Goal: Information Seeking & Learning: Check status

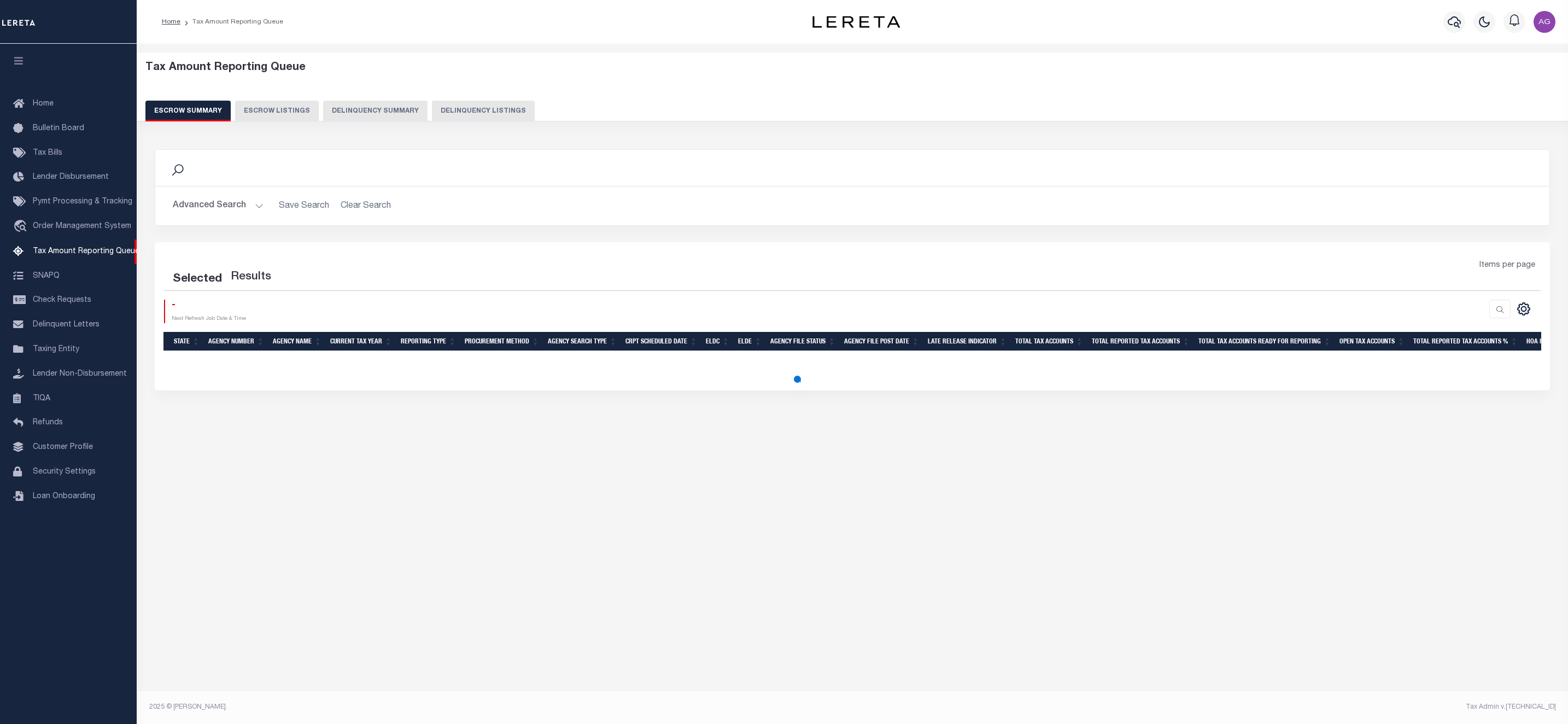
select select "100"
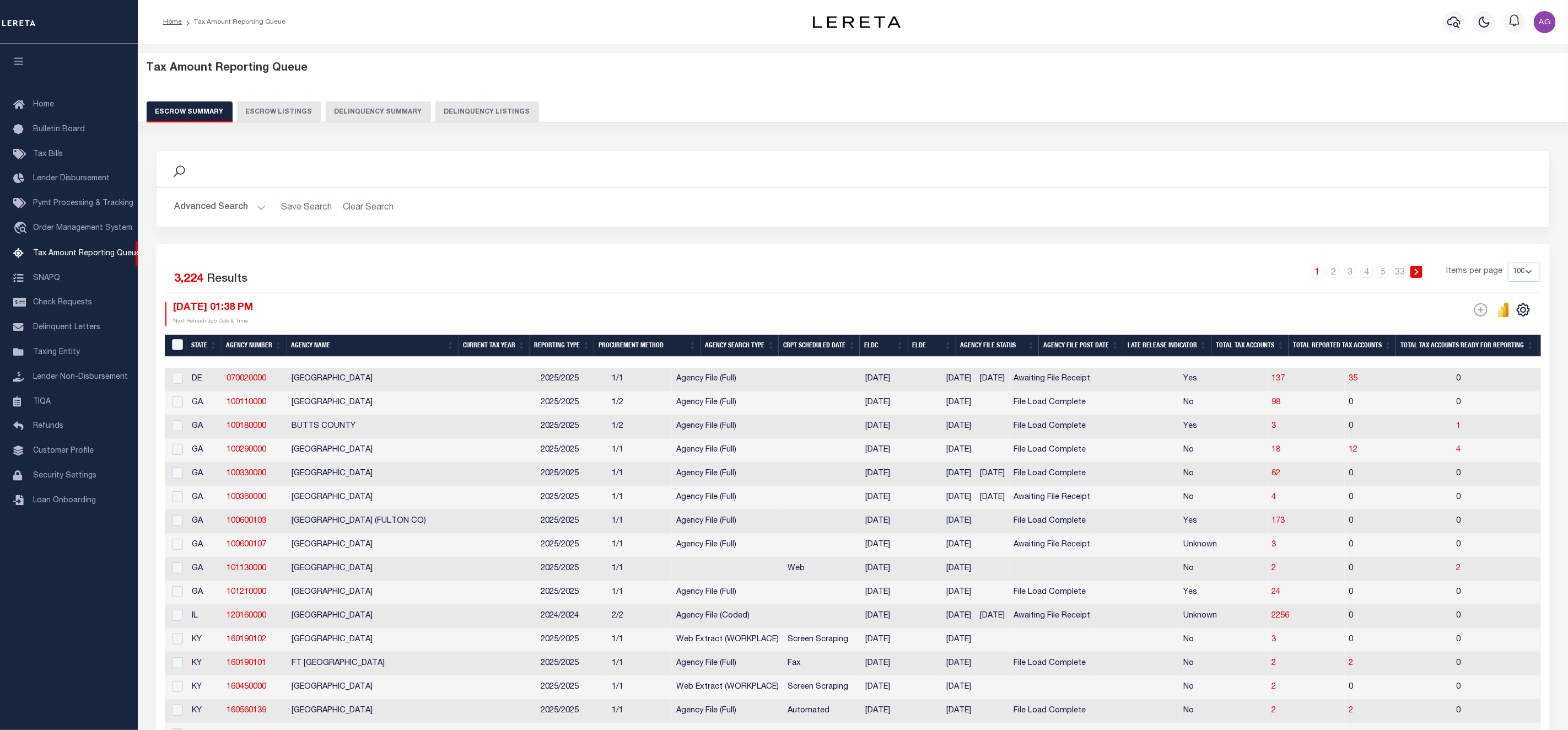
click at [381, 106] on button "Delinquency Summary" at bounding box center [379, 112] width 106 height 21
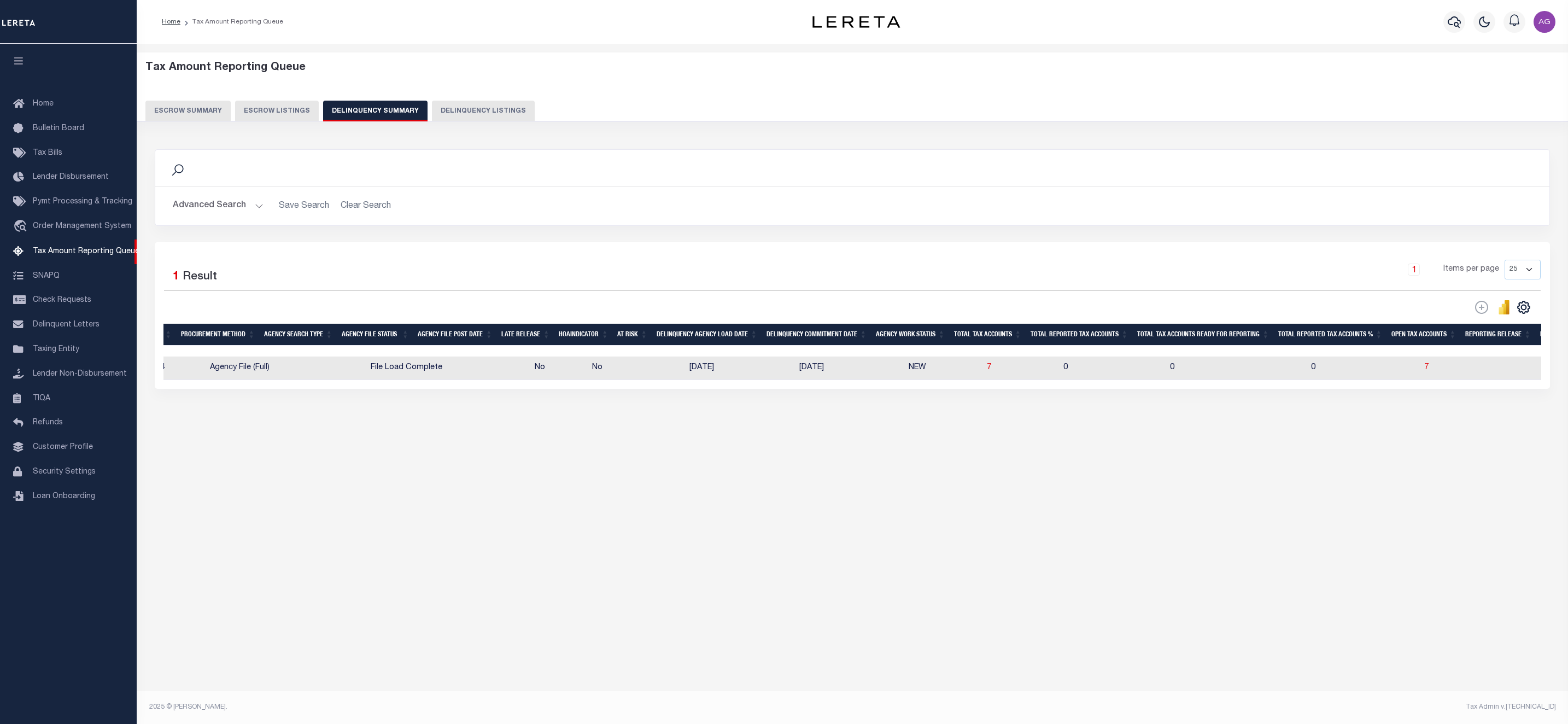
scroll to position [0, 306]
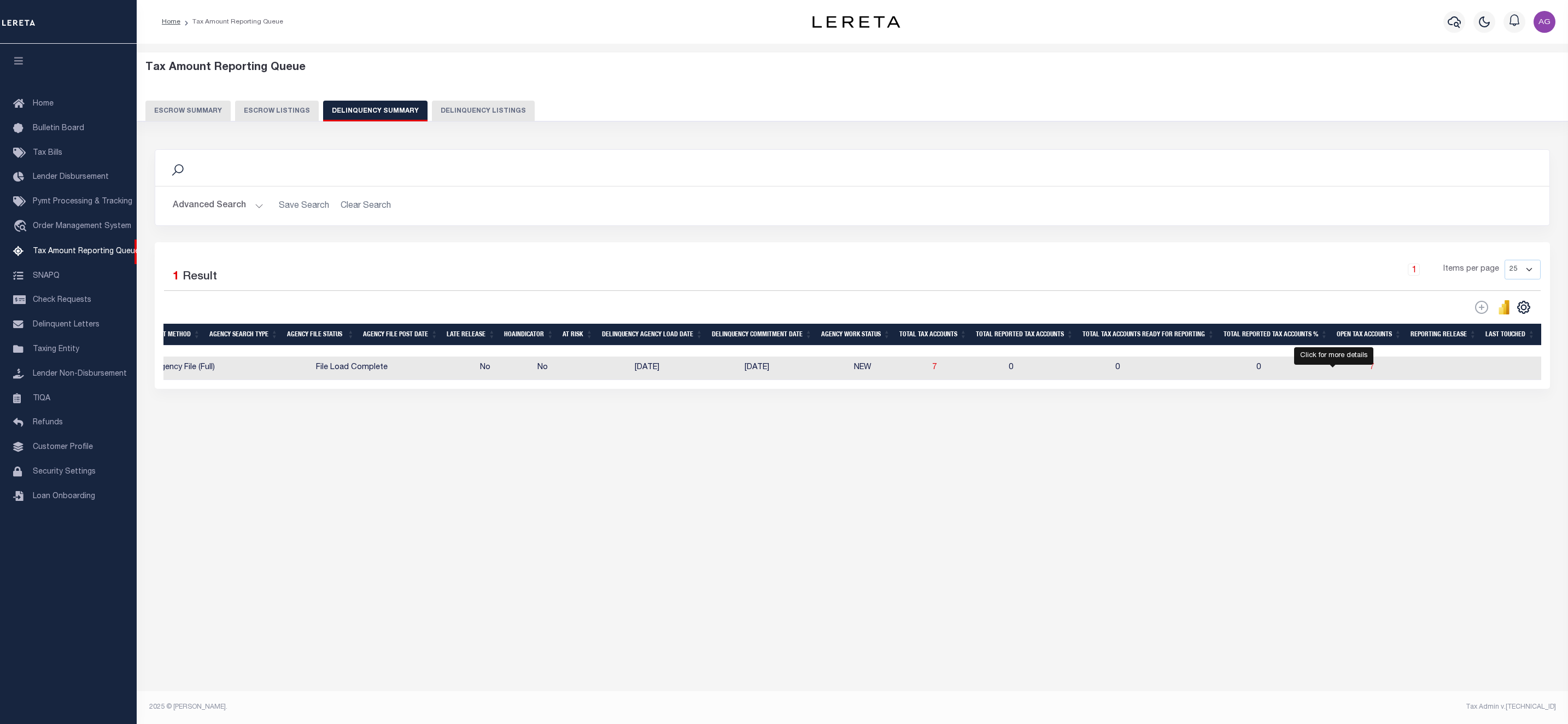
click at [1370, 371] on span "7" at bounding box center [1371, 367] width 4 height 8
select select "100"
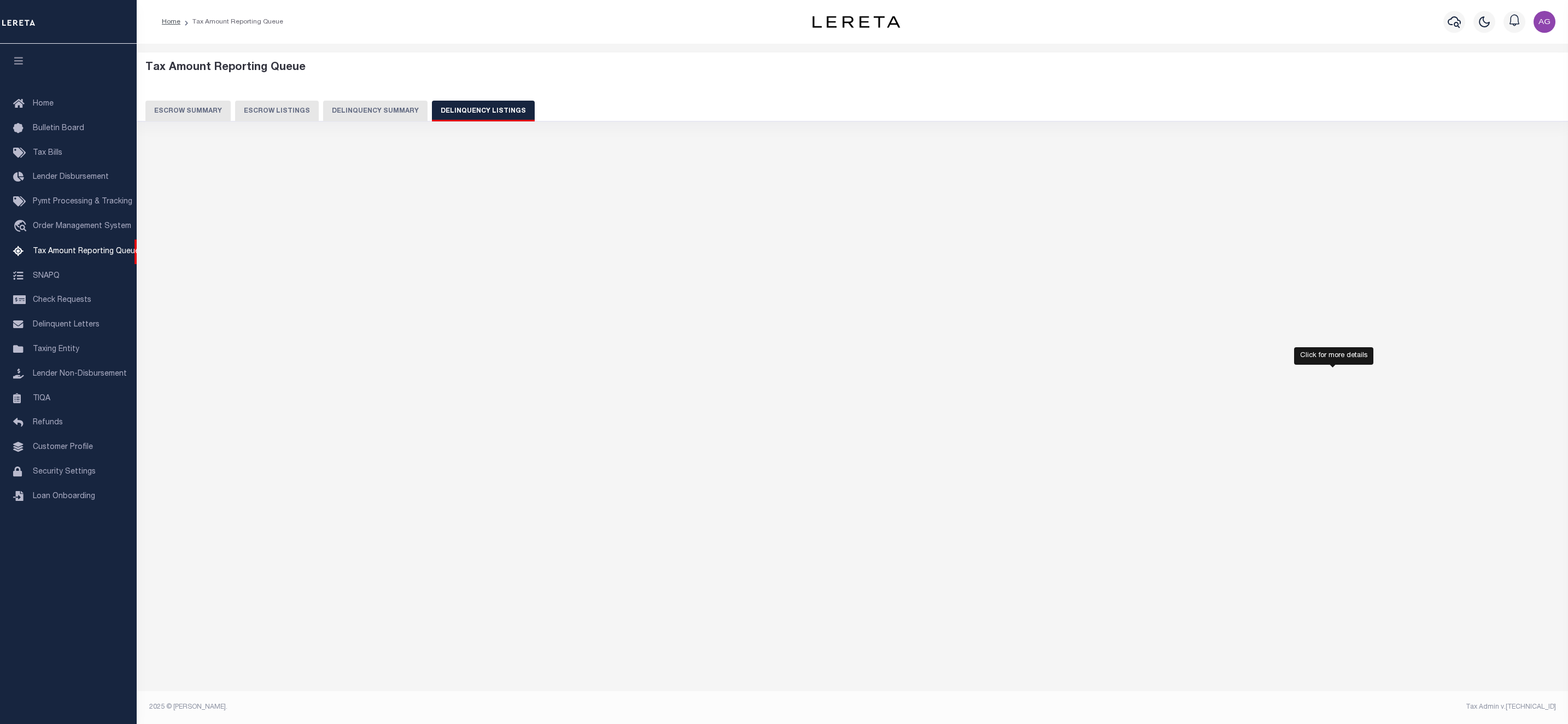
select select "100"
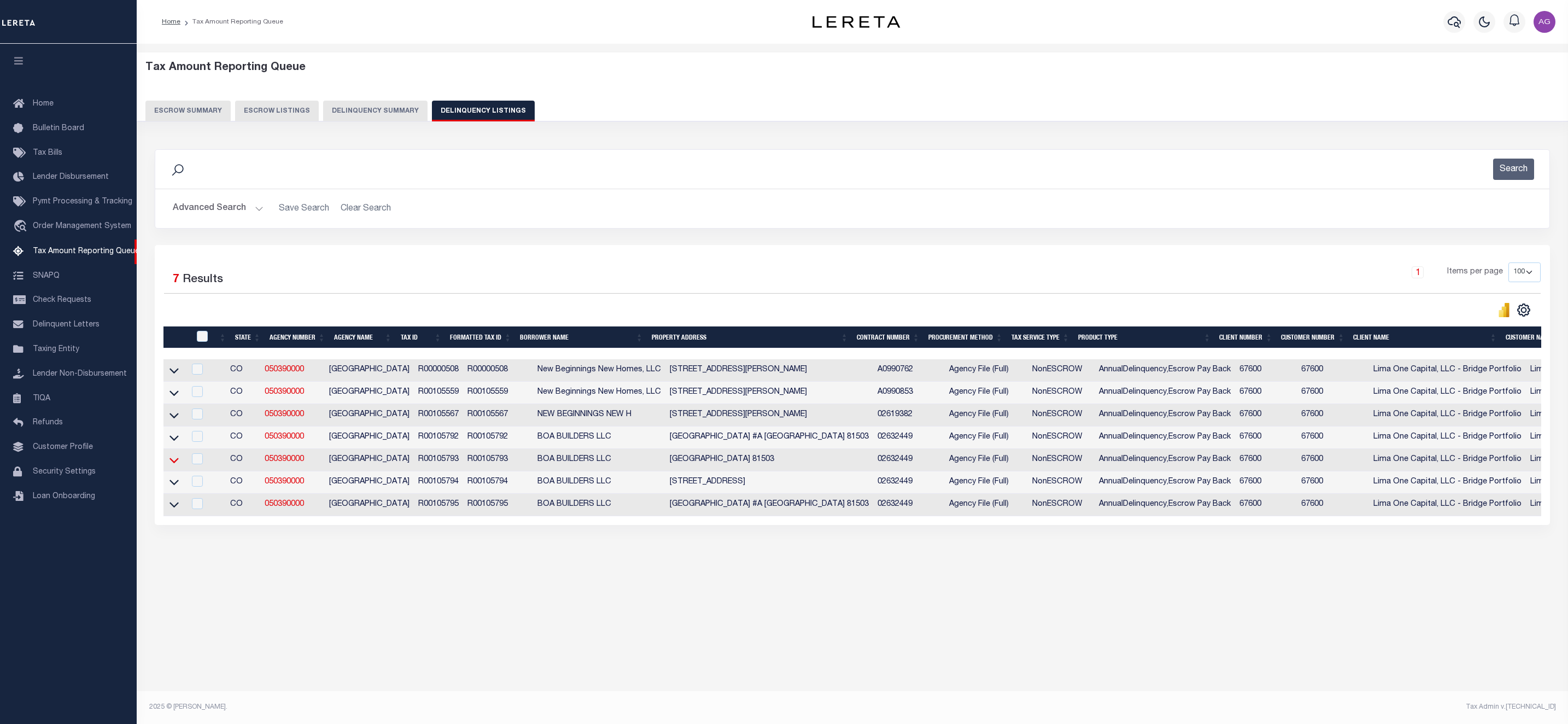
click at [176, 466] on icon at bounding box center [173, 460] width 9 height 12
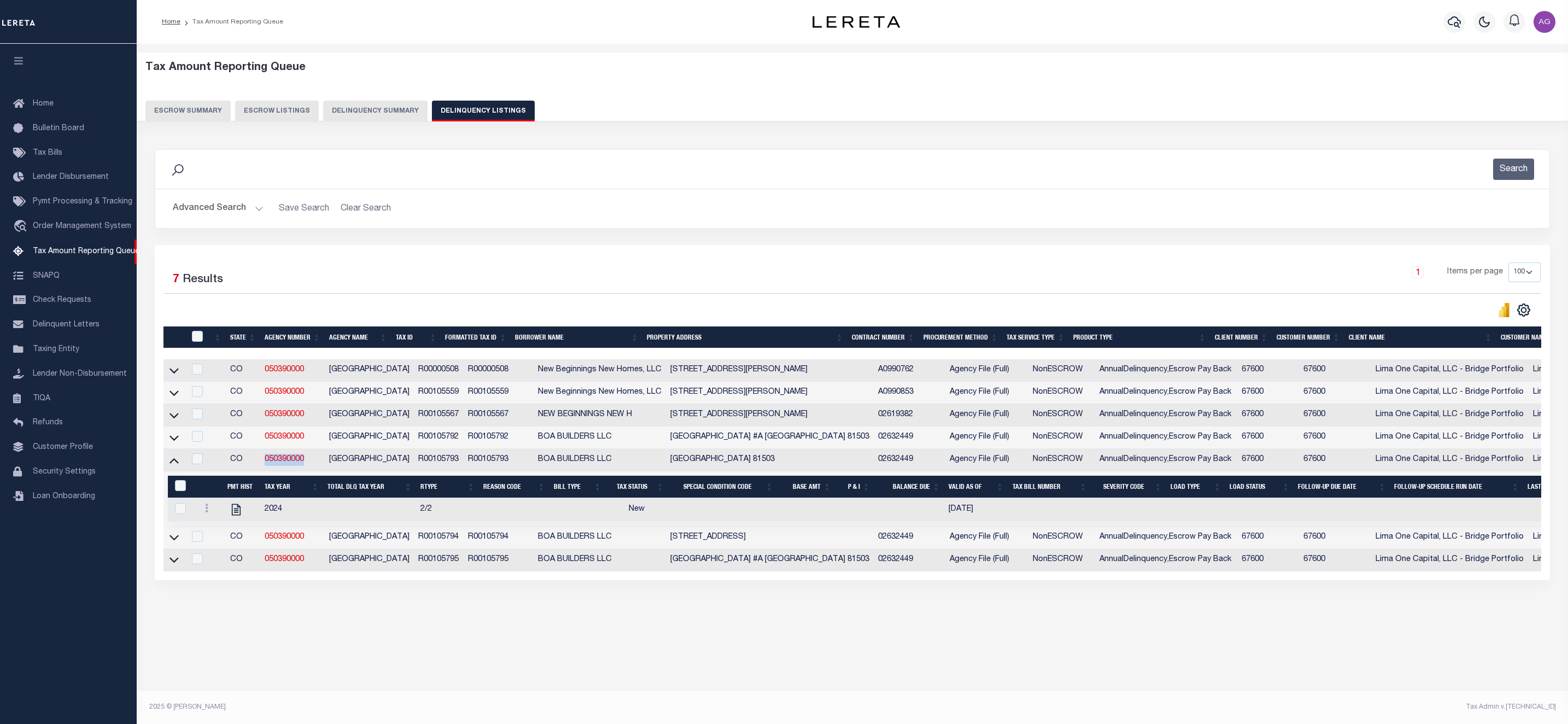
drag, startPoint x: 261, startPoint y: 470, endPoint x: 305, endPoint y: 470, distance: 44.0
click at [305, 470] on tr "CO 050390000 MESA COUNTY R00105793 R00105793 BOA BUILDERS LLC 2778 CASPIAN WAY …" at bounding box center [1052, 460] width 1776 height 23
copy tr "050390000"
click at [437, 613] on div "Data sync process is currently running, you may face some response delays. Sear…" at bounding box center [853, 376] width 1410 height 475
drag, startPoint x: 400, startPoint y: 463, endPoint x: 443, endPoint y: 460, distance: 43.1
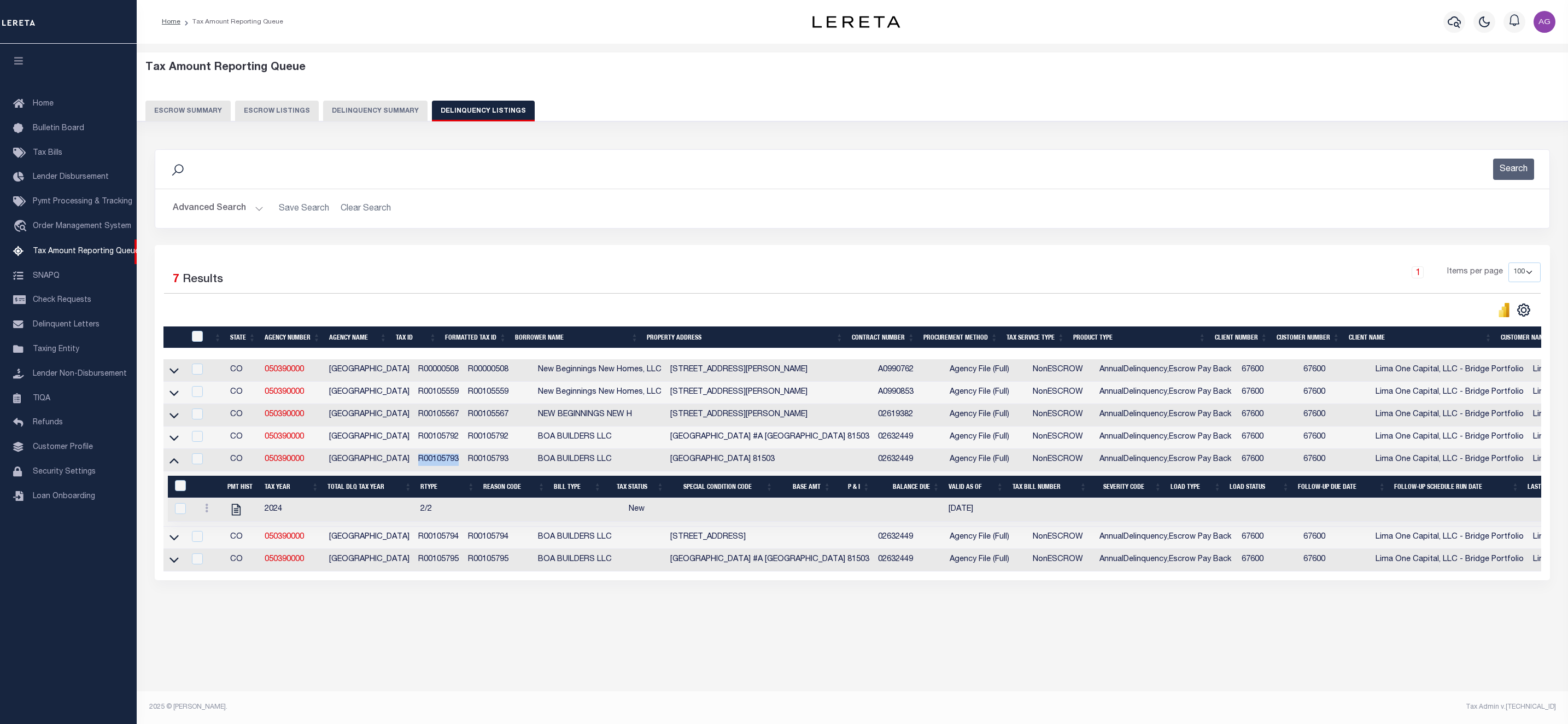
click at [443, 460] on td "R00105793" at bounding box center [439, 460] width 50 height 23
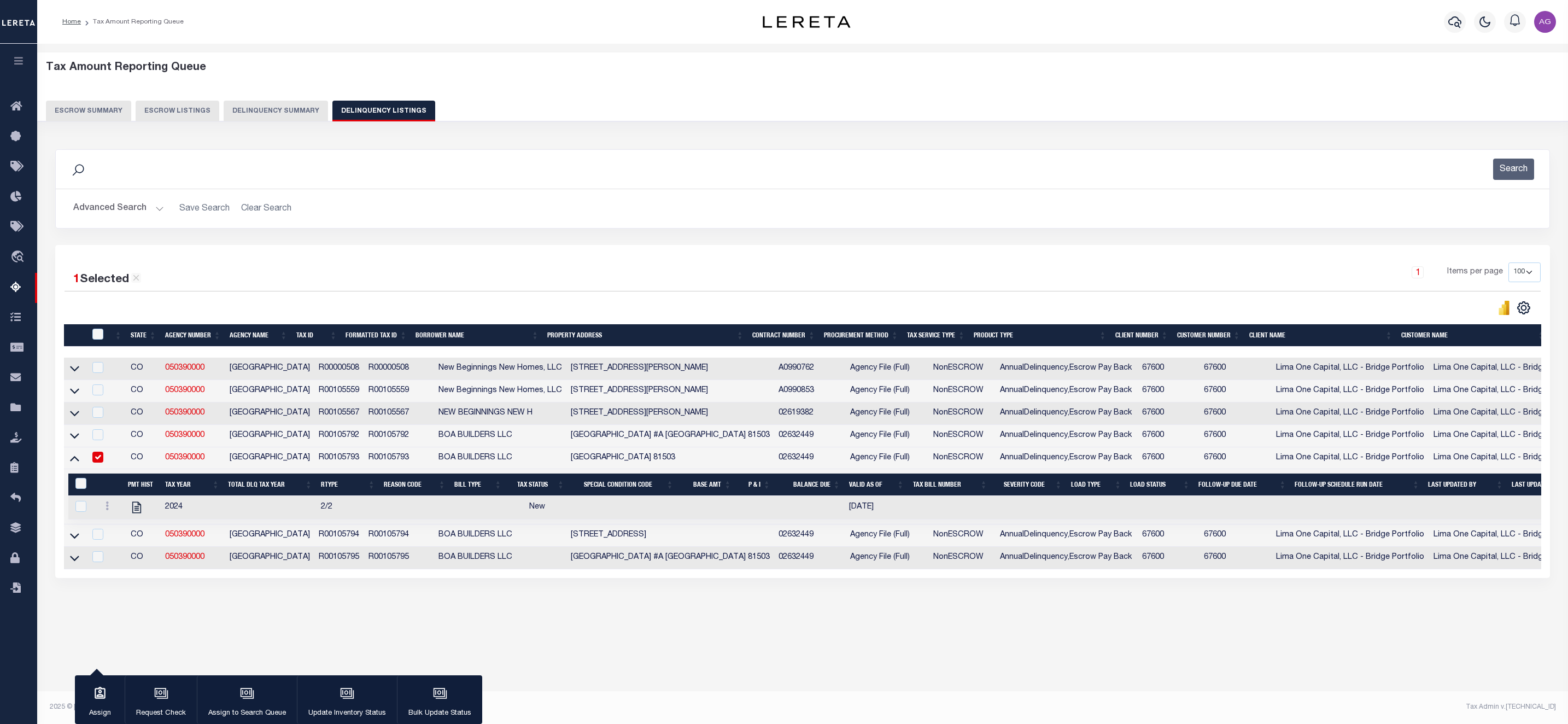
click at [407, 624] on div "Tax Amount Reporting Queue Escrow Summary Escrow Listings In" at bounding box center [802, 349] width 1524 height 589
drag, startPoint x: 299, startPoint y: 465, endPoint x: 340, endPoint y: 471, distance: 41.4
click at [340, 470] on td "R00105793" at bounding box center [339, 459] width 50 height 23
checkbox input "false"
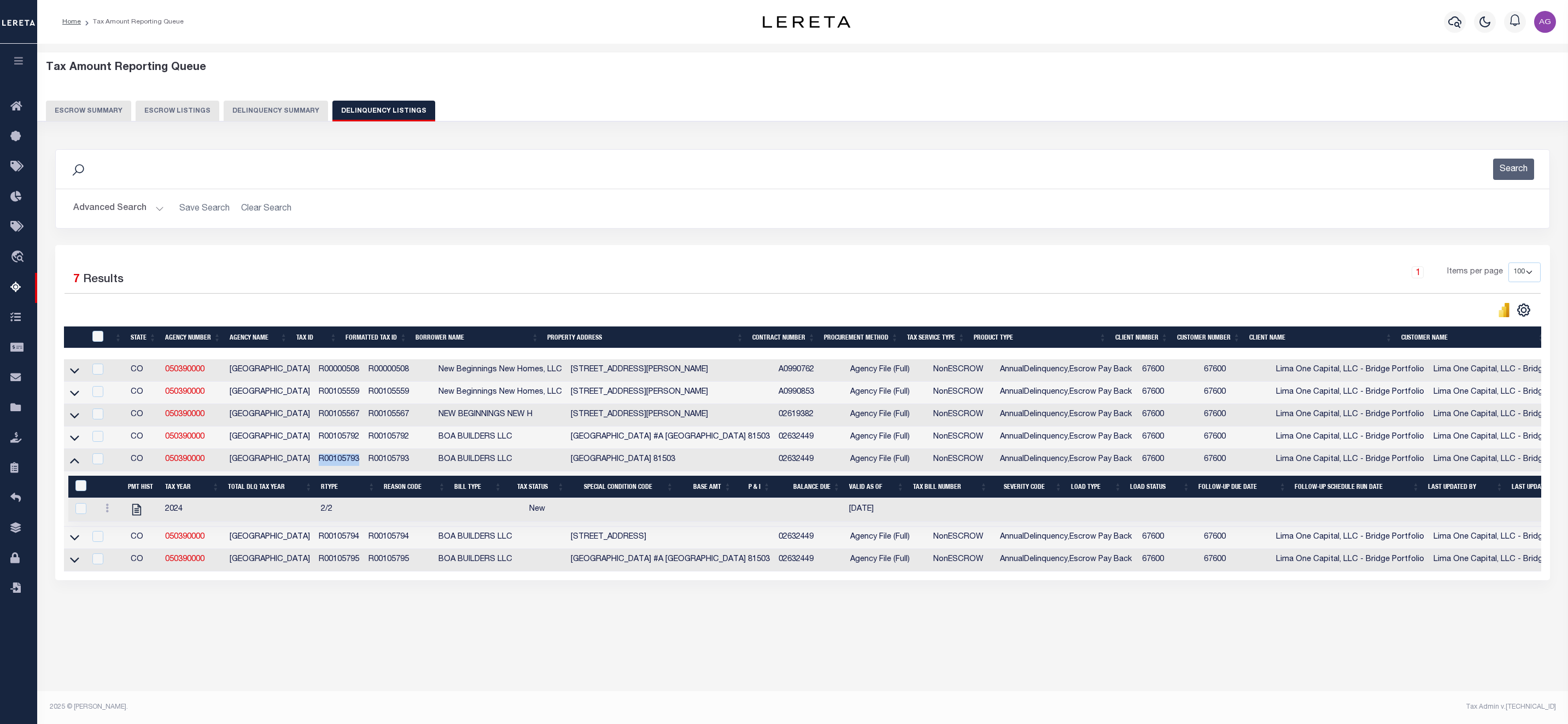
copy td "R00105793"
click at [251, 117] on button "Delinquency Summary" at bounding box center [276, 111] width 105 height 21
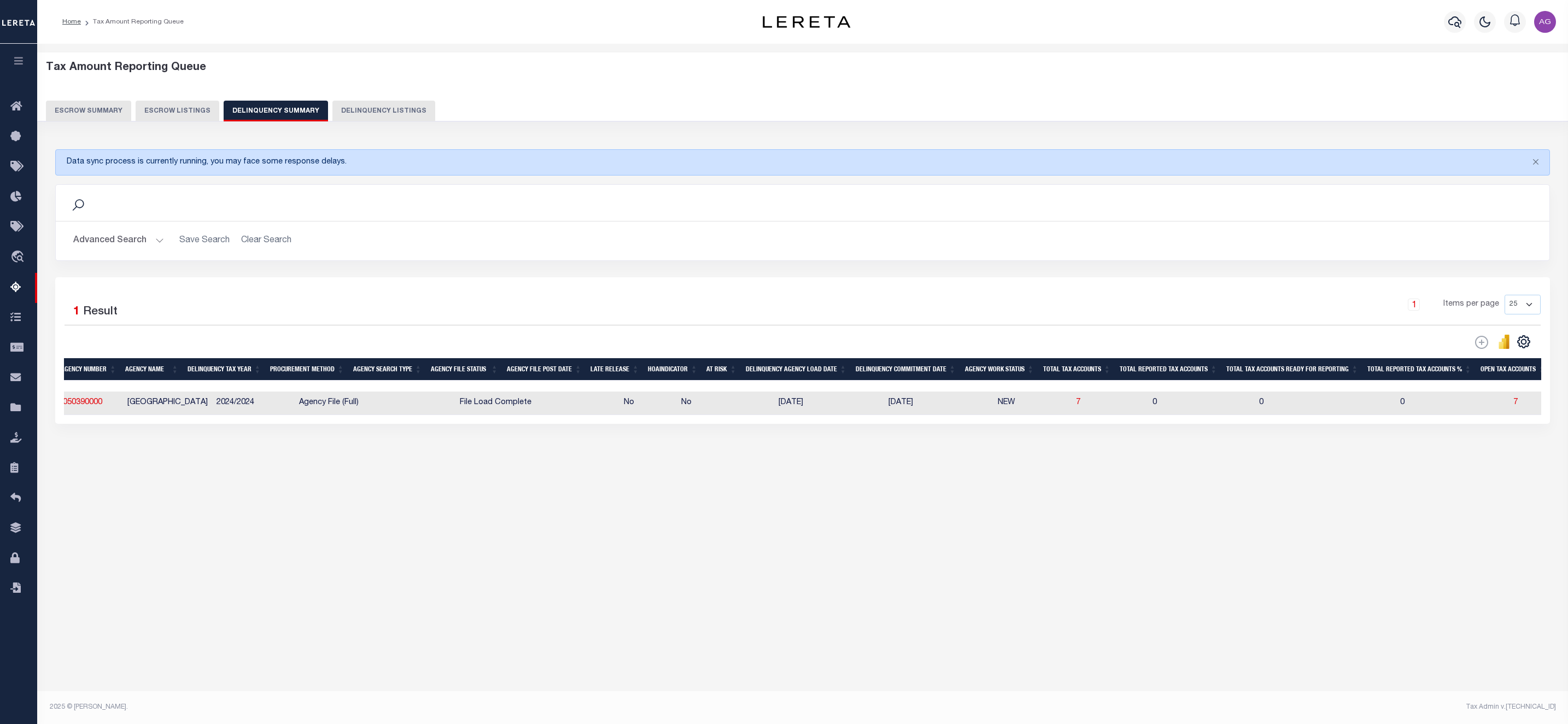
scroll to position [0, 0]
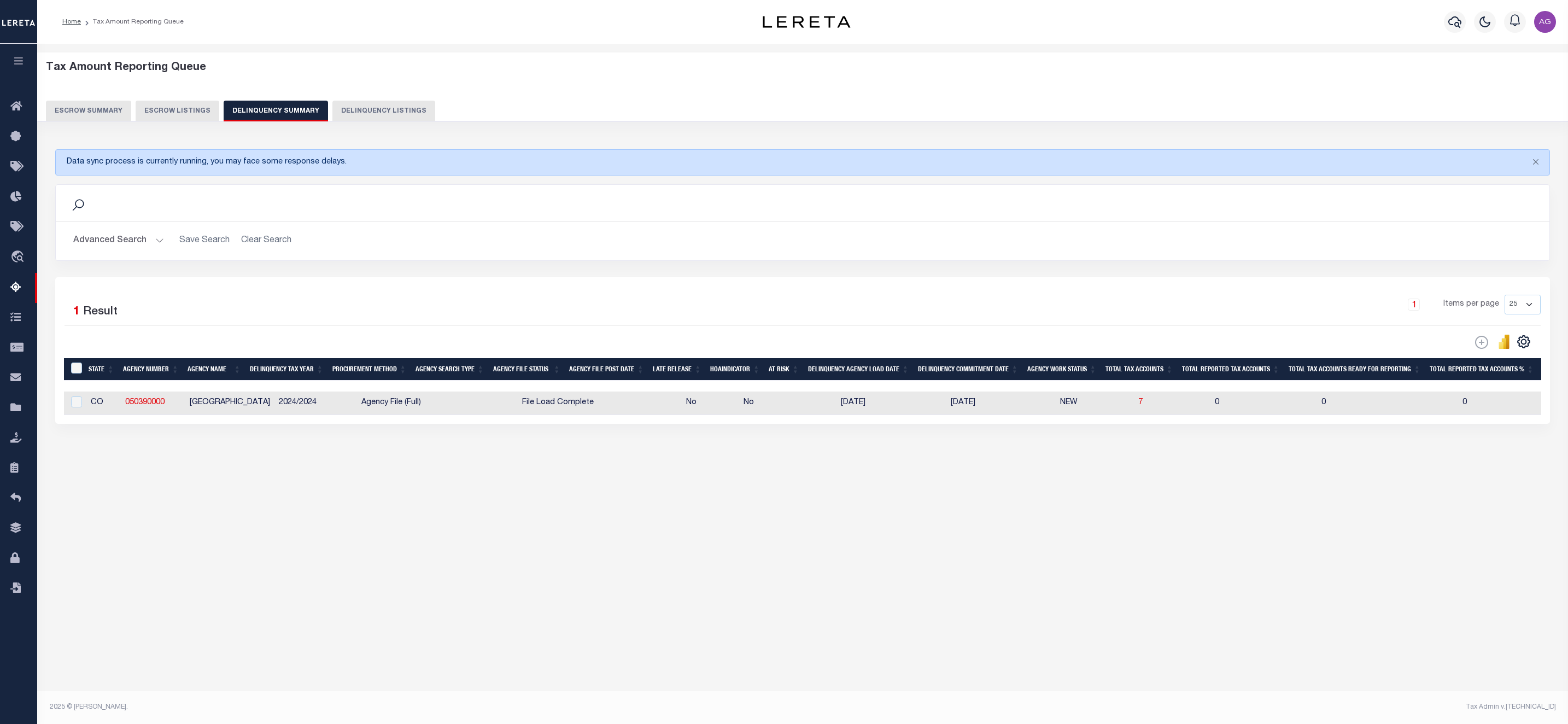
click at [126, 244] on button "Advanced Search" at bounding box center [118, 241] width 91 height 21
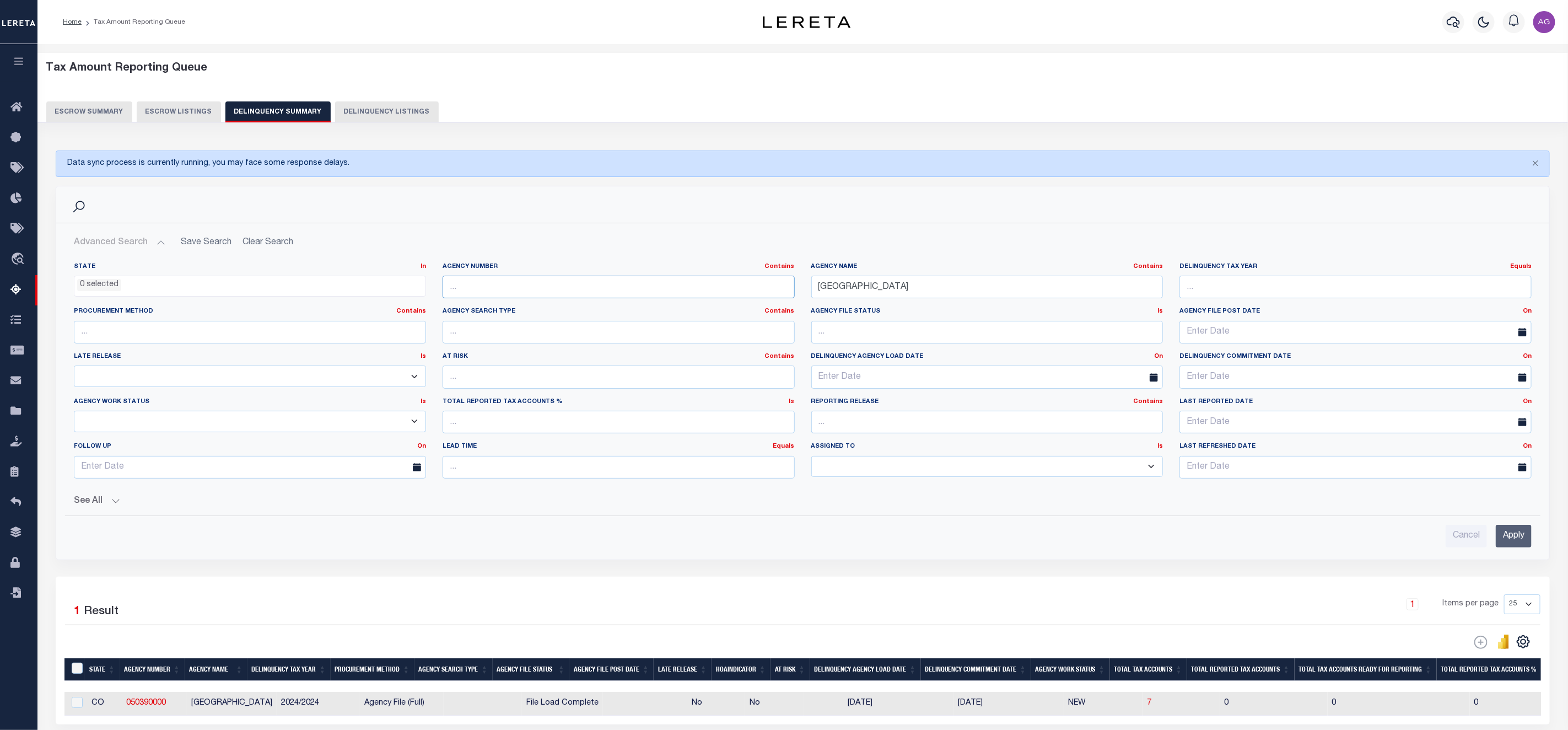
click at [486, 287] on input "text" at bounding box center [619, 287] width 352 height 23
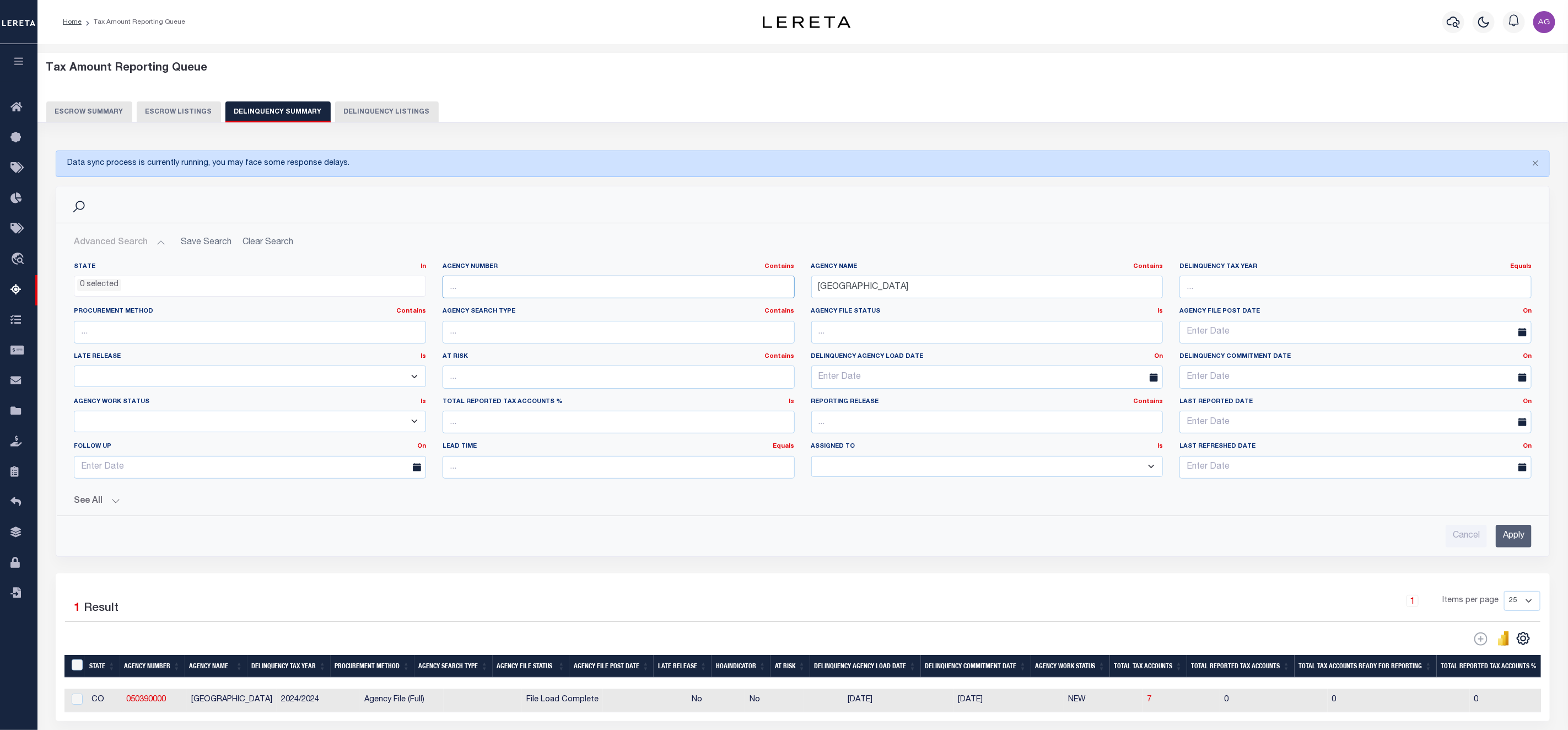
paste input "040330000"
type input "040330000"
click at [933, 291] on input "[GEOGRAPHIC_DATA]" at bounding box center [987, 287] width 352 height 23
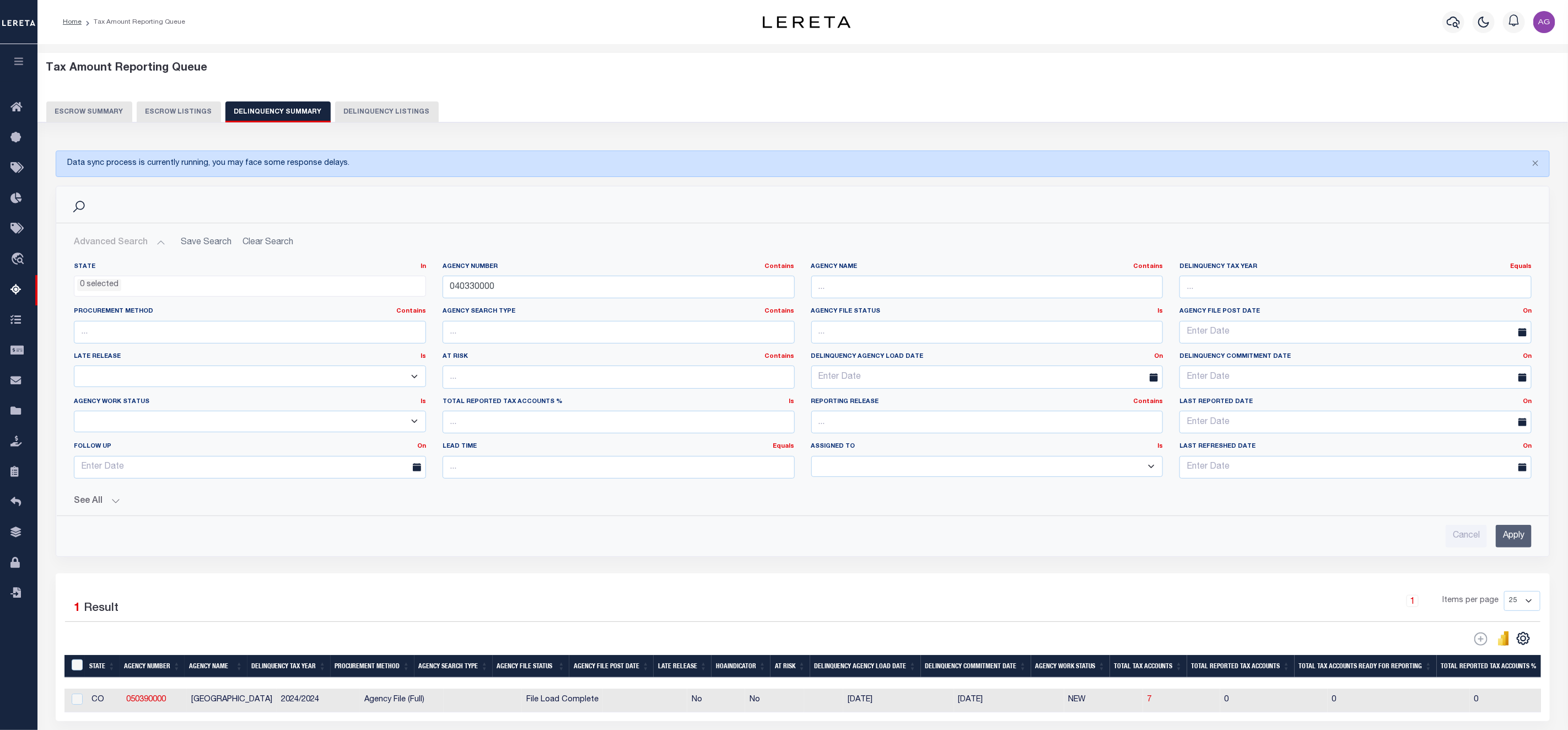
click at [1522, 529] on input "Apply" at bounding box center [1514, 536] width 36 height 23
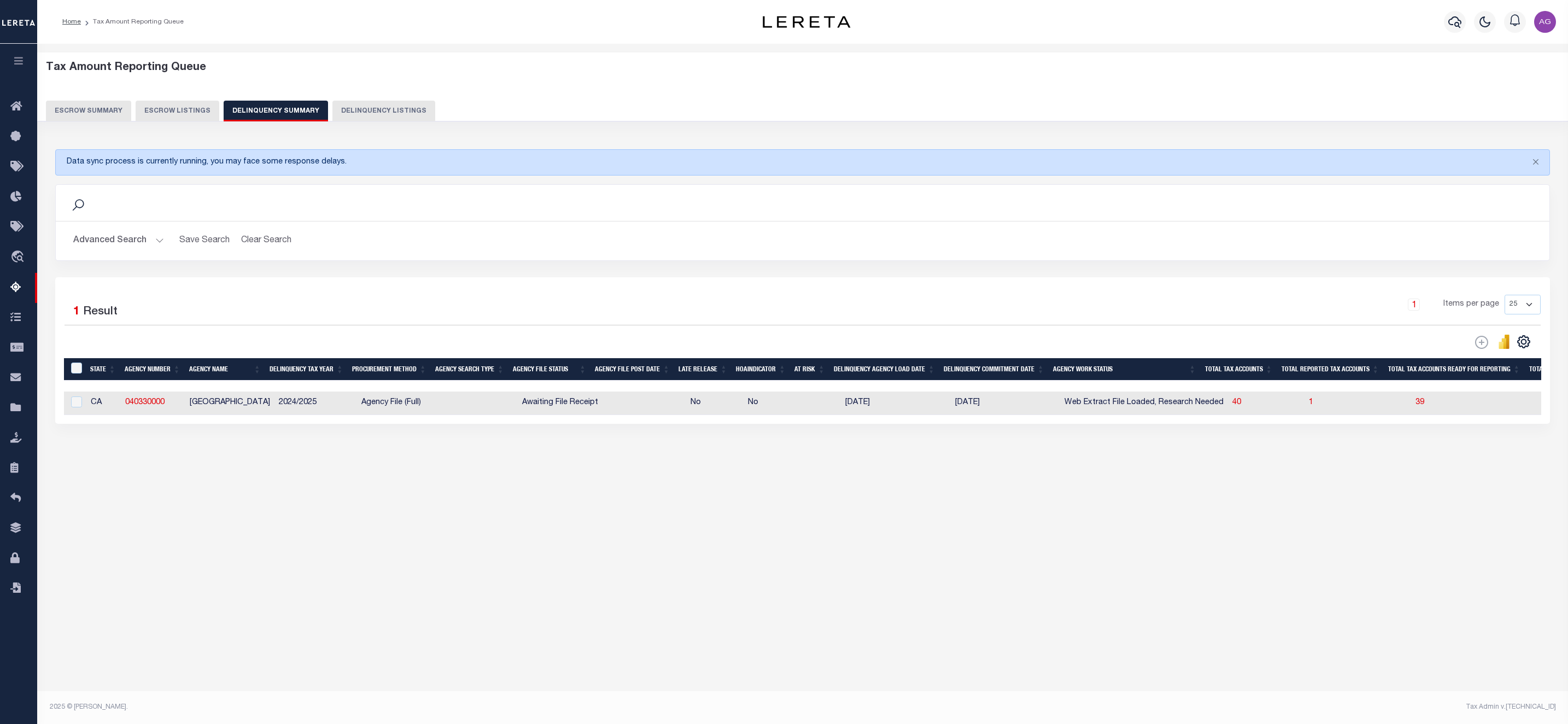
click at [104, 248] on button "Advanced Search" at bounding box center [118, 241] width 91 height 21
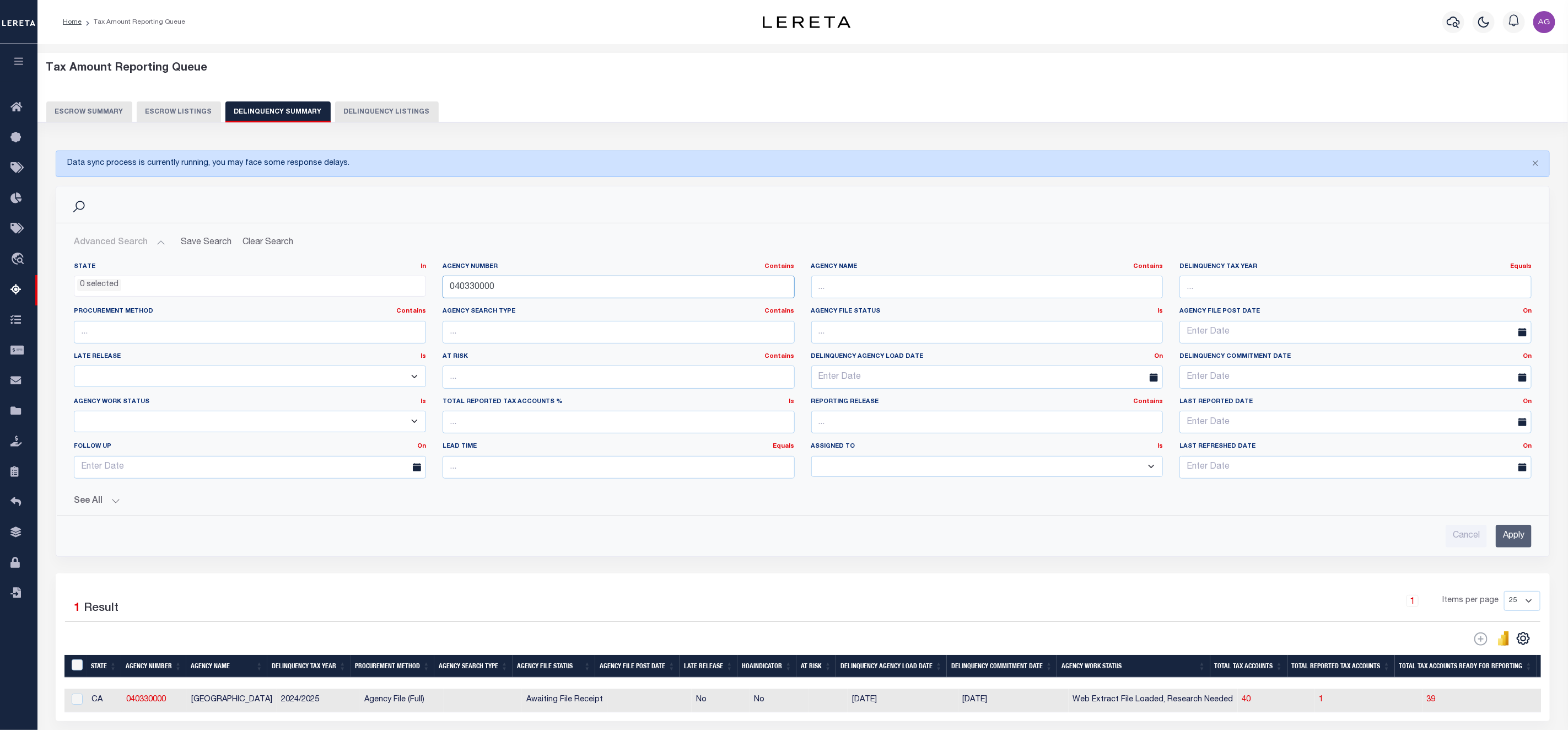
click at [500, 285] on input "040330000" at bounding box center [619, 287] width 352 height 23
paste input "15"
click at [1521, 534] on input "Apply" at bounding box center [1514, 536] width 36 height 23
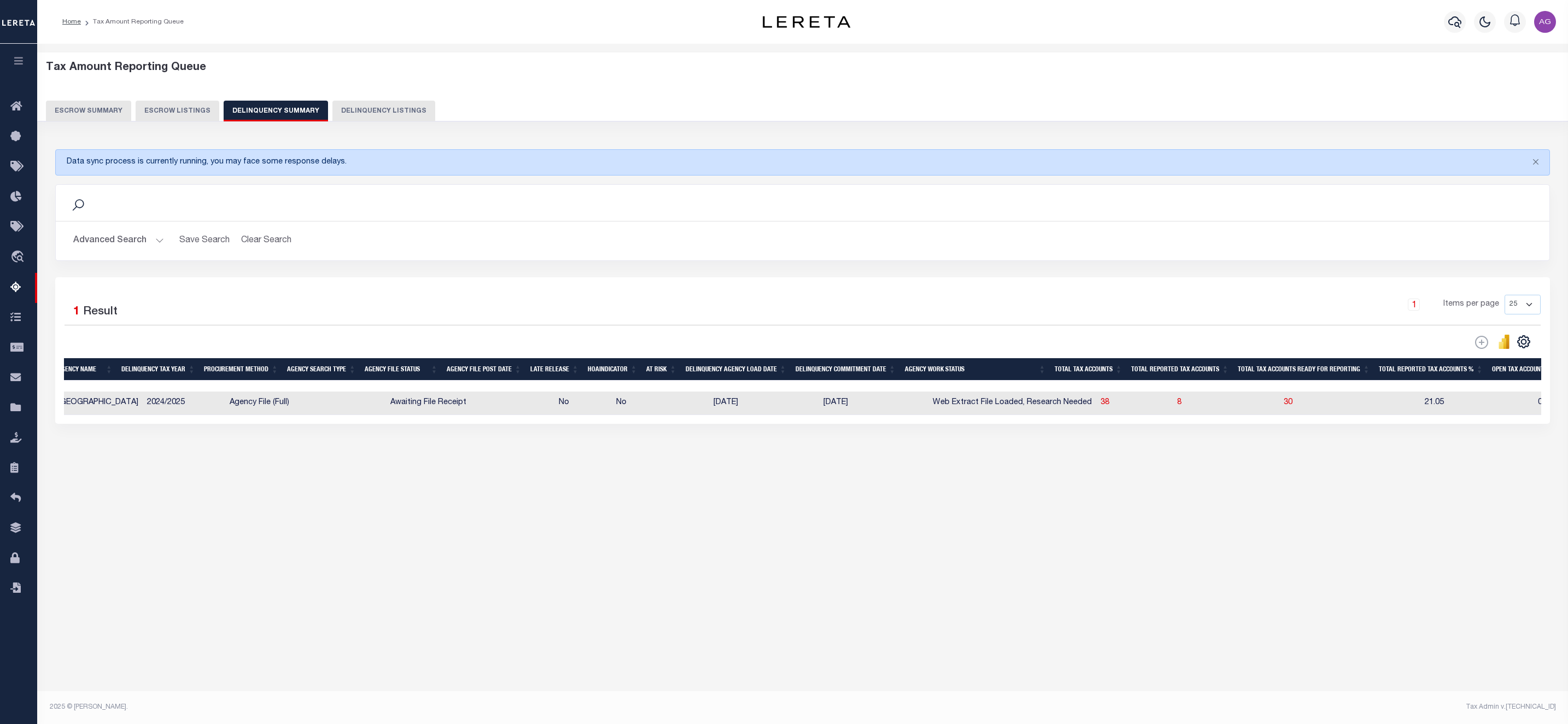
scroll to position [0, 133]
click at [121, 239] on button "Advanced Search" at bounding box center [118, 241] width 91 height 21
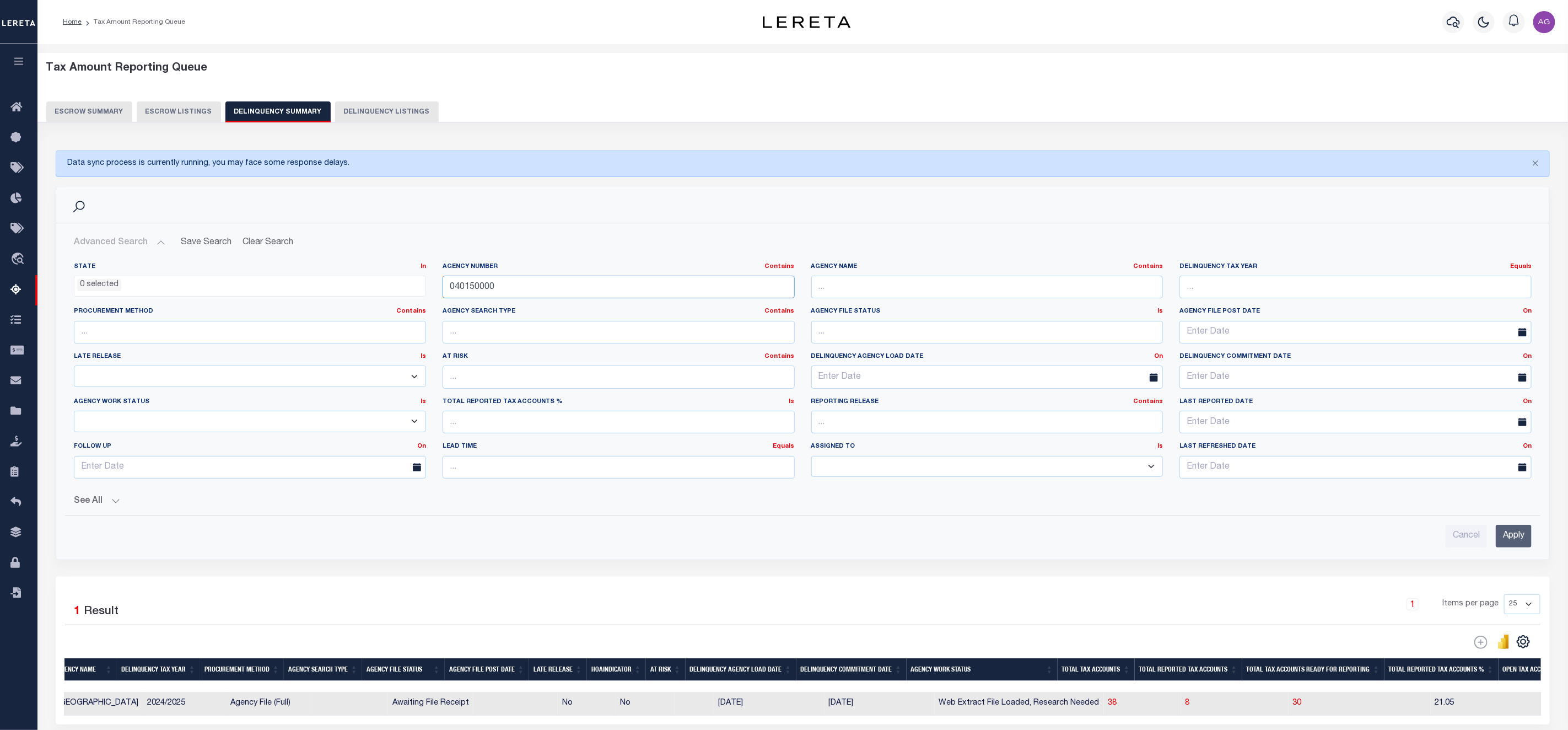
click at [500, 289] on input "040150000" at bounding box center [619, 287] width 352 height 23
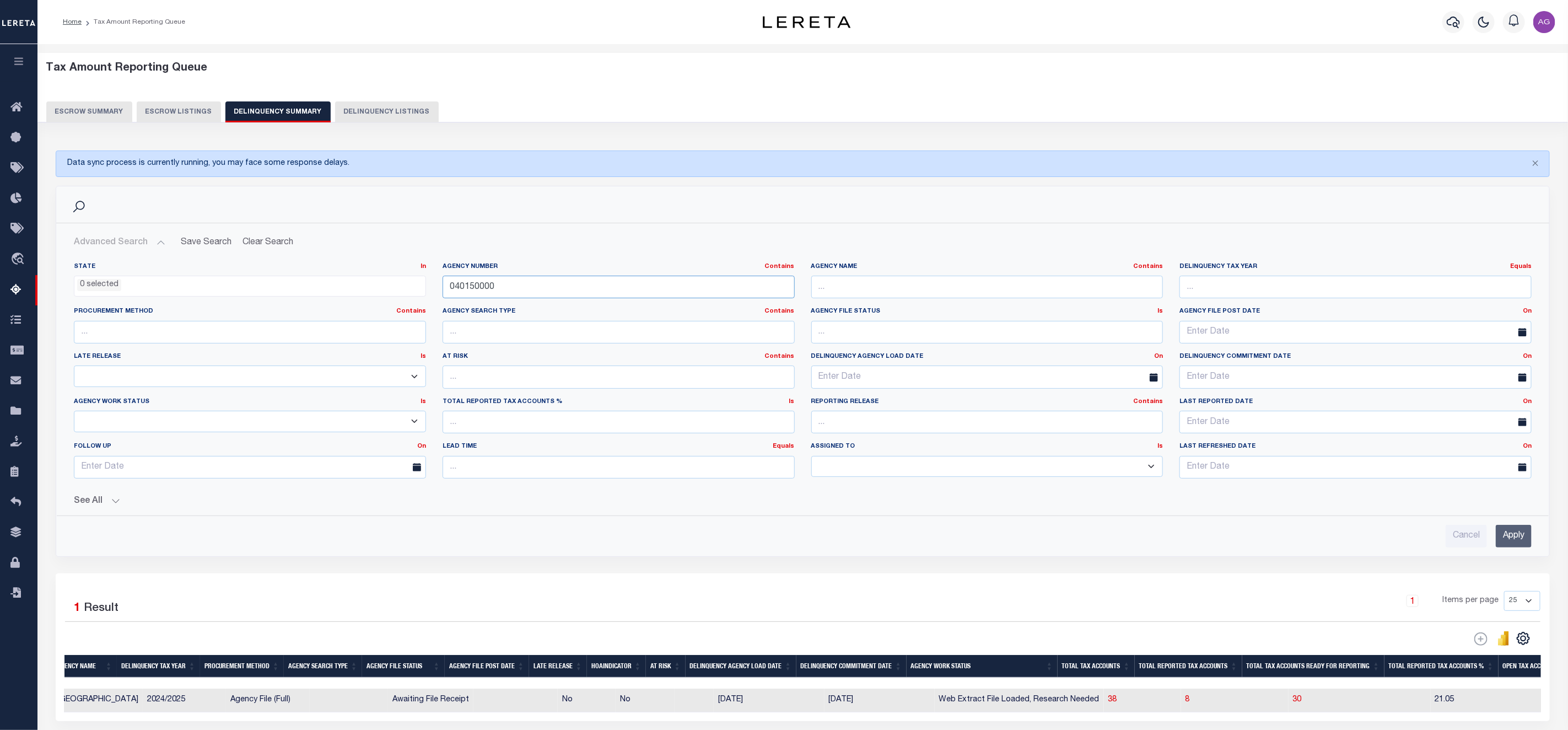
click at [500, 289] on input "040150000" at bounding box center [619, 287] width 352 height 23
paste input "11028"
type input "110280000"
click at [1517, 536] on input "Apply" at bounding box center [1514, 536] width 36 height 23
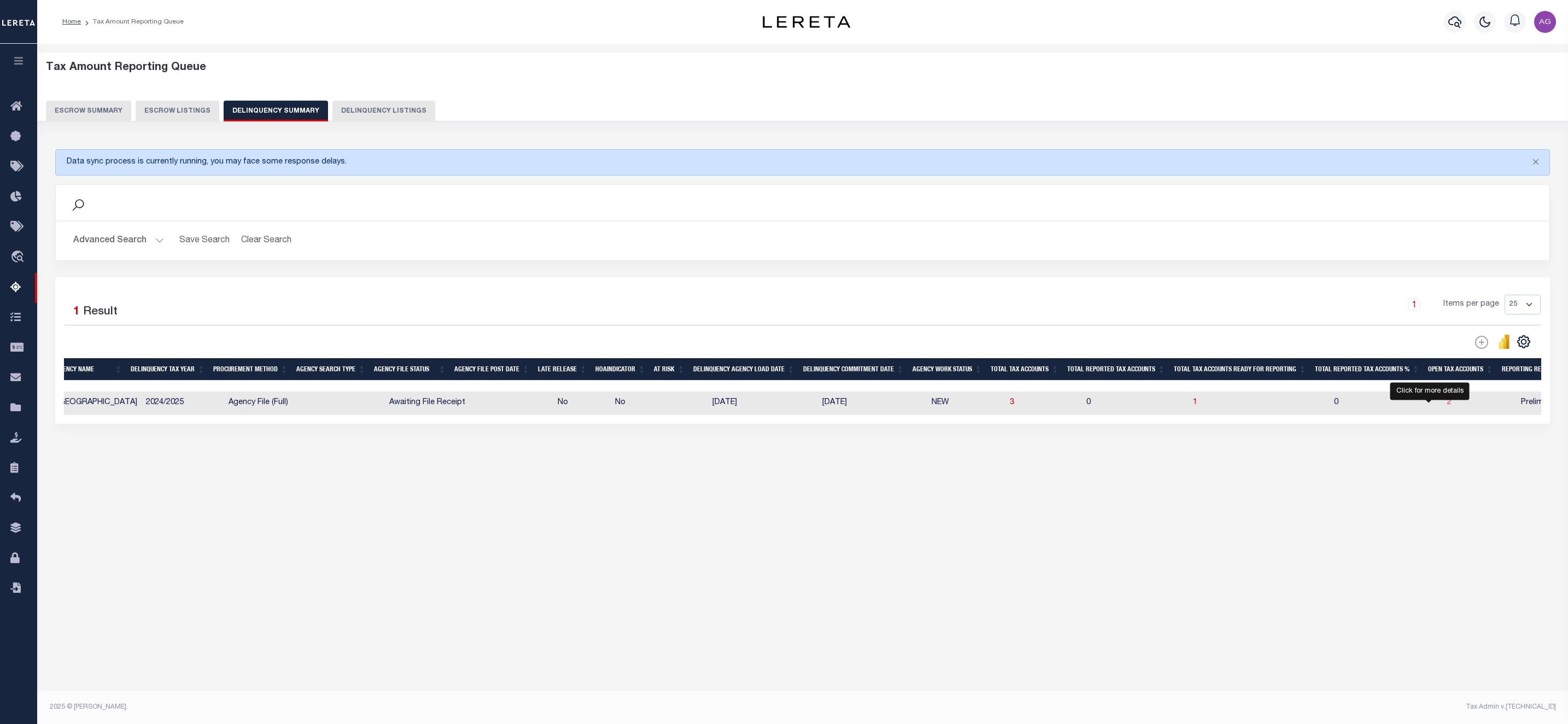
click at [1447, 406] on span "2" at bounding box center [1449, 402] width 4 height 8
select select "100"
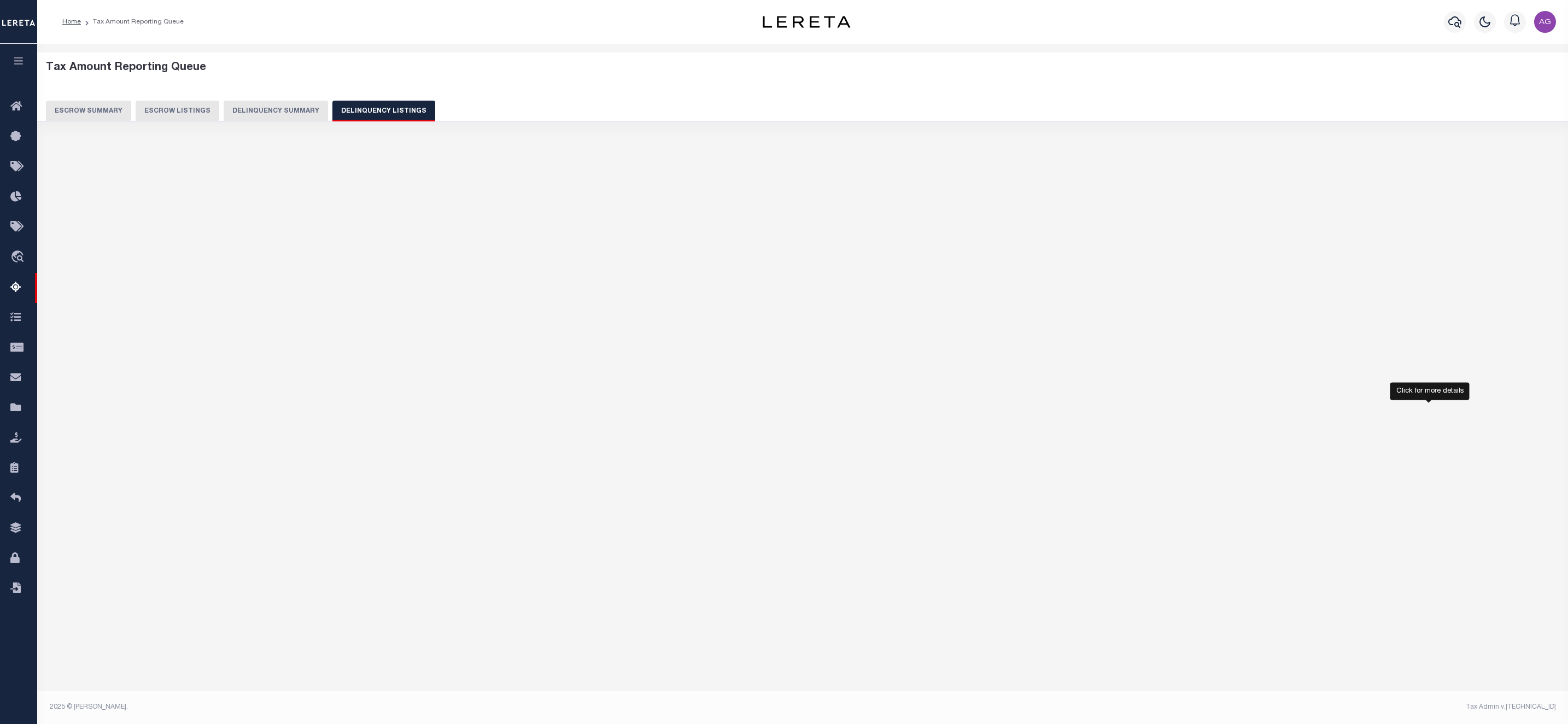
select select "100"
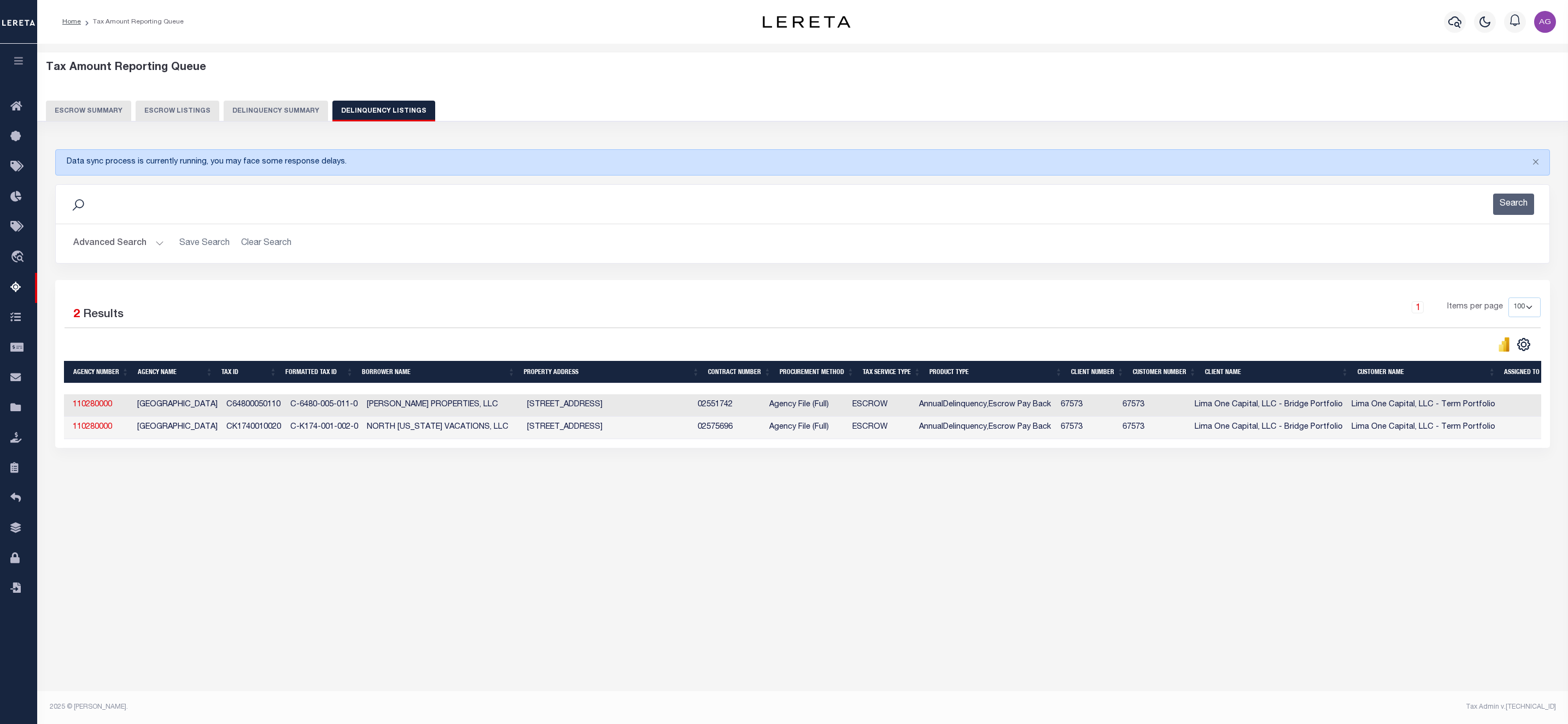
scroll to position [0, 0]
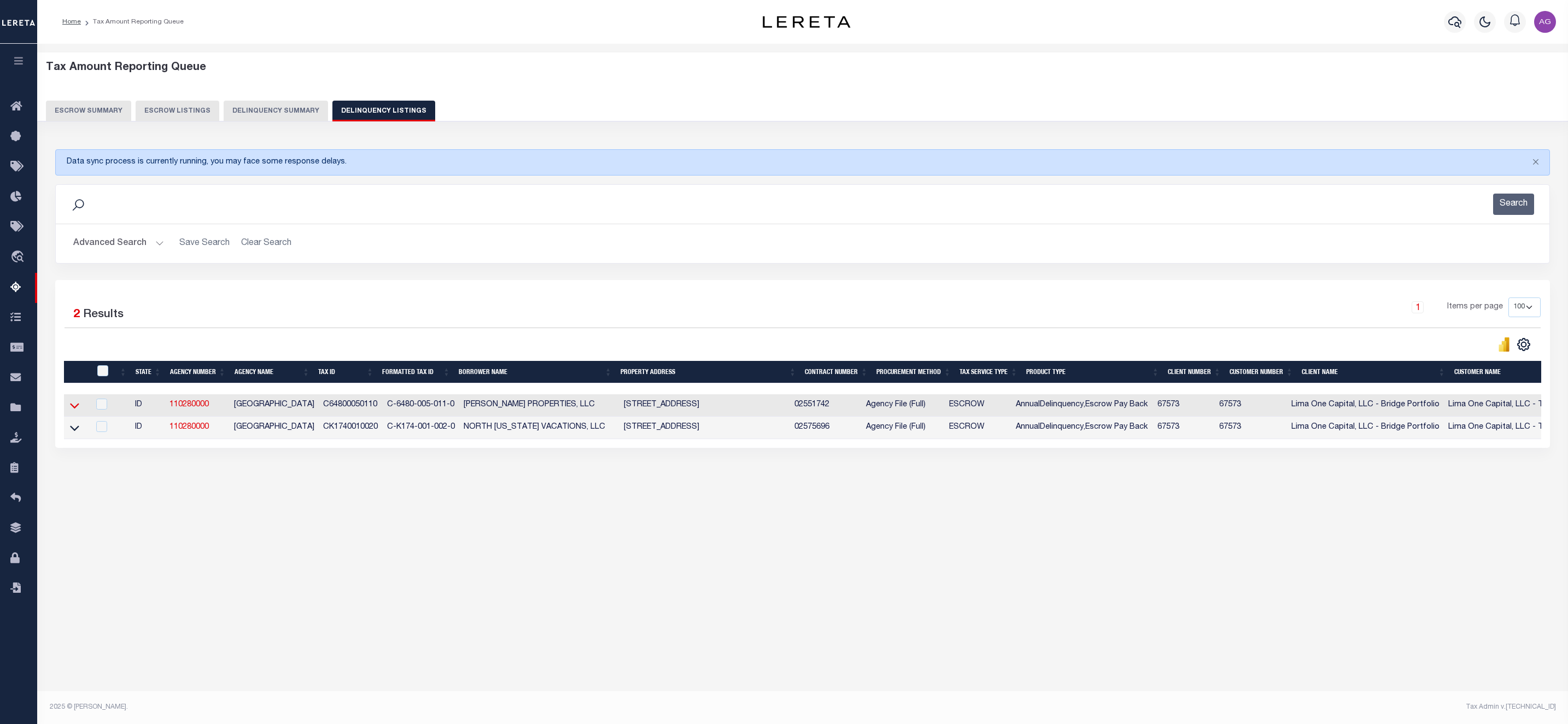
click at [75, 407] on icon at bounding box center [74, 406] width 9 height 12
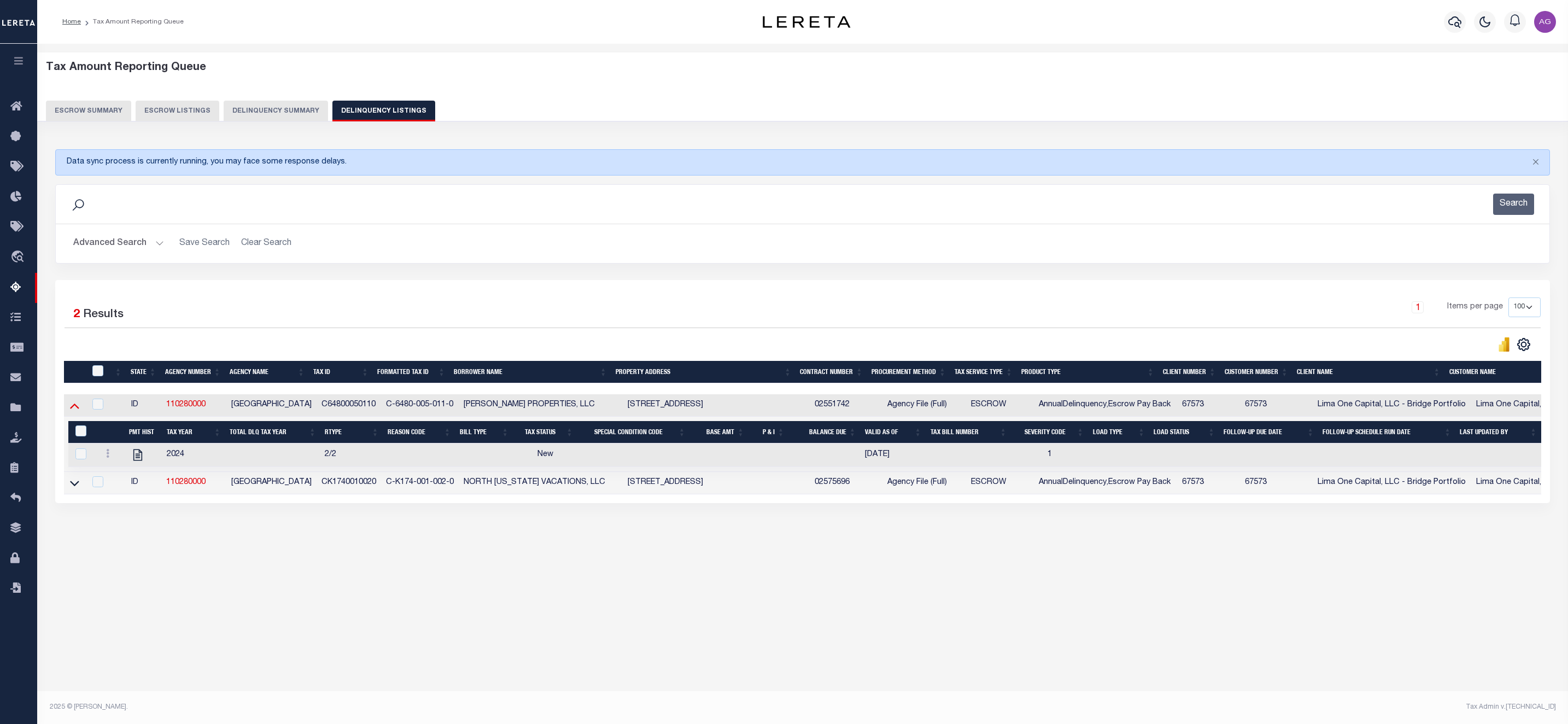
click at [79, 407] on icon at bounding box center [74, 406] width 9 height 12
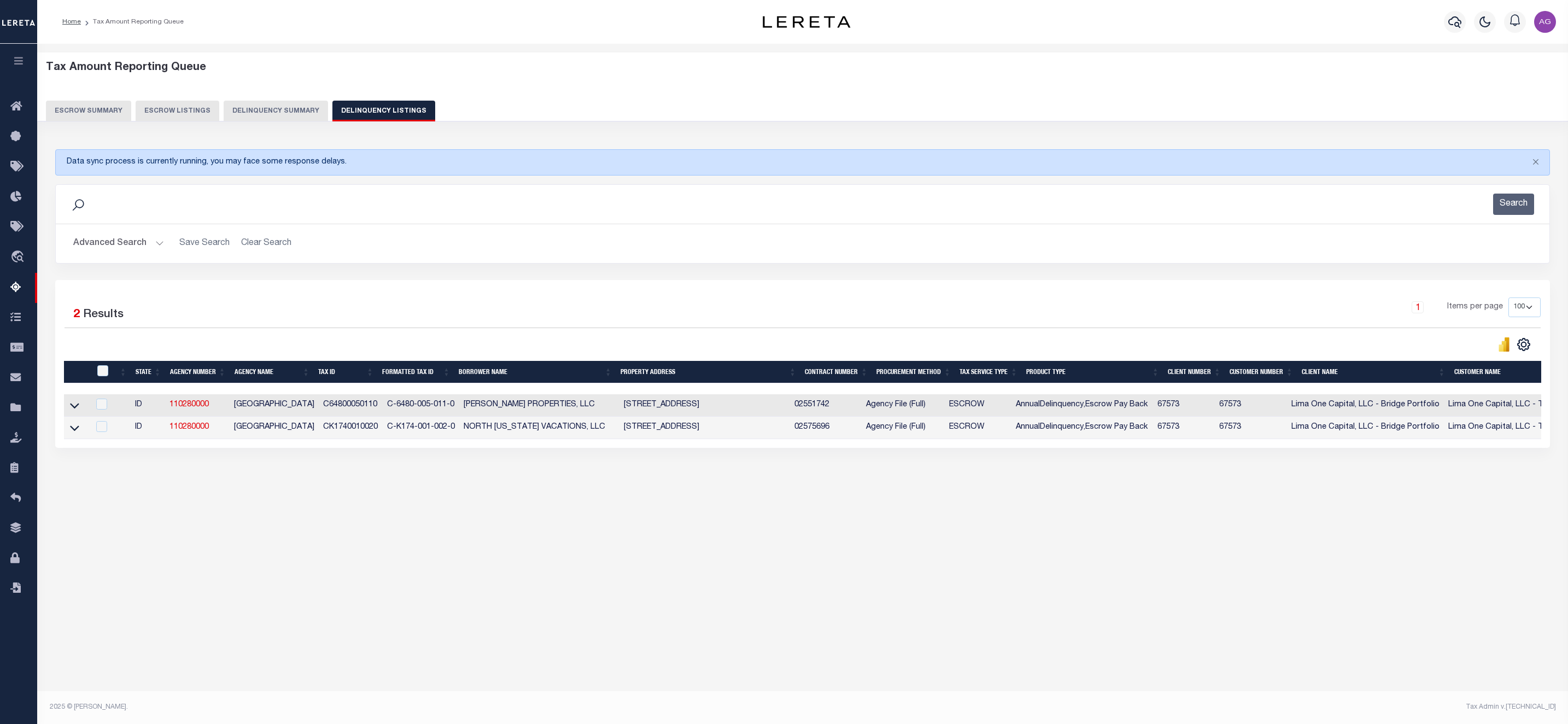
click at [266, 104] on button "Delinquency Summary" at bounding box center [276, 111] width 105 height 21
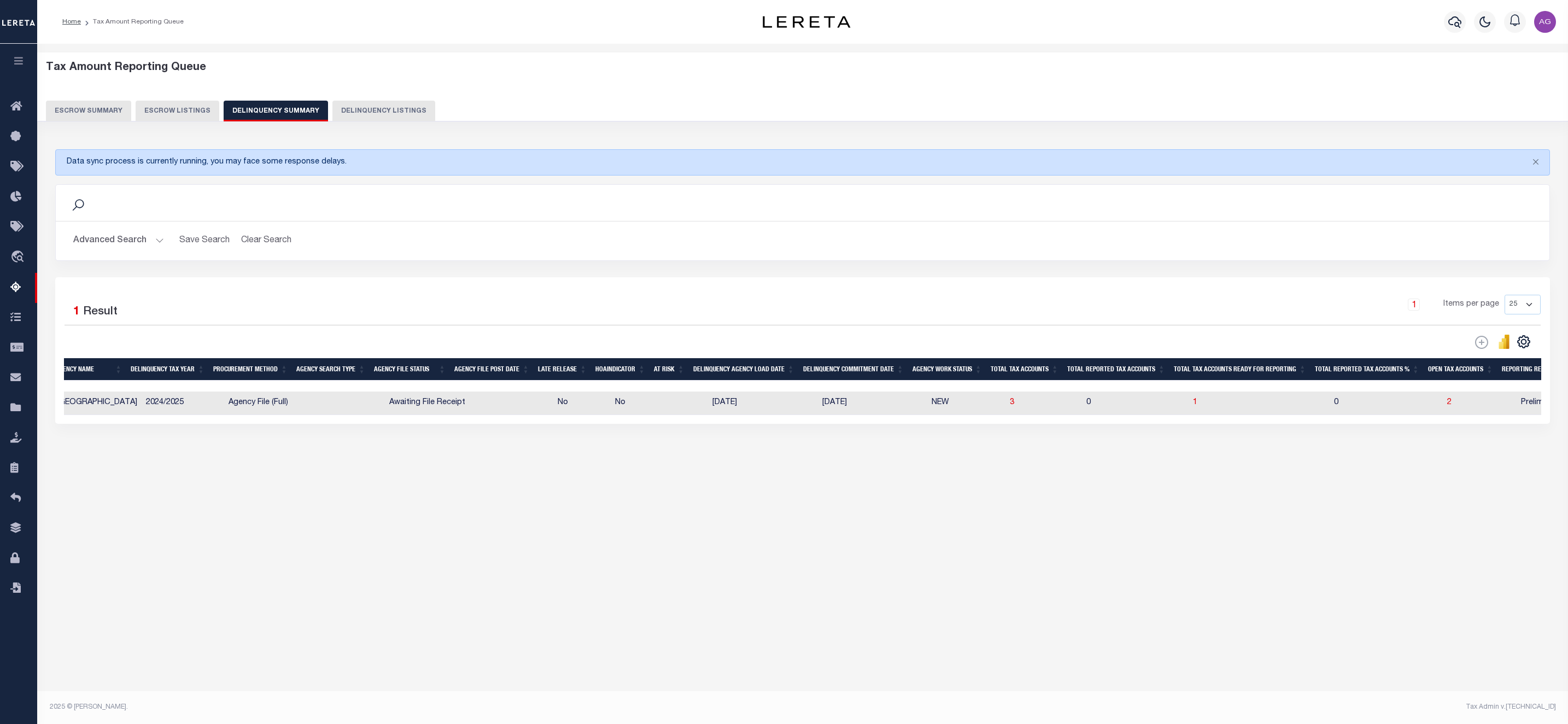
drag, startPoint x: 115, startPoint y: 243, endPoint x: 142, endPoint y: 247, distance: 27.3
click at [115, 242] on button "Advanced Search" at bounding box center [118, 241] width 91 height 21
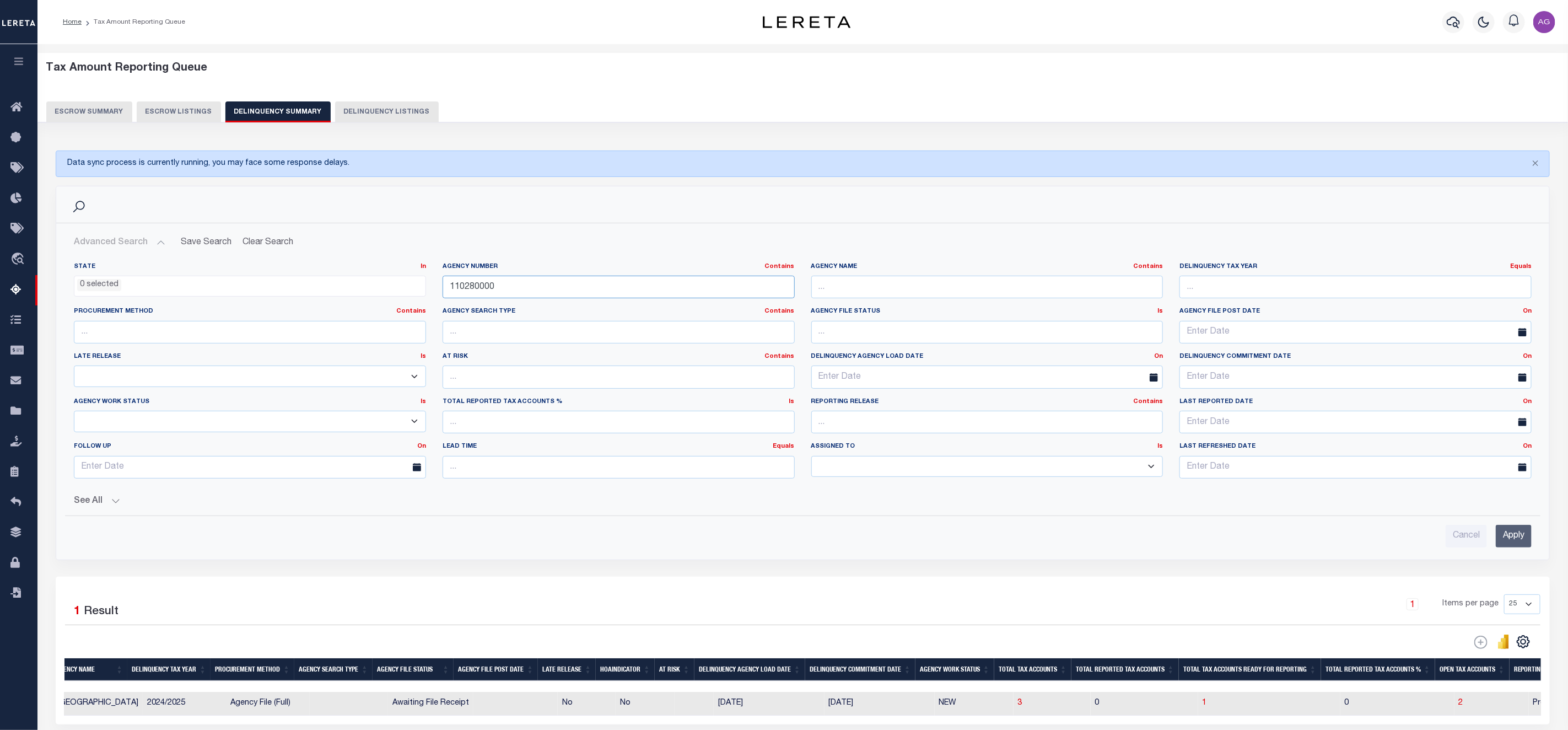
click at [498, 290] on input "110280000" at bounding box center [619, 287] width 352 height 23
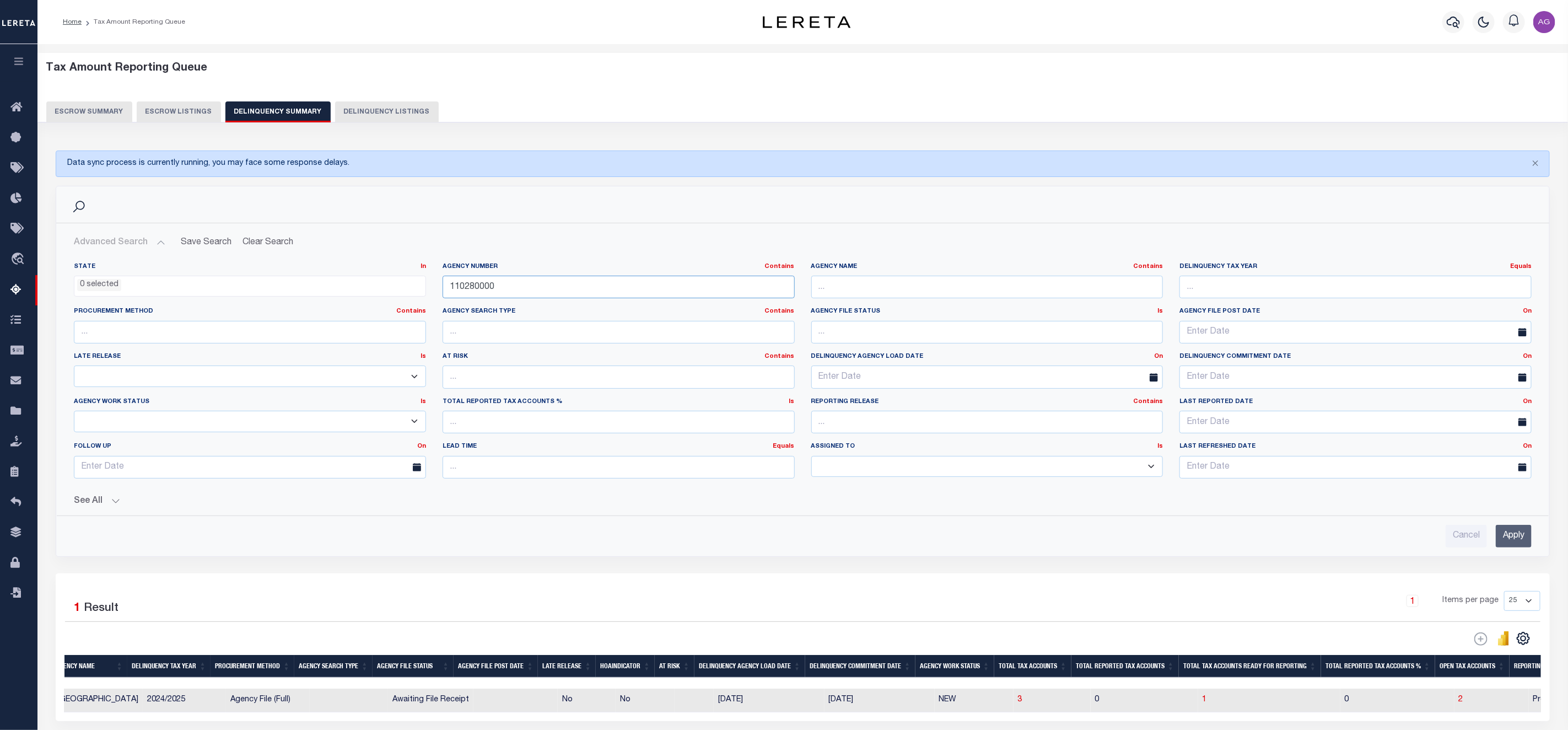
click at [498, 290] on input "110280000" at bounding box center [619, 287] width 352 height 23
paste input "34046"
click at [1520, 540] on input "Apply" at bounding box center [1514, 536] width 36 height 23
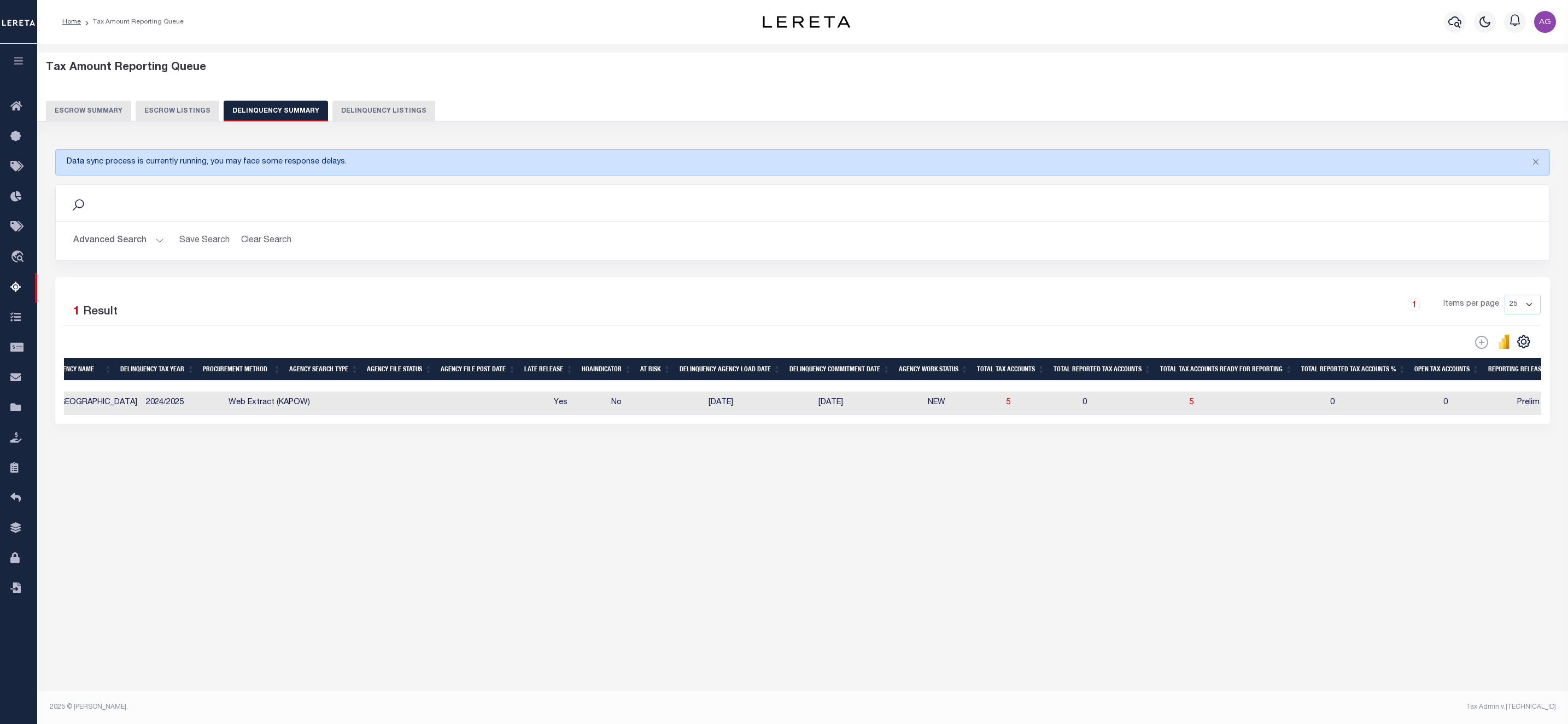
click at [116, 236] on button "Advanced Search" at bounding box center [118, 241] width 91 height 21
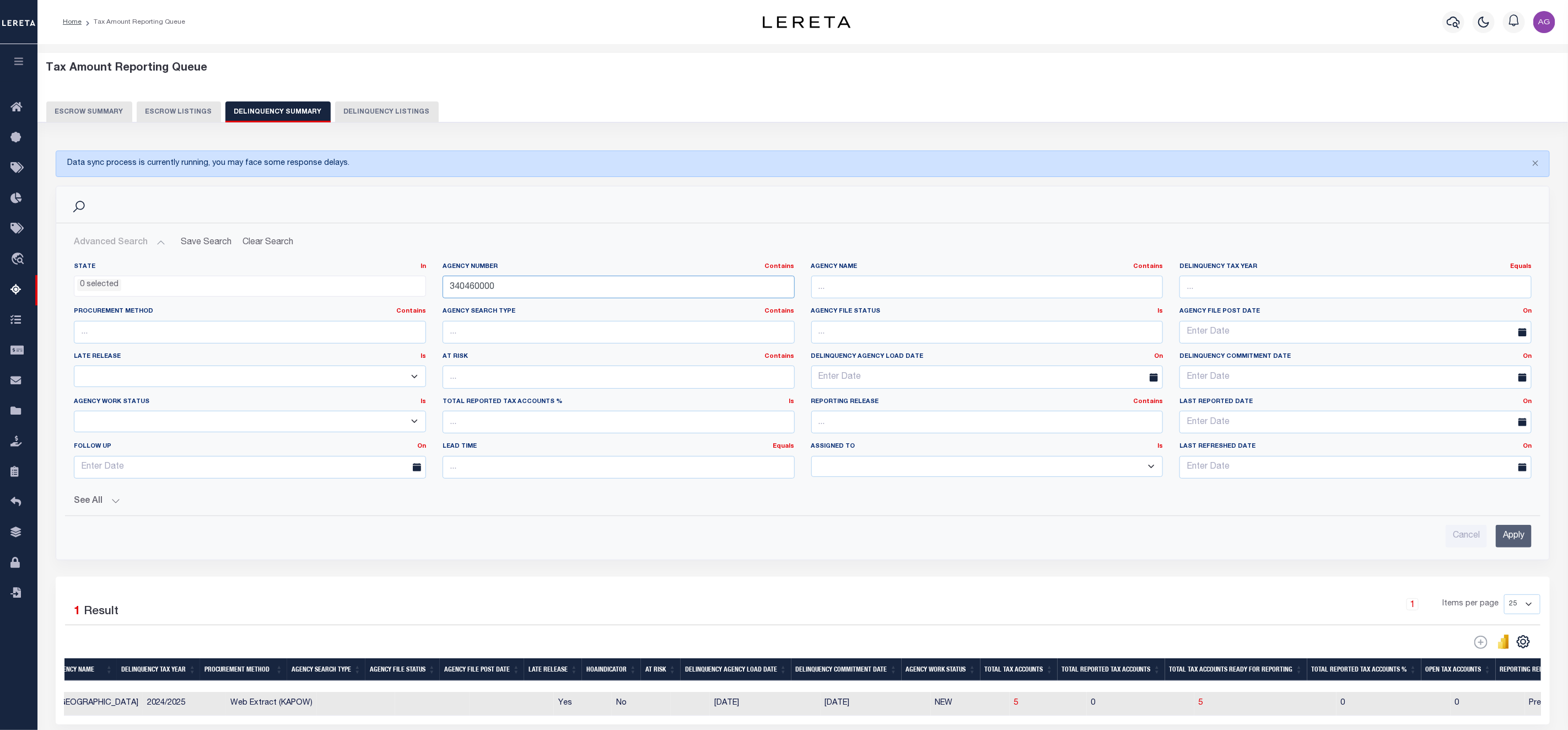
click at [520, 290] on input "340460000" at bounding box center [619, 287] width 352 height 23
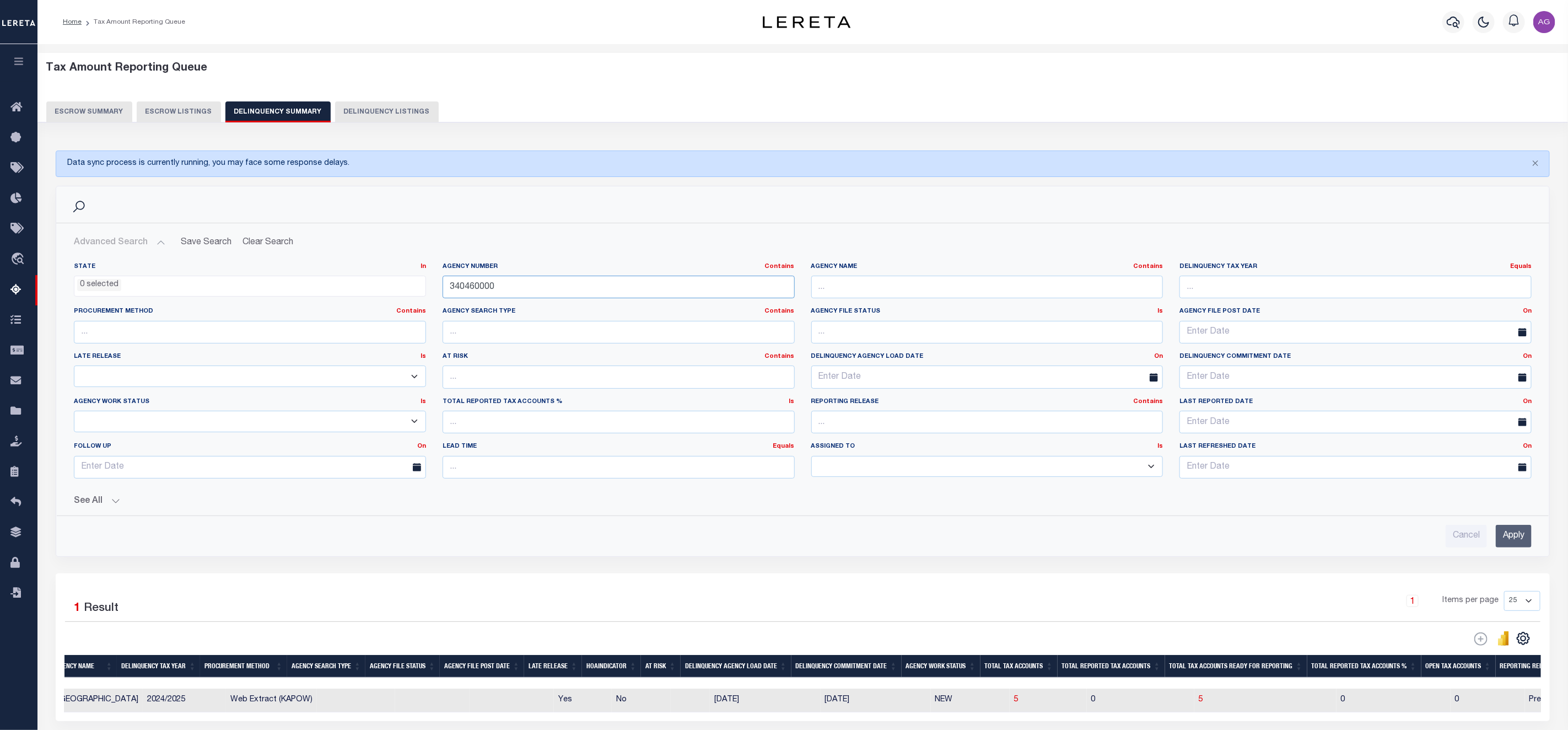
click at [520, 290] on input "340460000" at bounding box center [619, 287] width 352 height 23
paste input "11009"
click at [1510, 534] on input "Apply" at bounding box center [1514, 536] width 36 height 23
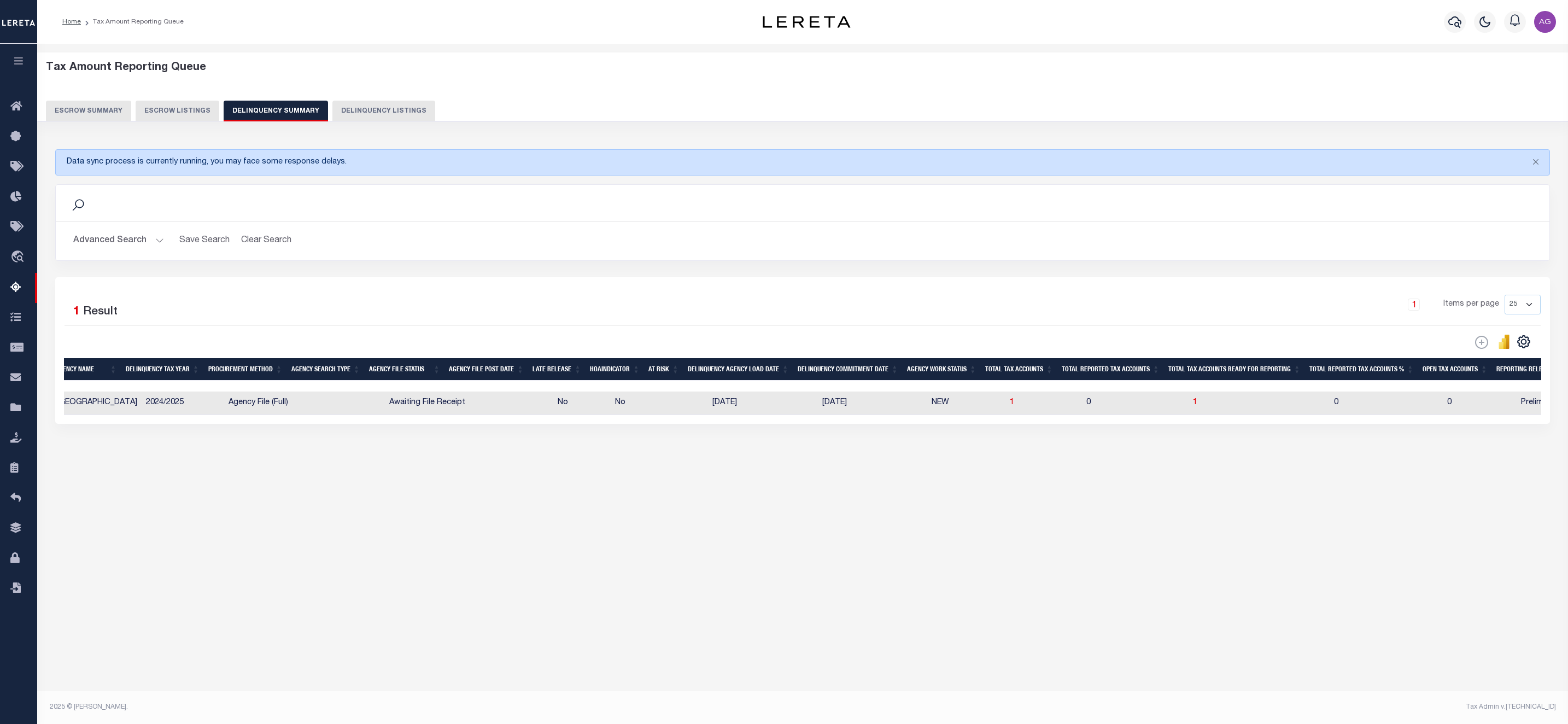
click at [107, 244] on button "Advanced Search" at bounding box center [118, 241] width 91 height 21
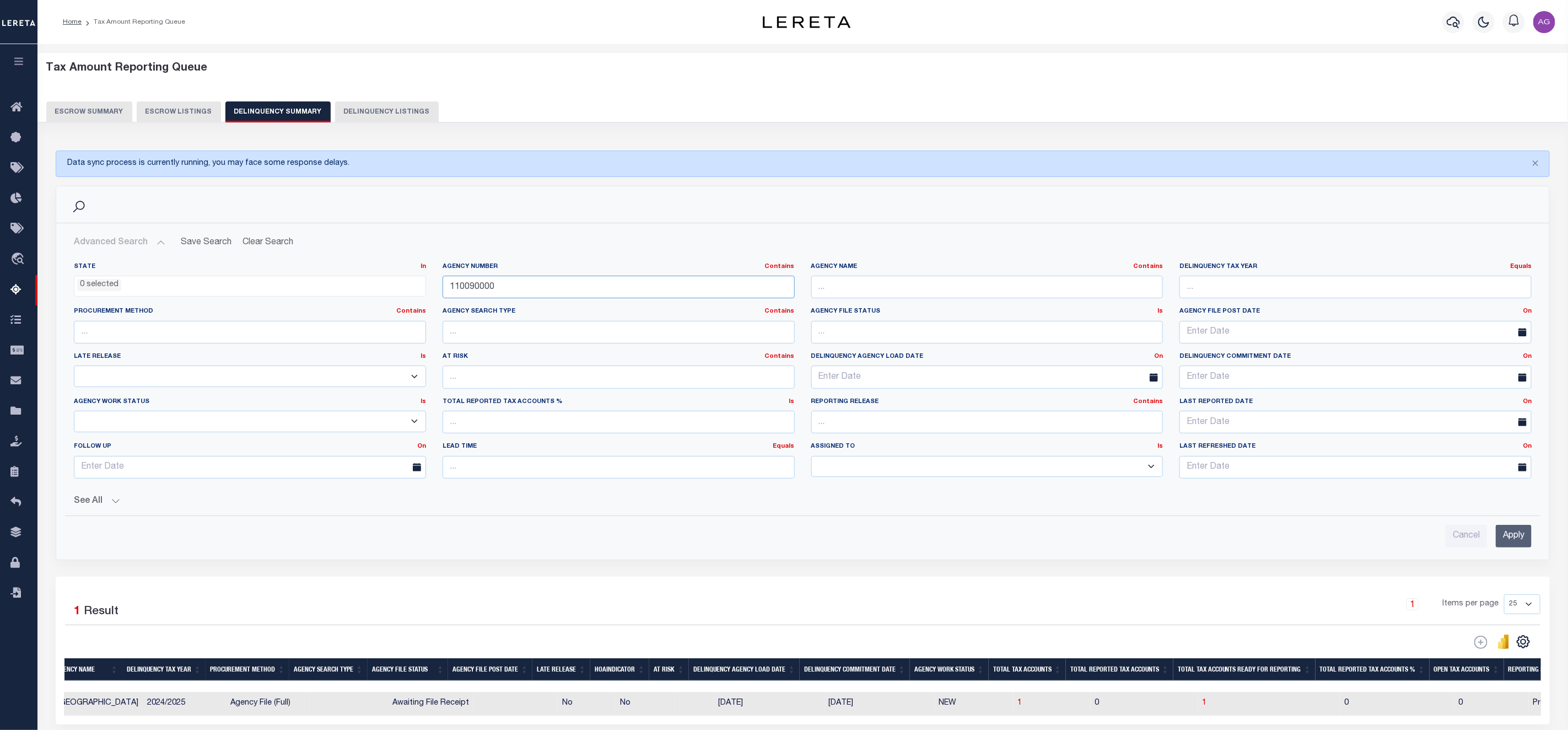
click at [516, 280] on input "110090000" at bounding box center [619, 287] width 352 height 23
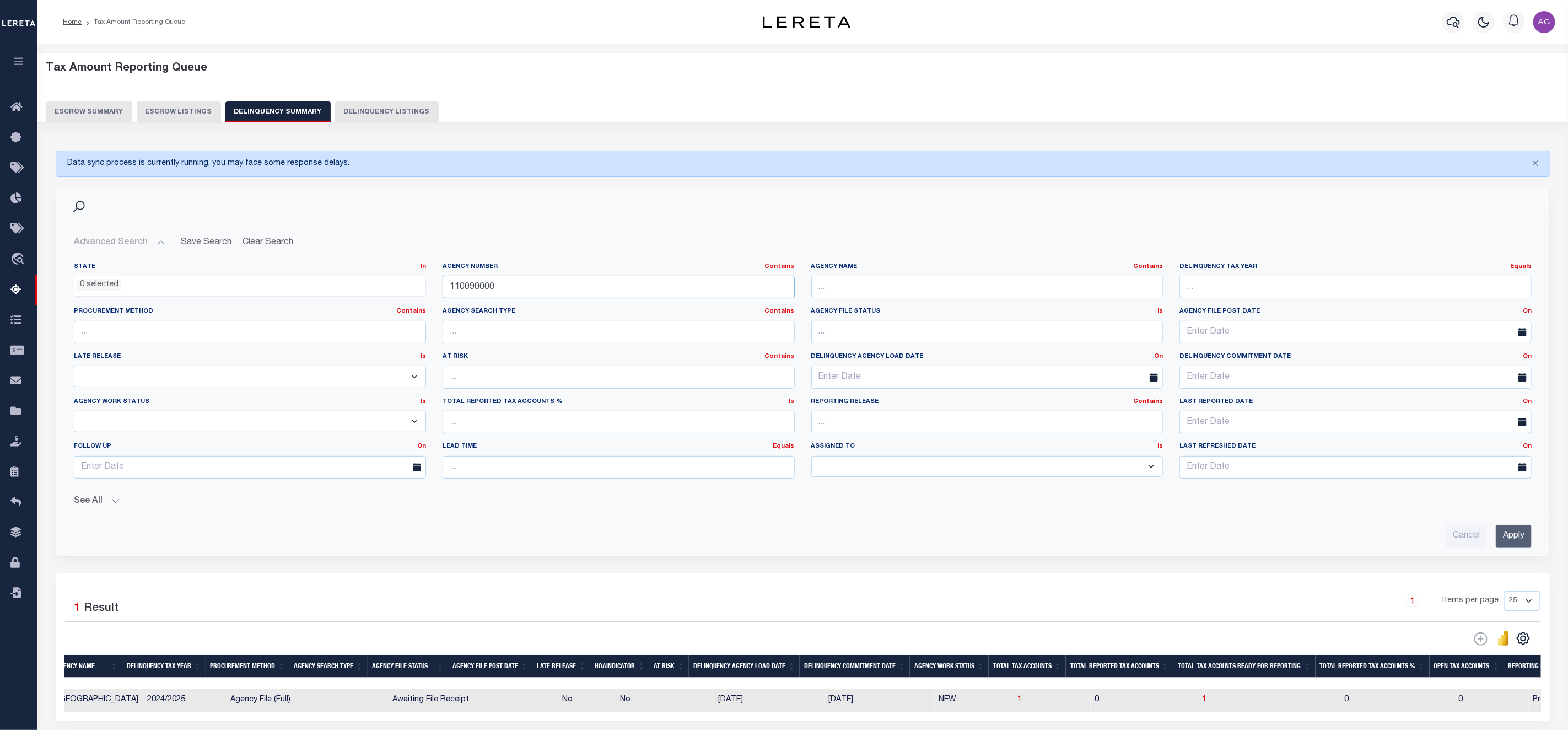
click at [510, 287] on input "110090000" at bounding box center [619, 287] width 352 height 23
paste input "04036"
type input "040360000"
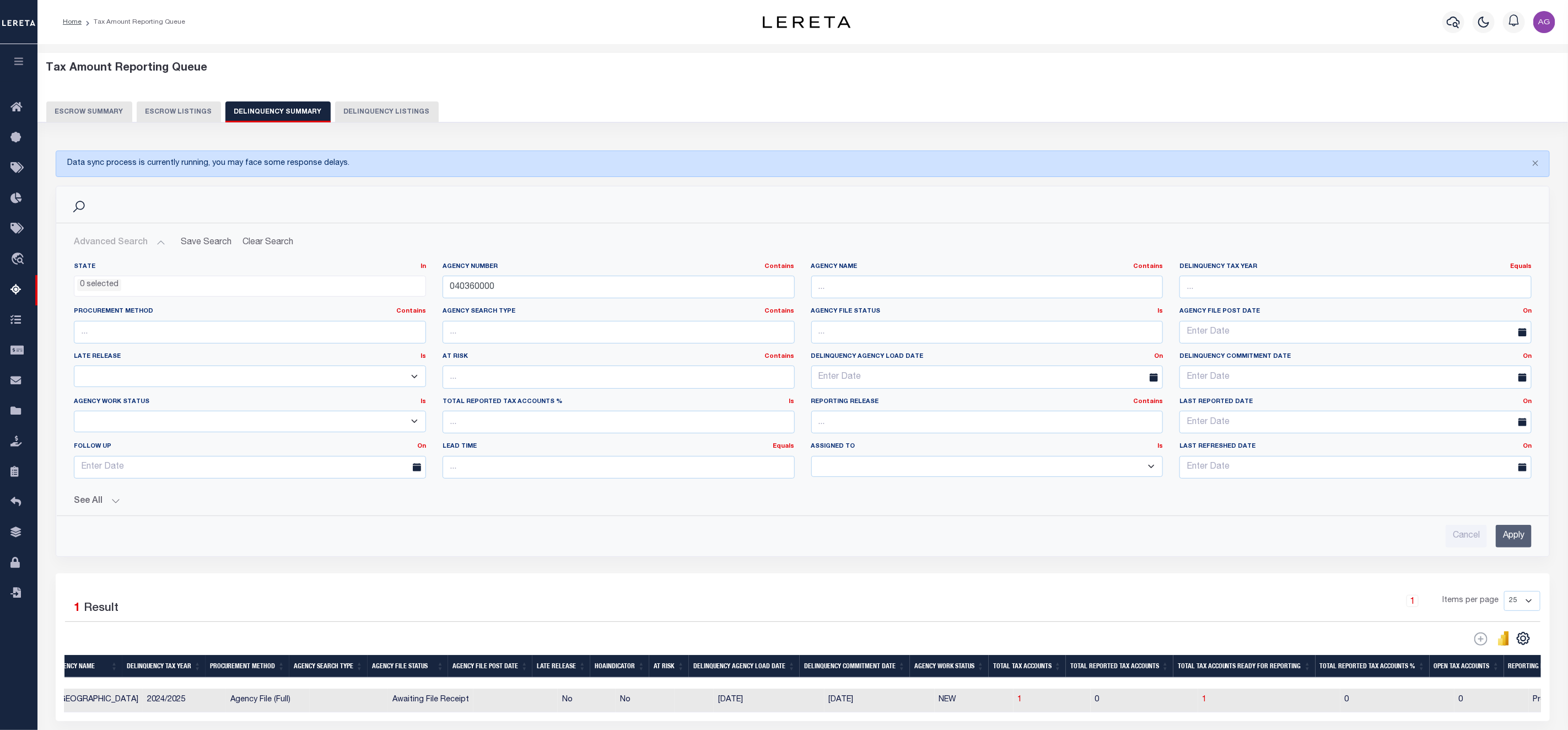
click at [1523, 538] on input "Apply" at bounding box center [1514, 536] width 36 height 23
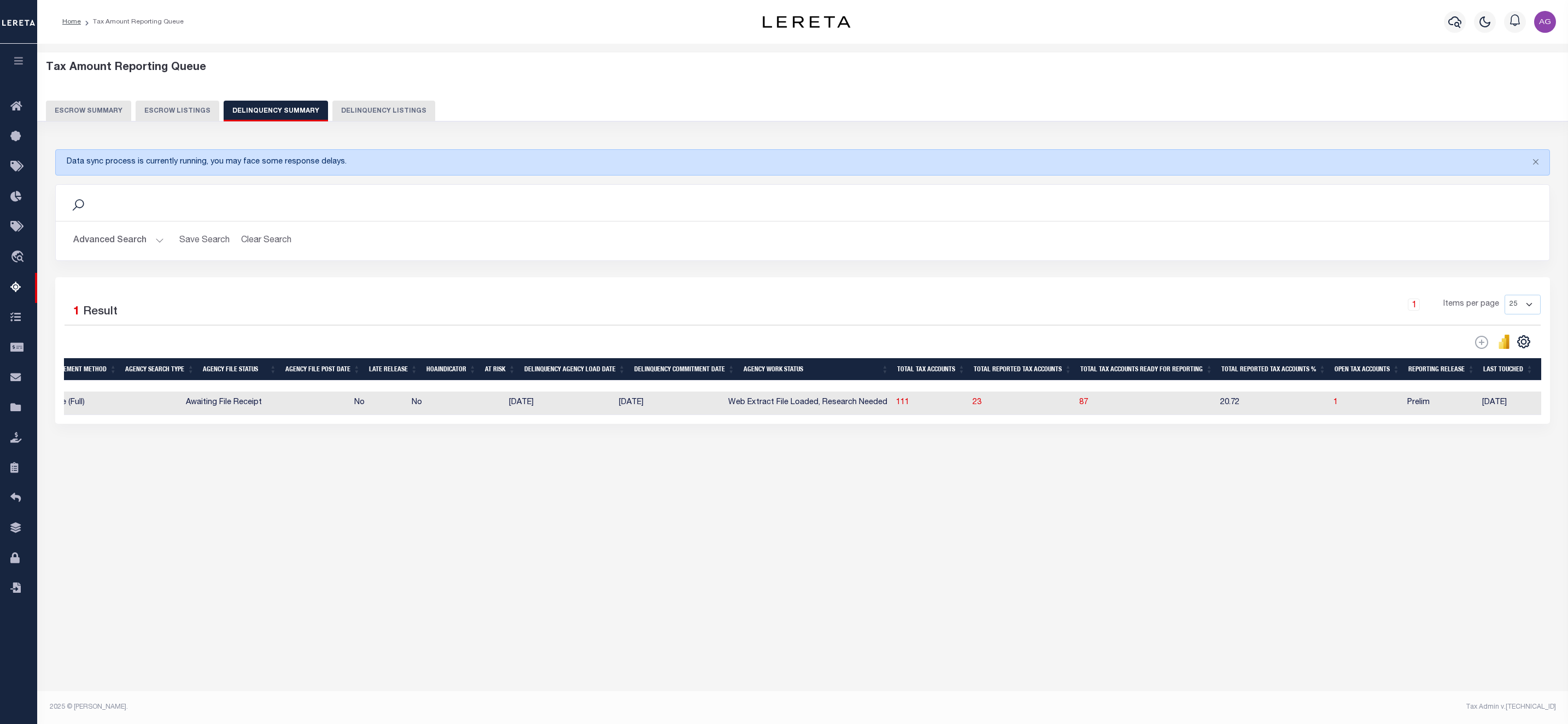
scroll to position [0, 337]
click at [1337, 406] on span "1" at bounding box center [1335, 402] width 4 height 8
select select "100"
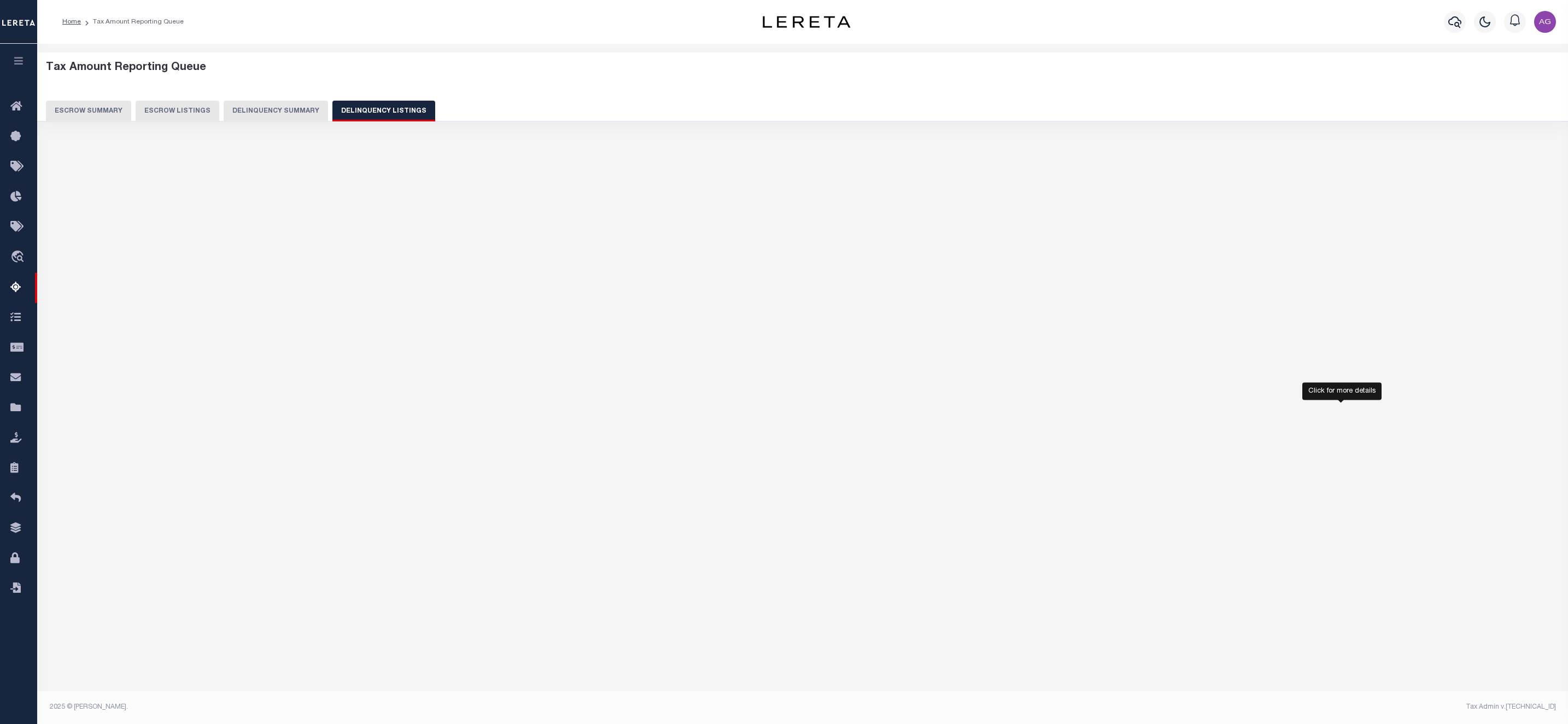
select select "100"
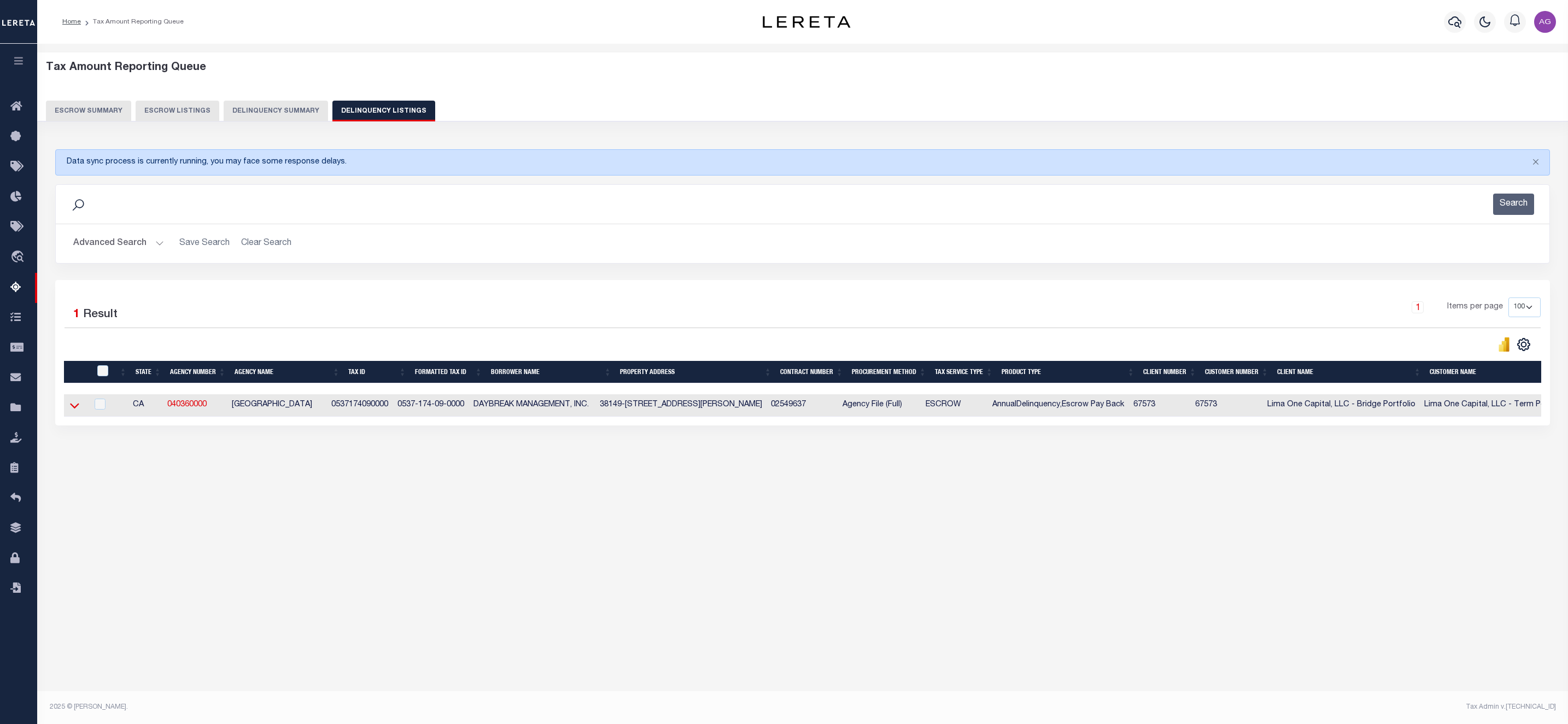
click at [74, 411] on icon at bounding box center [74, 406] width 9 height 12
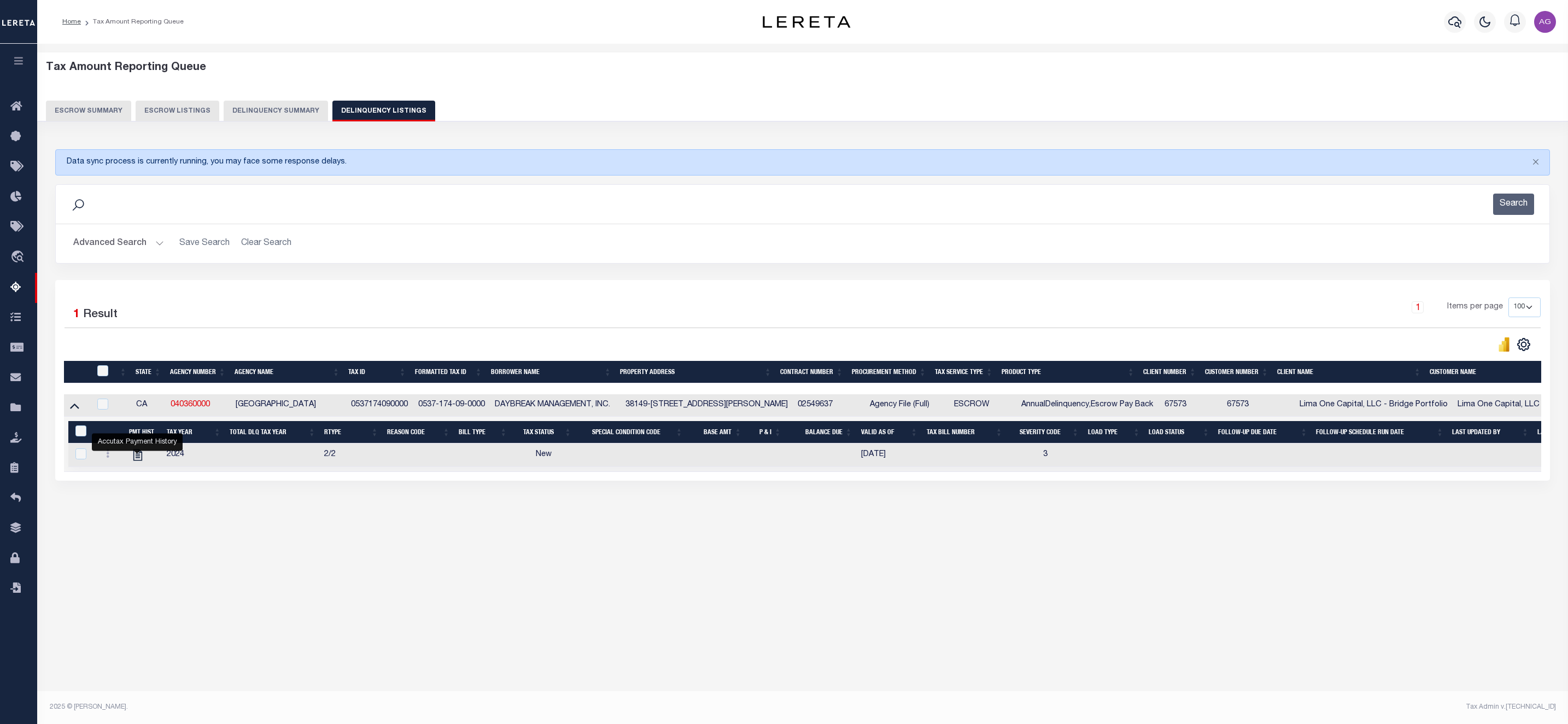
click at [317, 536] on div "Tax Amount Reporting Queue Escrow Summary Escrow Listings In" at bounding box center [802, 300] width 1524 height 491
drag, startPoint x: 163, startPoint y: 413, endPoint x: 219, endPoint y: 420, distance: 56.4
click at [219, 416] on tr "CA 040360000 SAN BERNARDINO COUNTY 0537174090000 0537-174-09-0000 DAYBREAK MANA…" at bounding box center [968, 406] width 1808 height 23
copy tr "040360000"
click at [282, 115] on button "Delinquency Summary" at bounding box center [276, 111] width 105 height 21
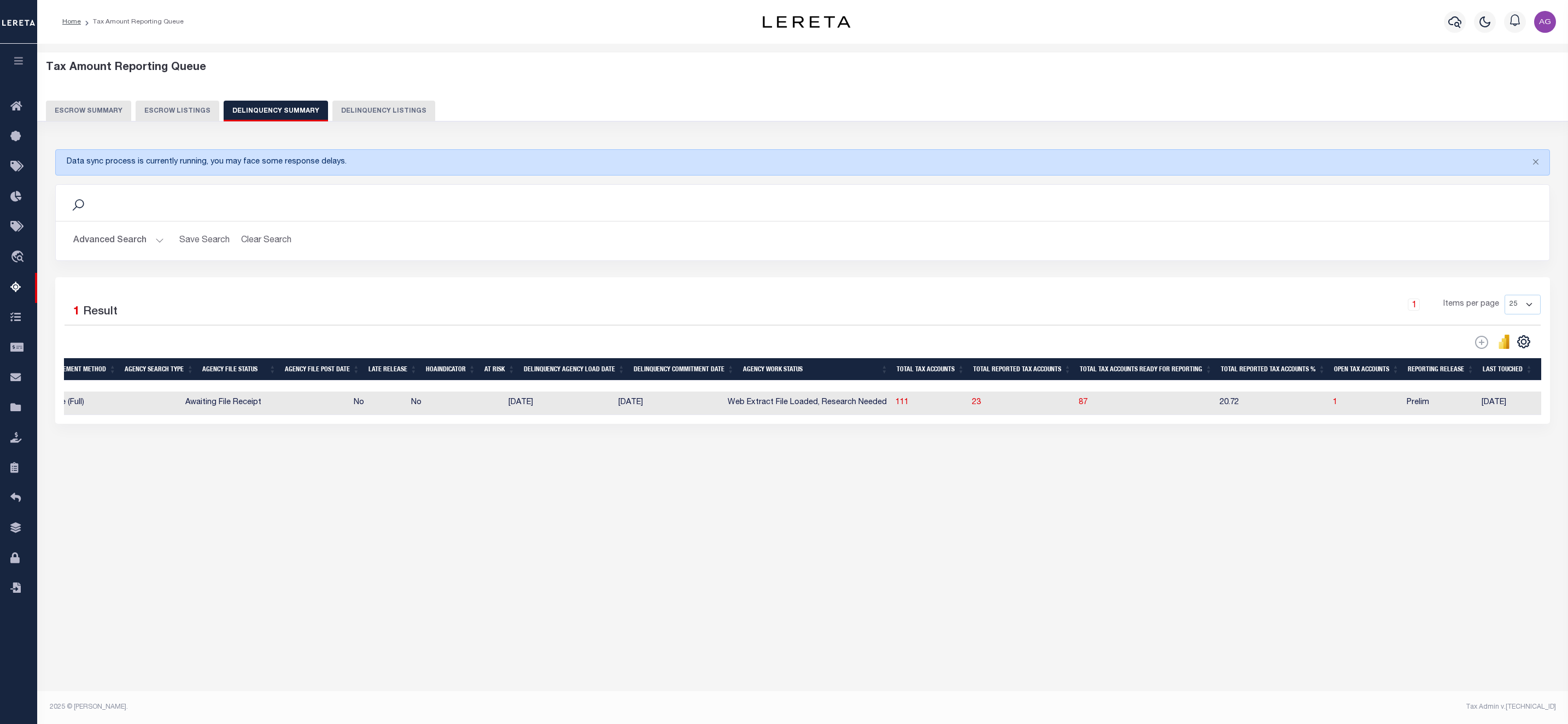
click at [126, 244] on button "Advanced Search" at bounding box center [118, 241] width 91 height 21
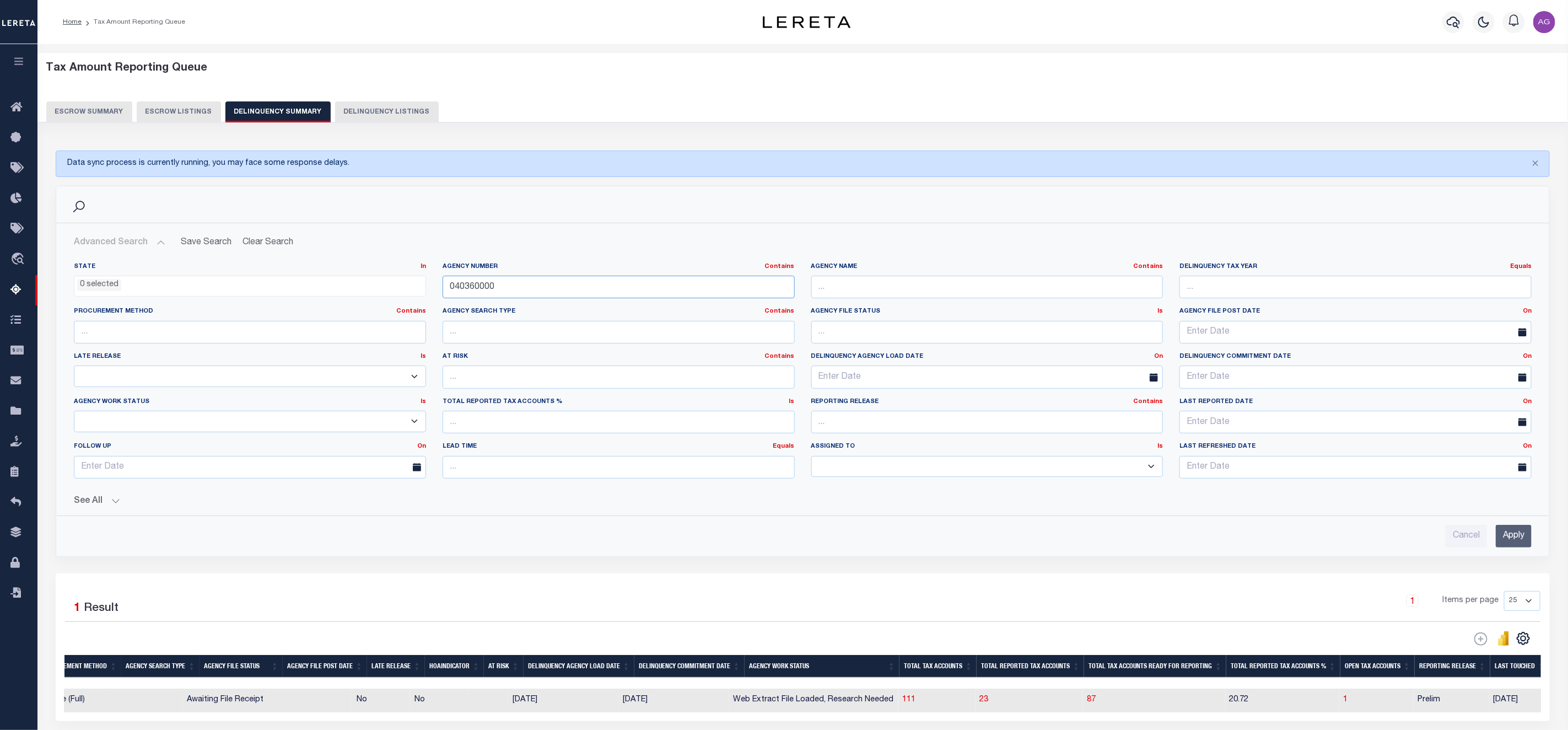
click at [525, 286] on input "040360000" at bounding box center [619, 287] width 352 height 23
click at [870, 292] on input "text" at bounding box center [987, 287] width 352 height 23
type input "mesa"
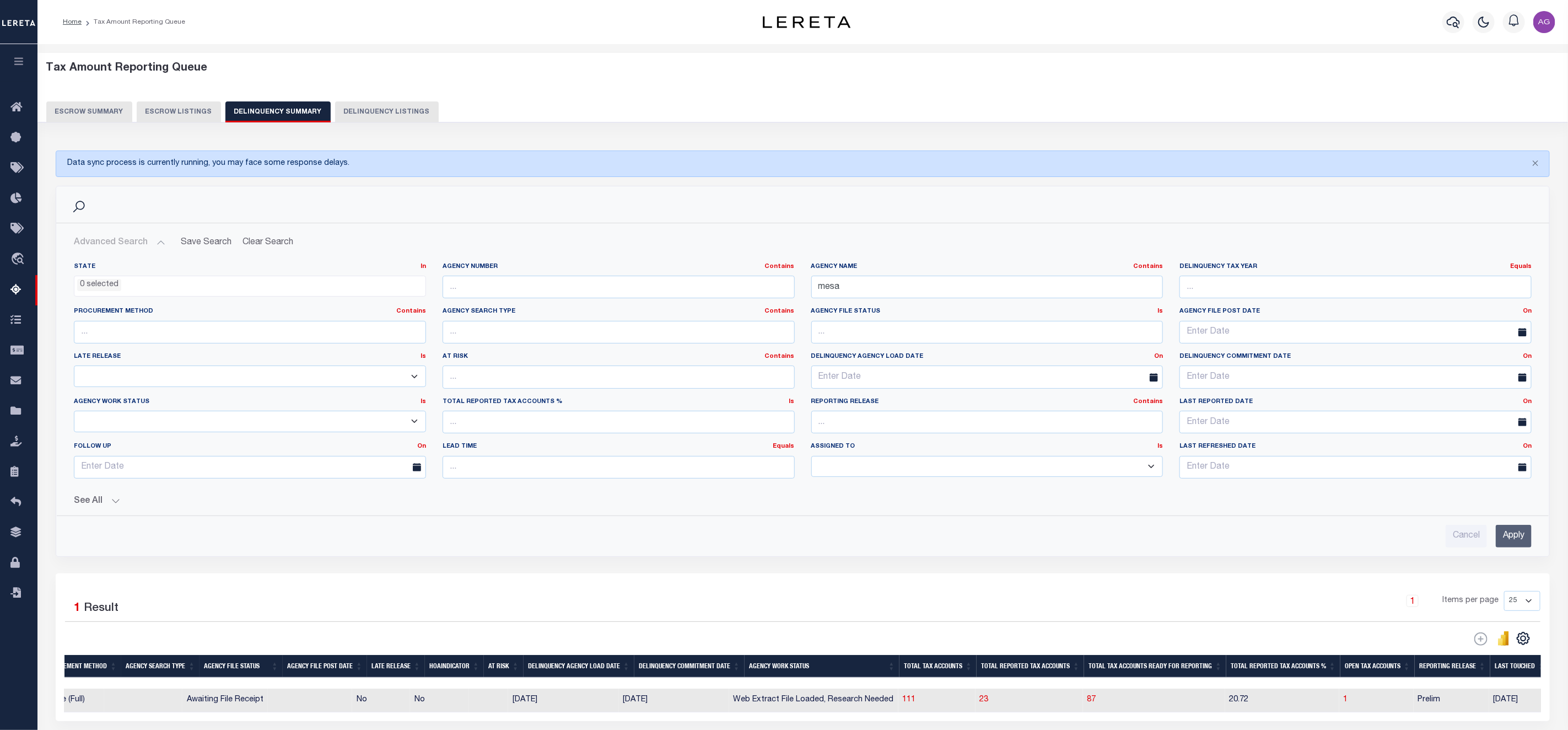
click at [1520, 536] on input "Apply" at bounding box center [1514, 536] width 36 height 23
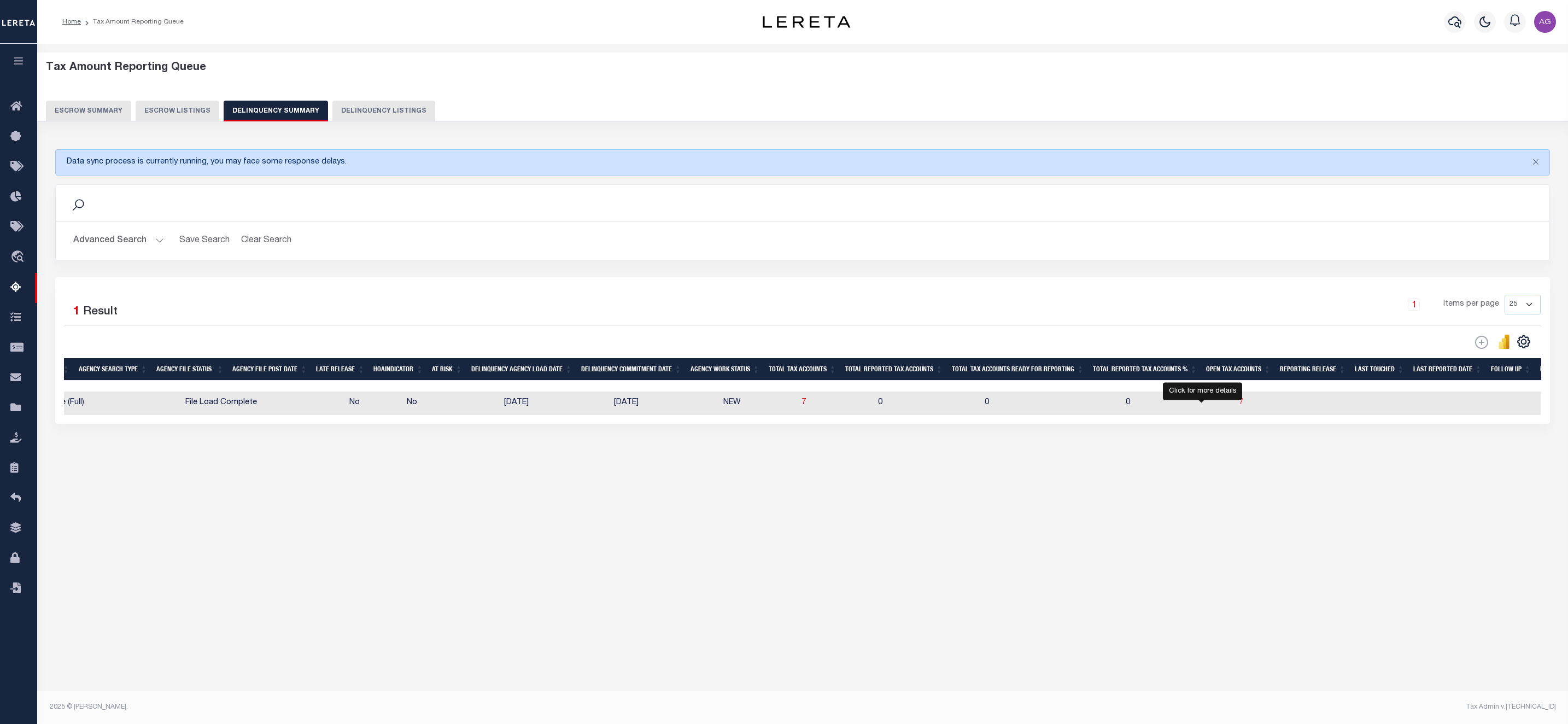
click at [1239, 406] on span "7" at bounding box center [1241, 402] width 4 height 8
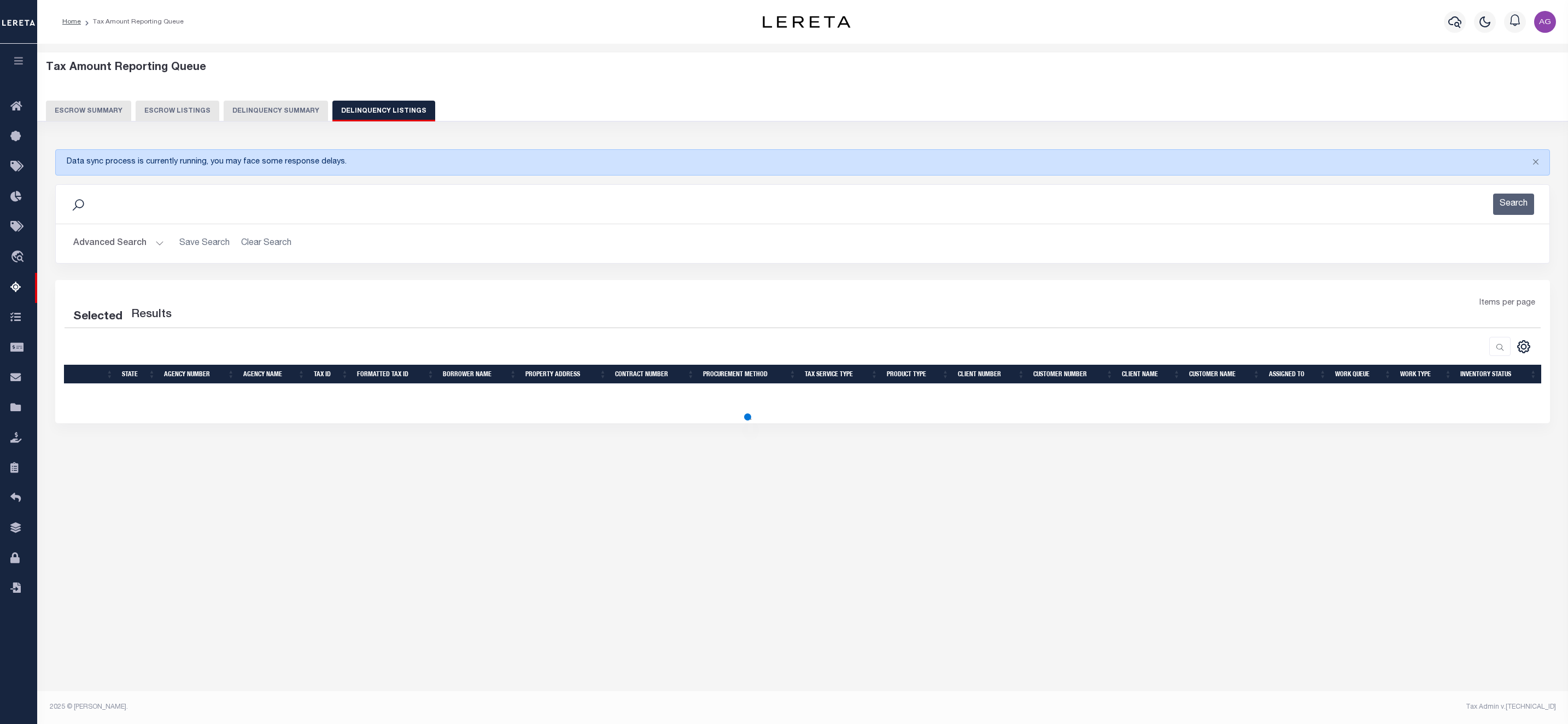
select select "100"
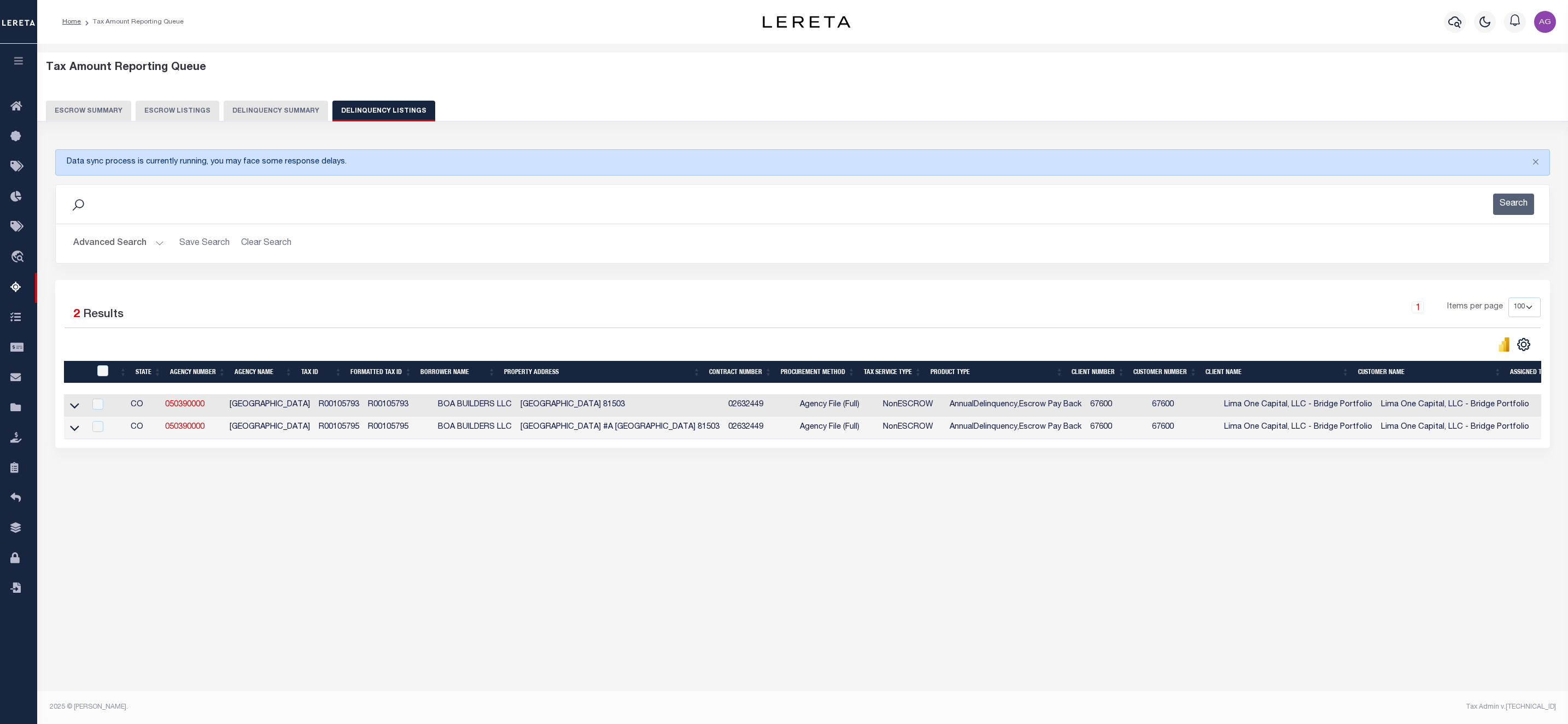
click at [264, 114] on button "Delinquency Summary" at bounding box center [276, 111] width 105 height 21
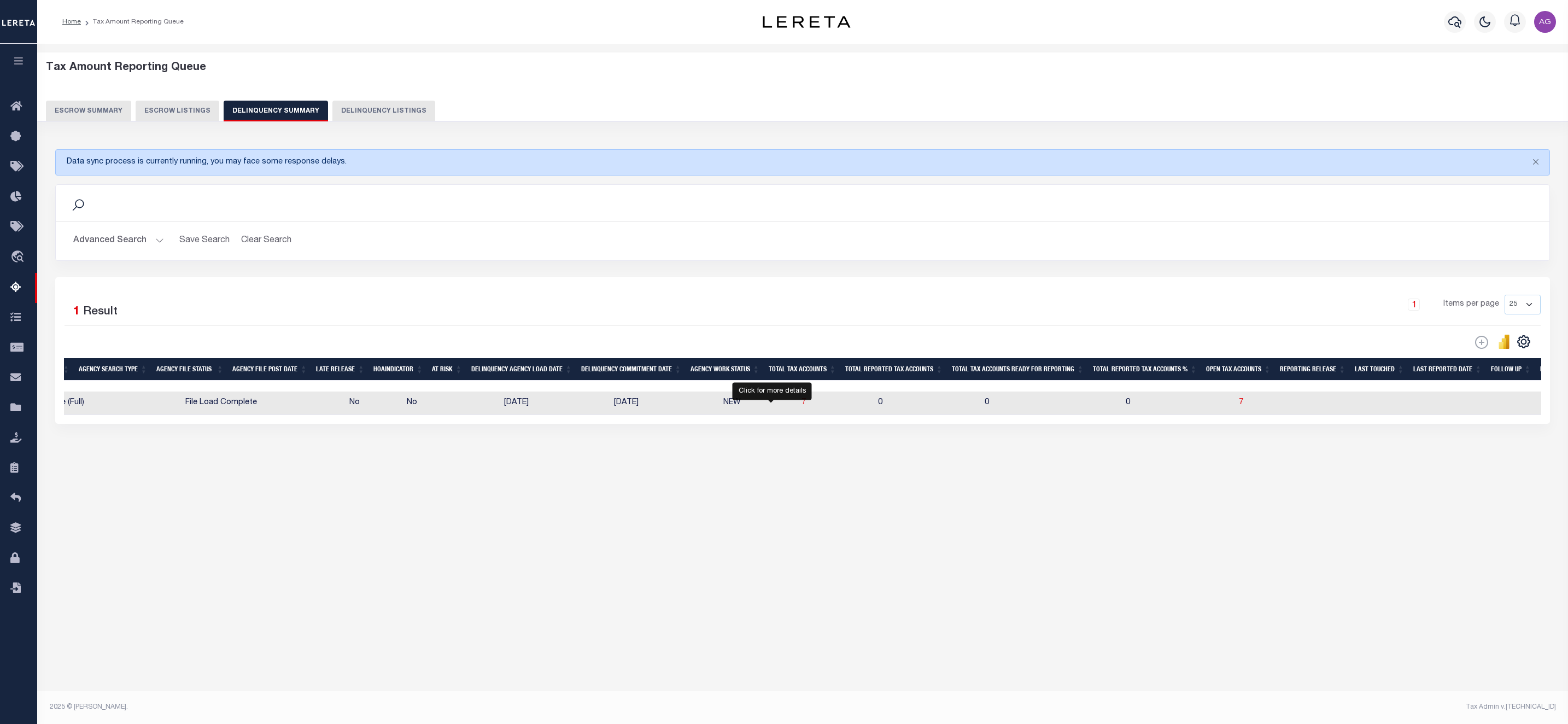
click at [802, 406] on span "7" at bounding box center [803, 402] width 4 height 8
select select "100"
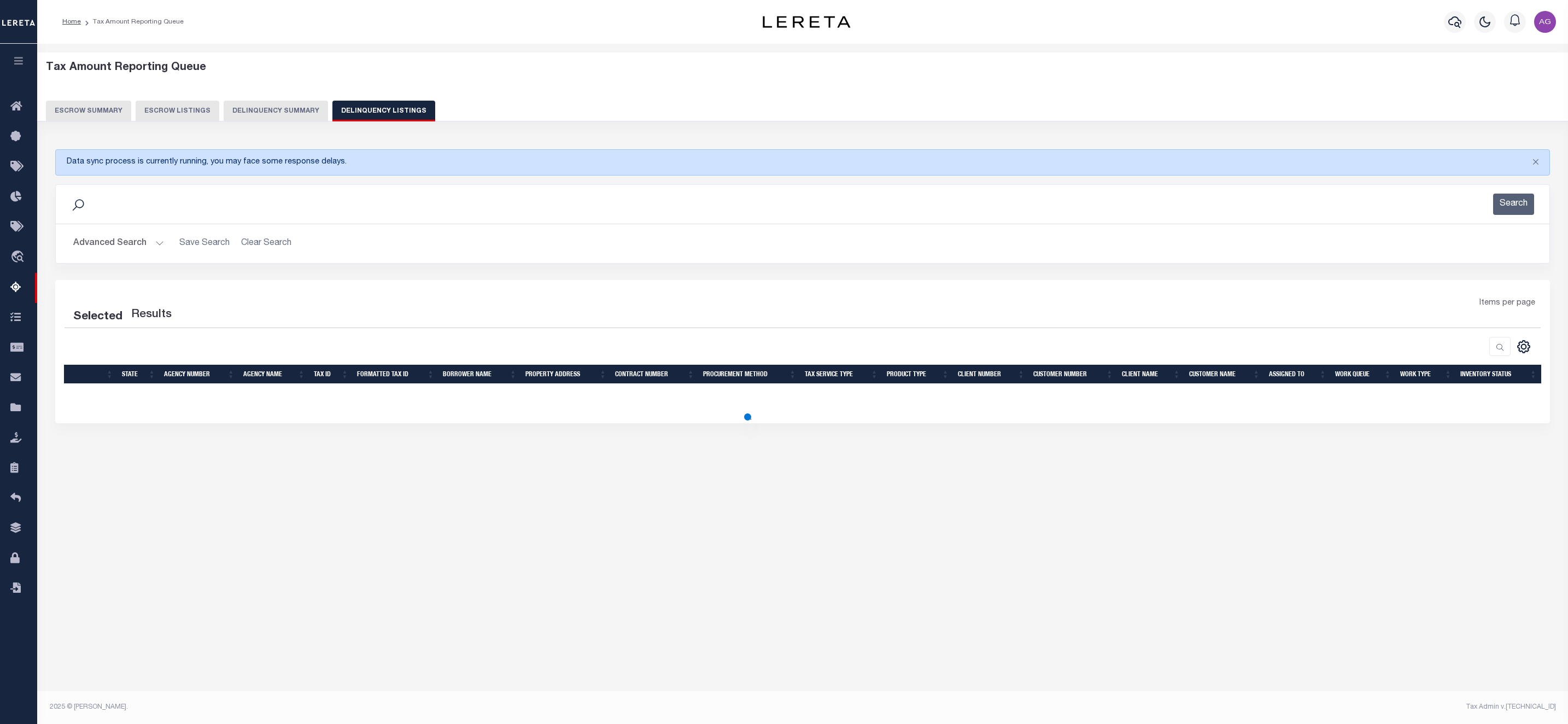
select select "100"
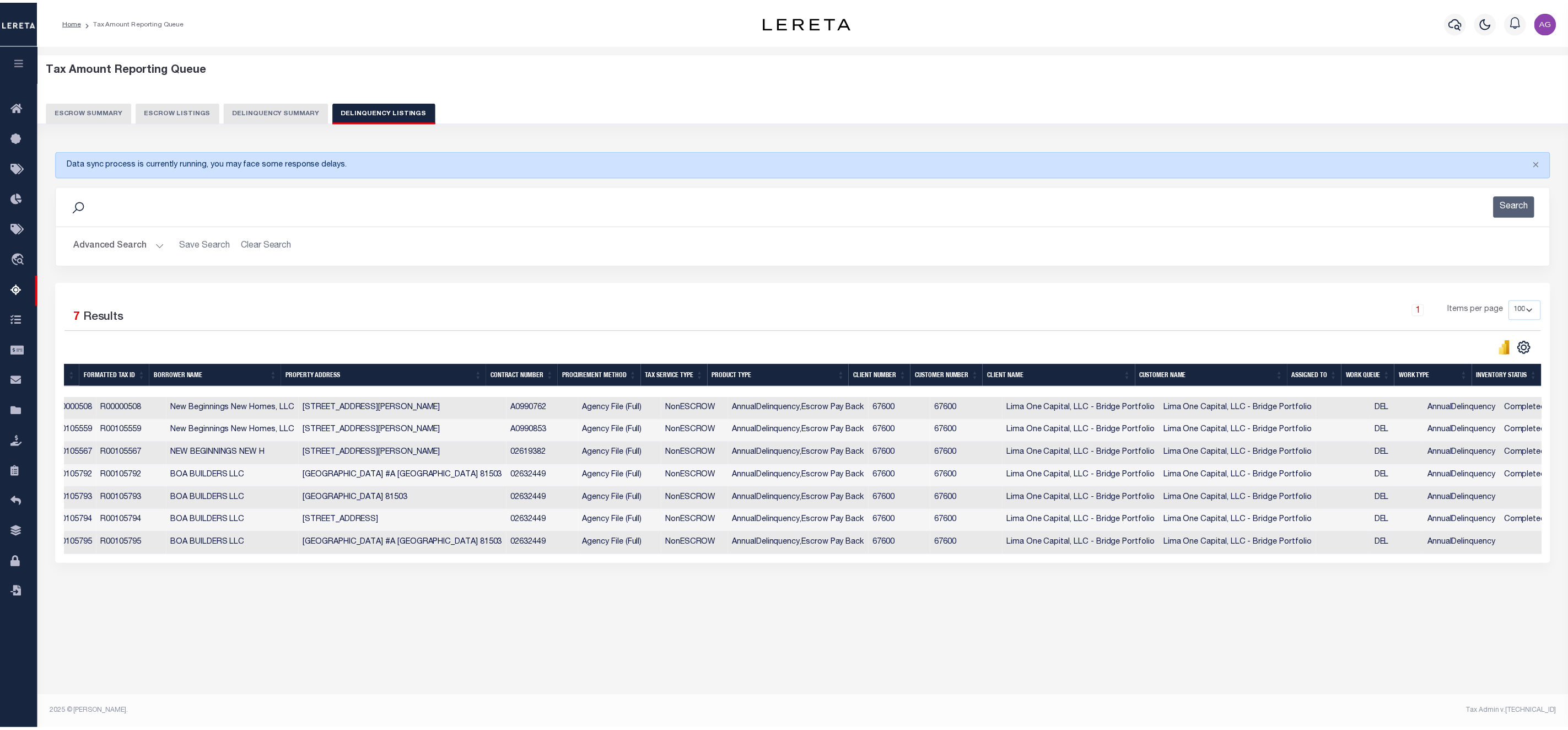
scroll to position [0, 0]
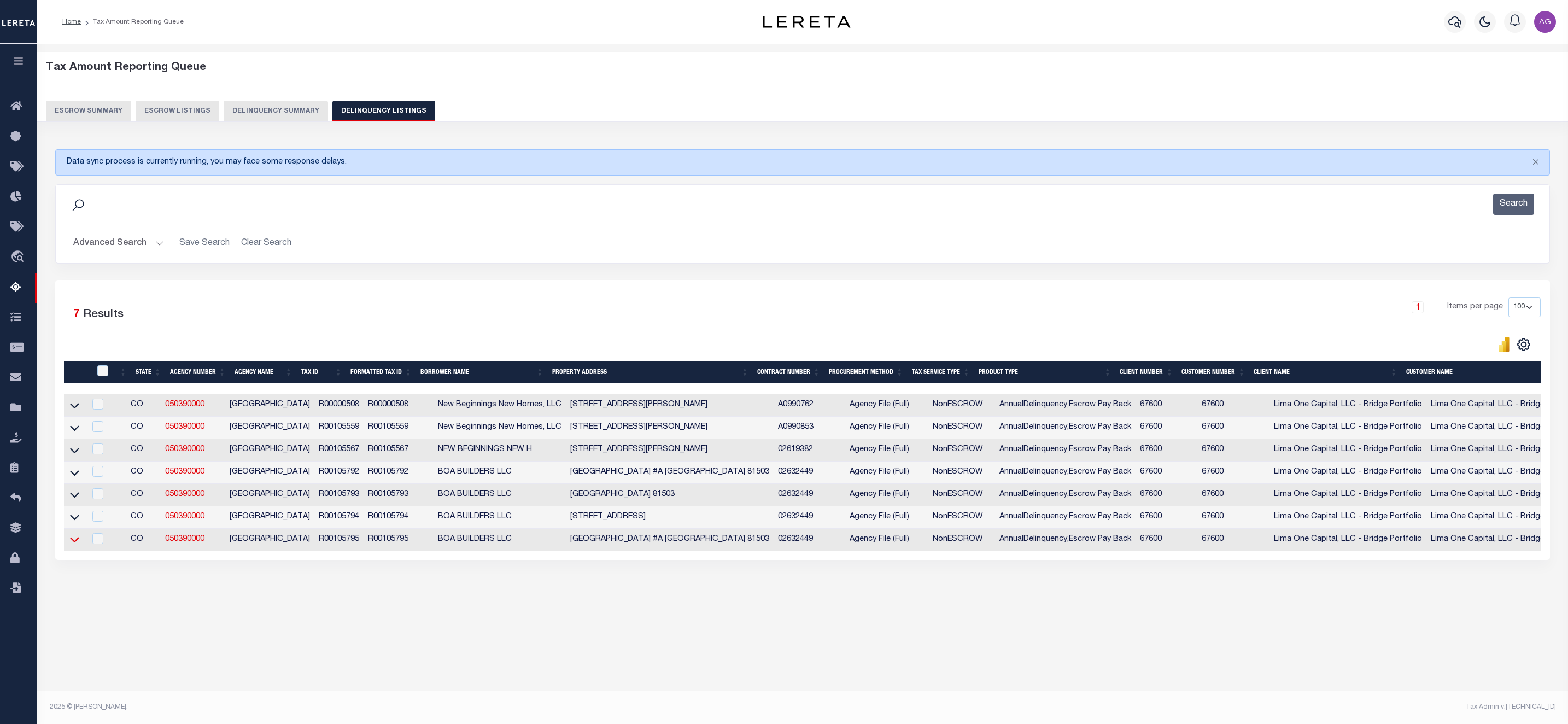
click at [76, 545] on icon at bounding box center [74, 539] width 9 height 12
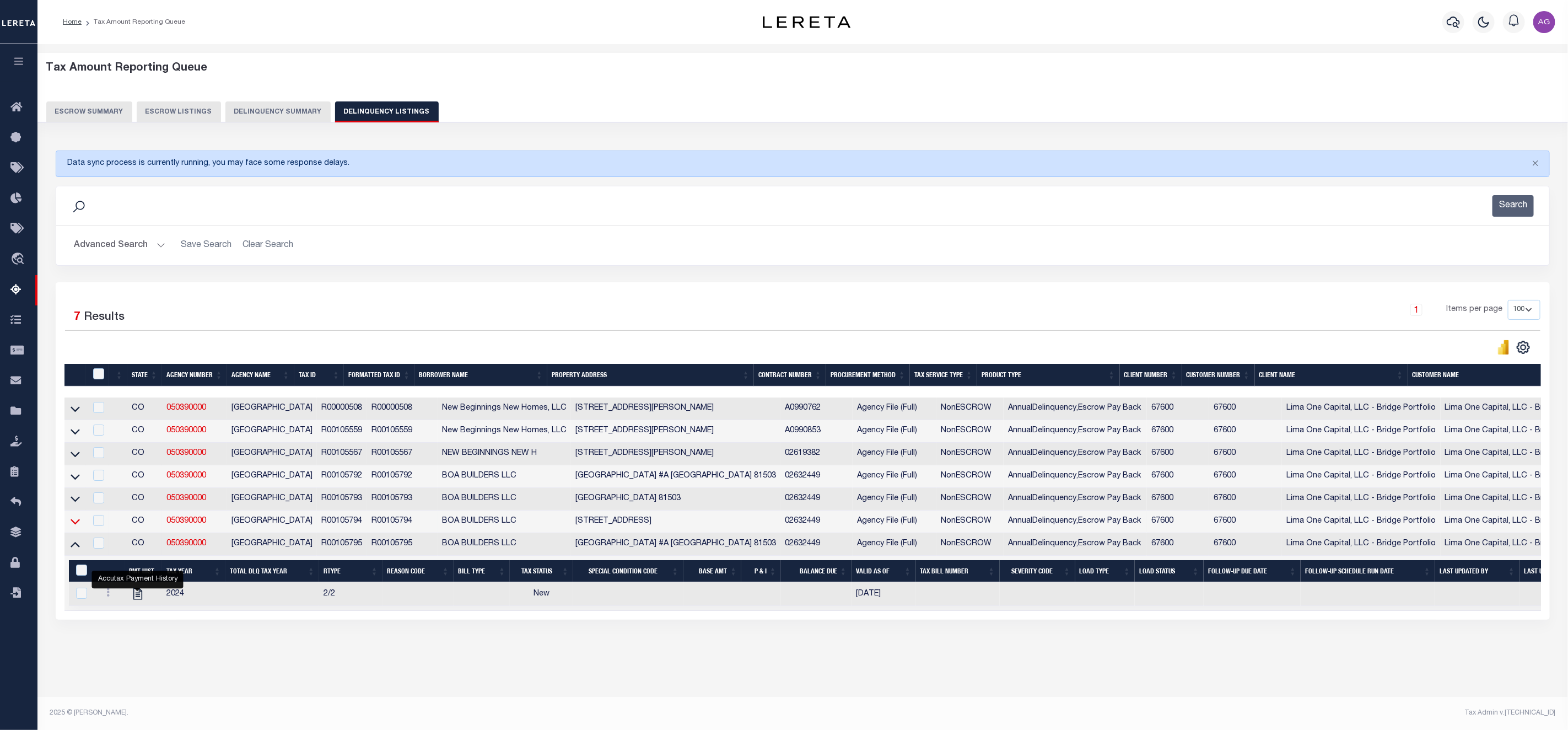
click at [77, 525] on icon at bounding box center [75, 522] width 9 height 6
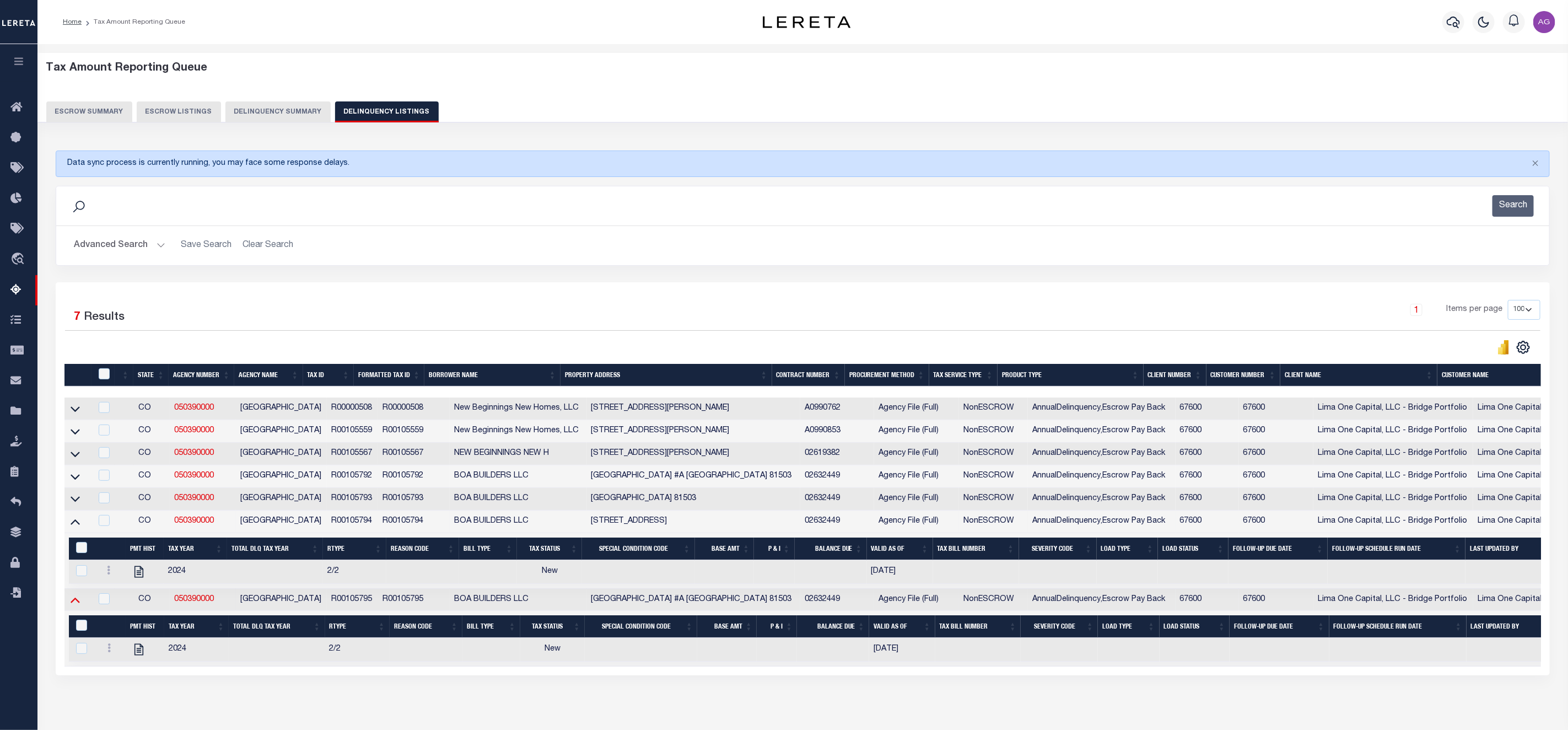
click at [73, 605] on icon at bounding box center [75, 599] width 9 height 12
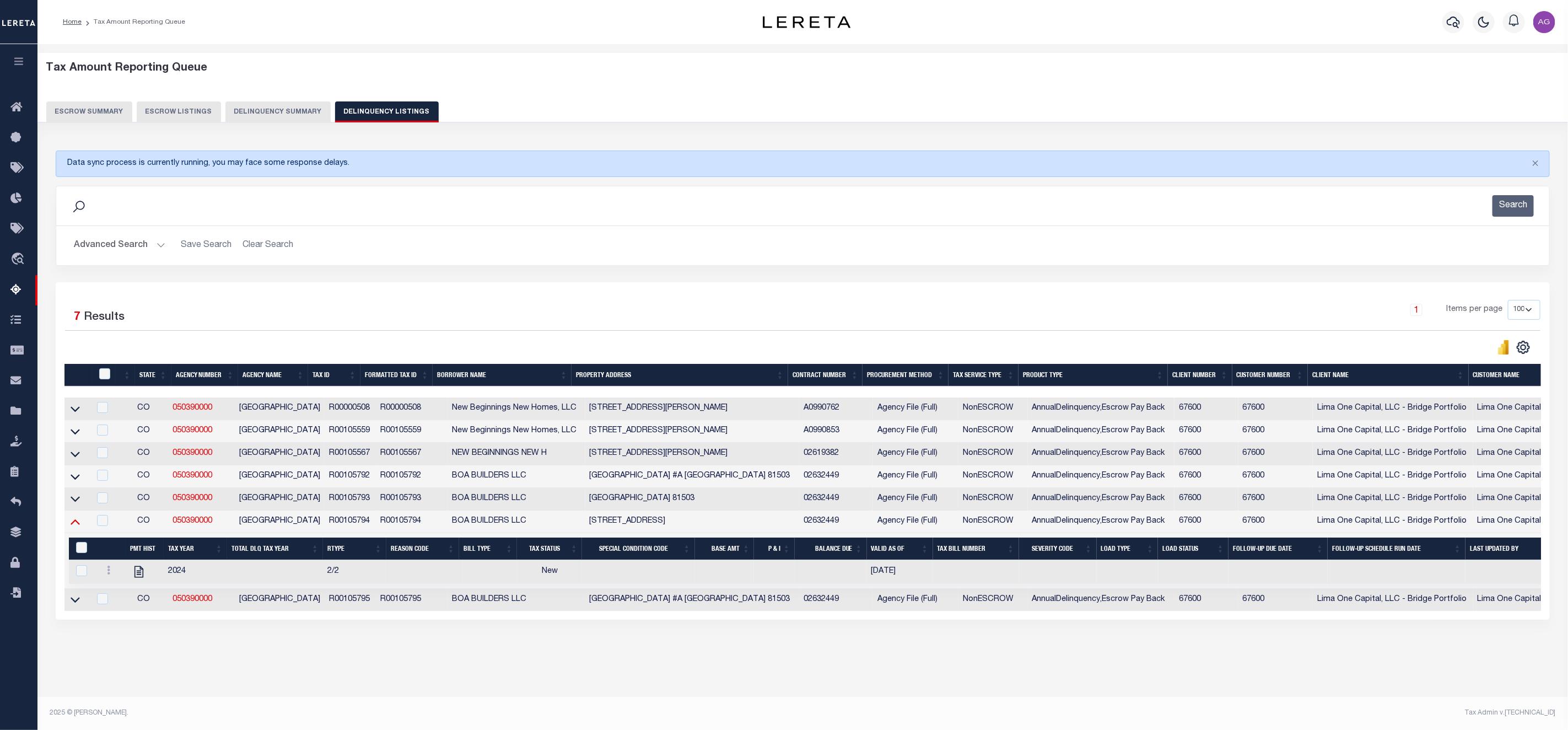
click at [74, 525] on icon at bounding box center [75, 522] width 9 height 6
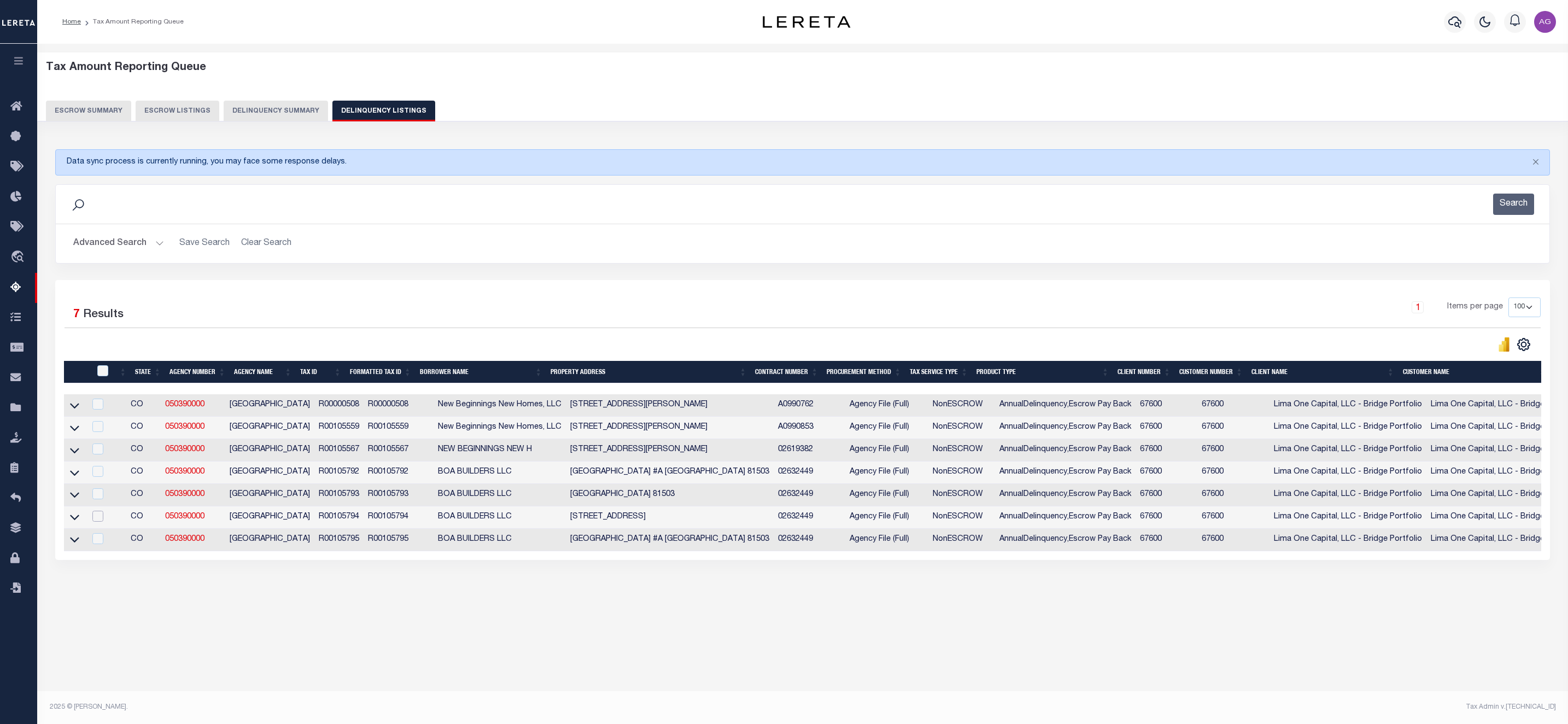
click at [100, 518] on input "checkbox" at bounding box center [98, 516] width 11 height 11
checkbox input "true"
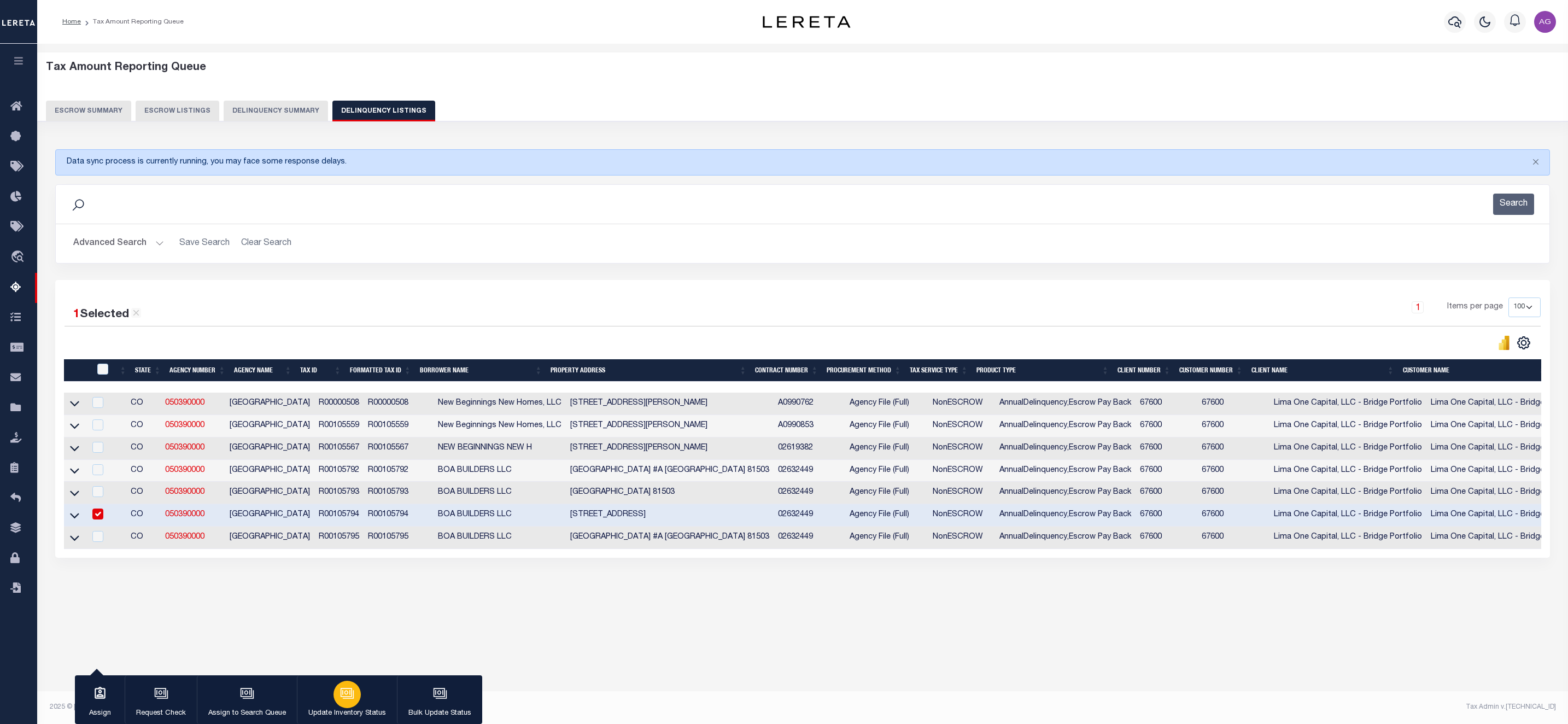
click at [351, 690] on icon "button" at bounding box center [347, 693] width 14 height 14
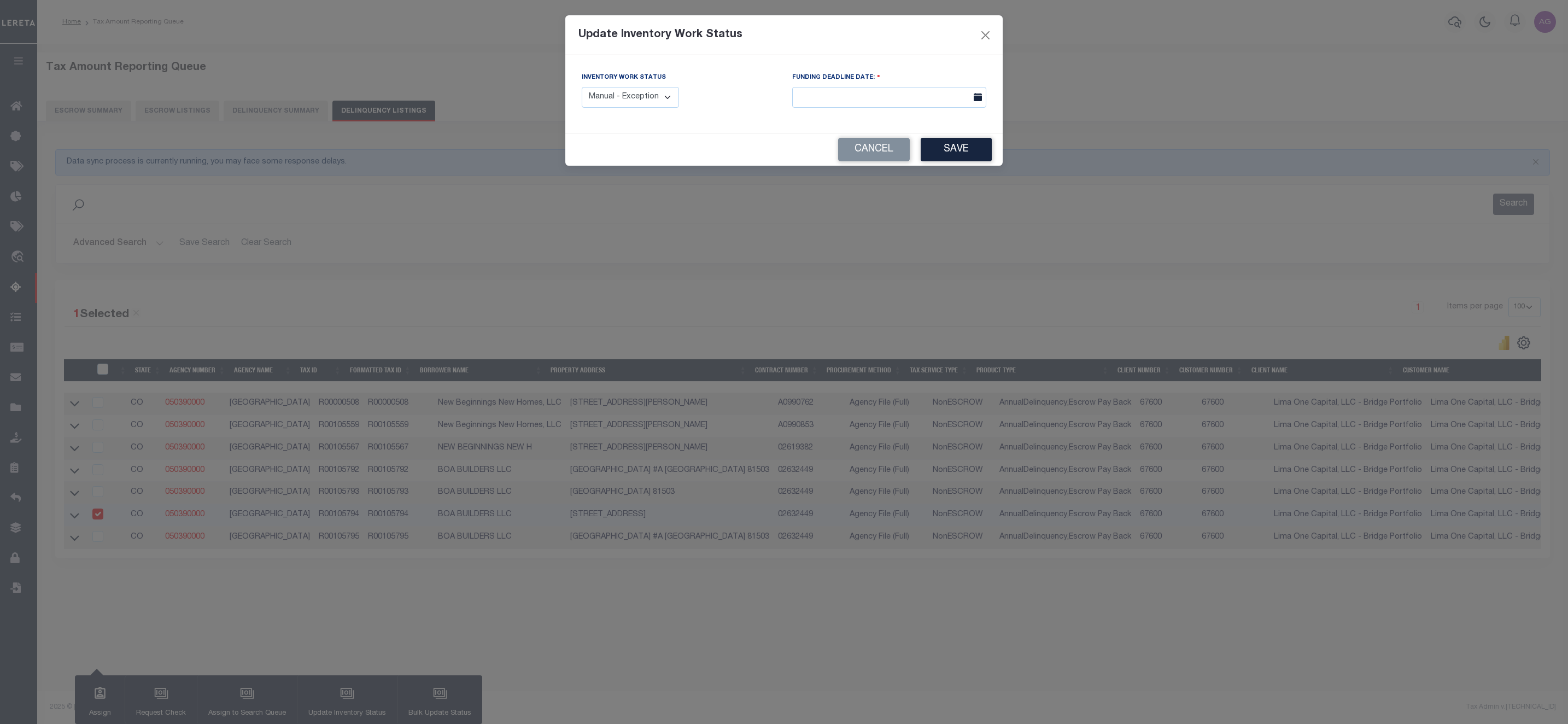
click at [950, 164] on div "Cancel Save" at bounding box center [784, 149] width 438 height 32
click at [963, 150] on button "Save" at bounding box center [956, 149] width 71 height 24
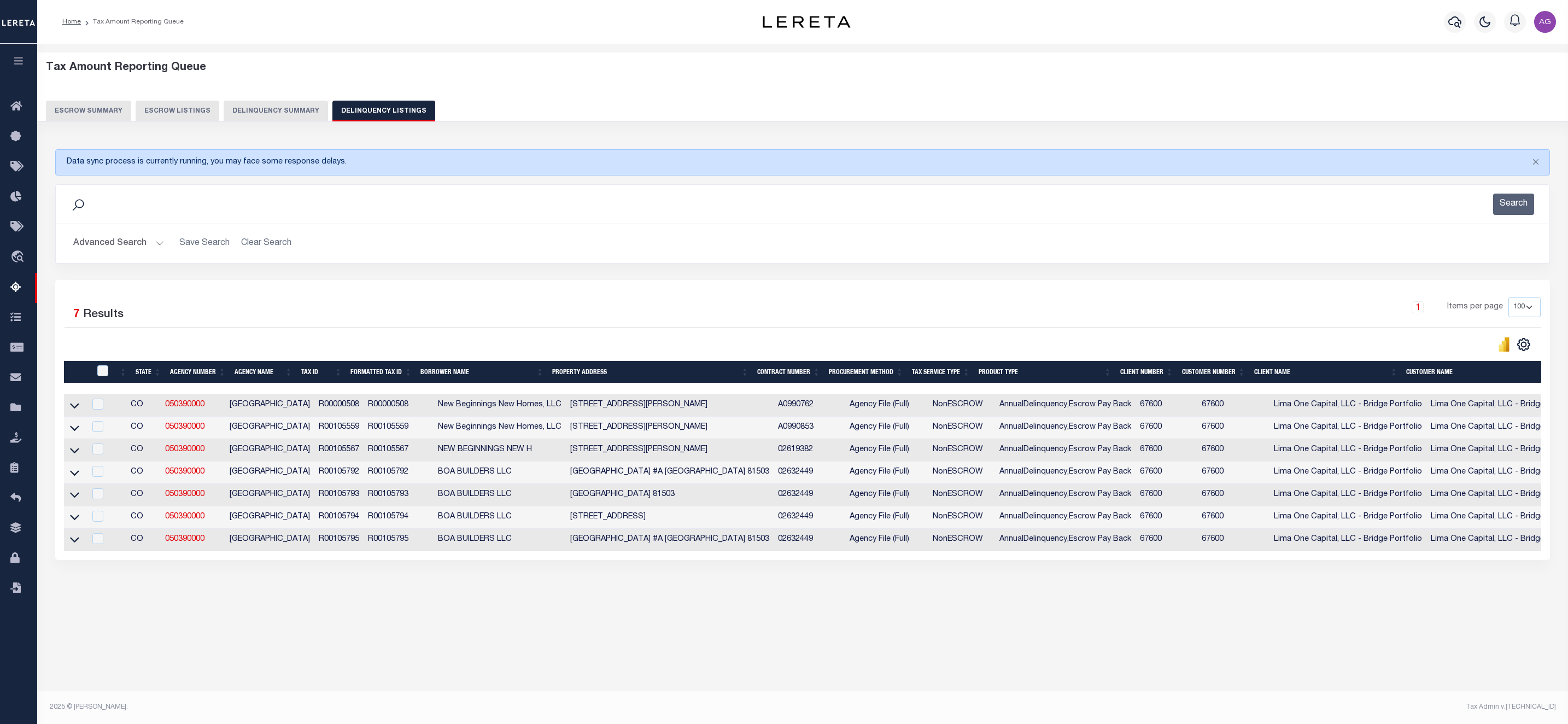
click at [236, 105] on button "Delinquency Summary" at bounding box center [276, 111] width 105 height 21
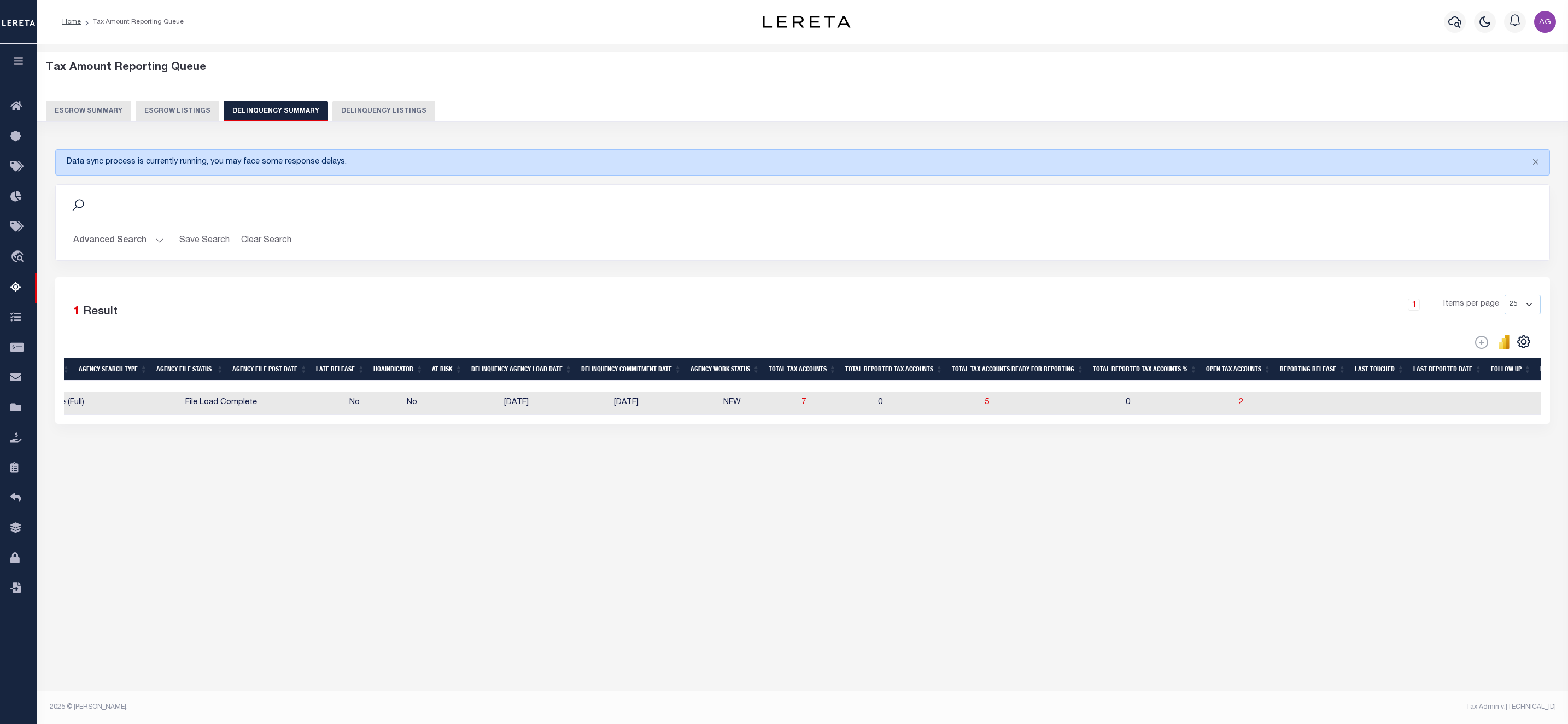
click at [136, 243] on button "Advanced Search" at bounding box center [118, 241] width 91 height 21
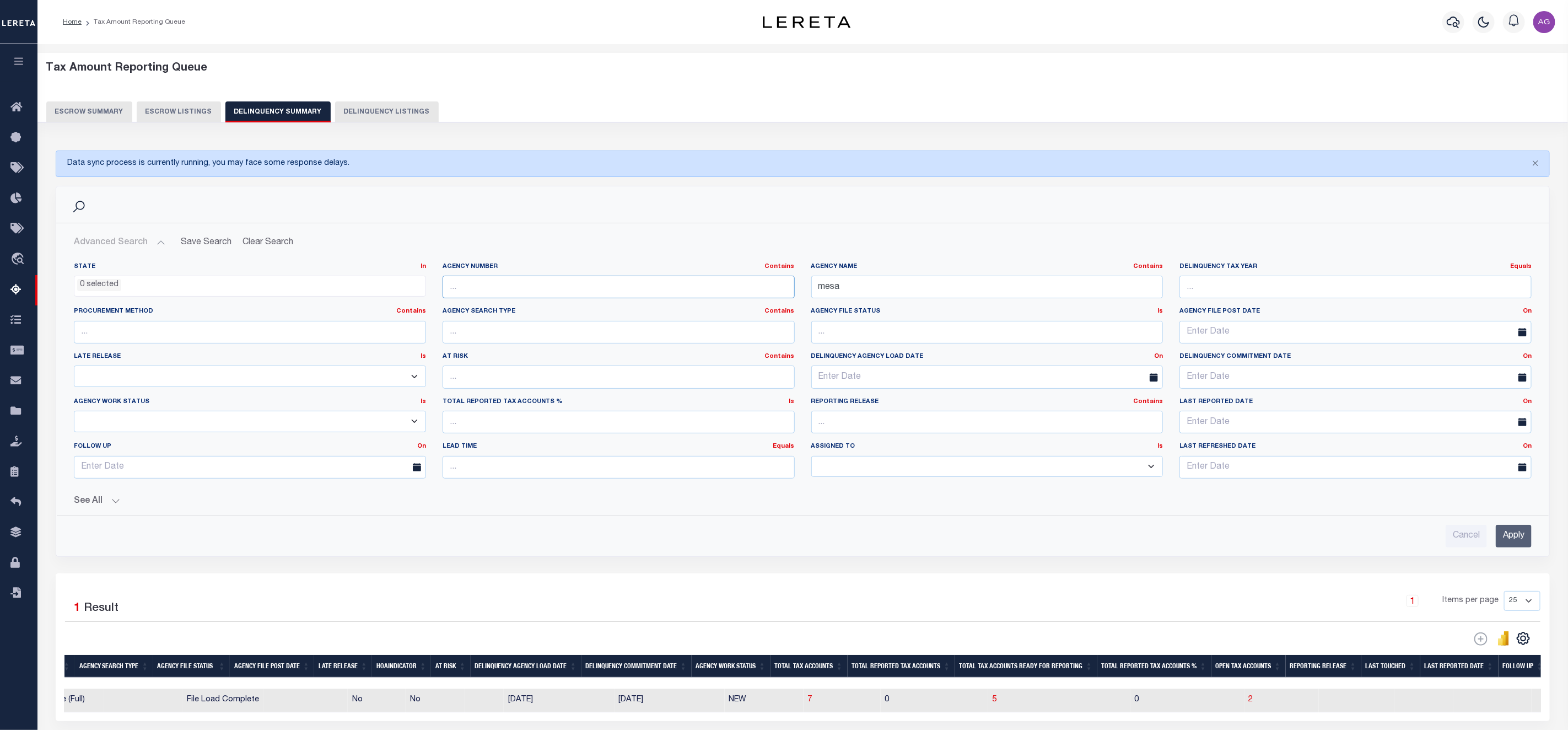
click at [509, 284] on input "text" at bounding box center [619, 287] width 352 height 23
paste input "340550000"
type input "340550000"
click at [872, 284] on input "mesa" at bounding box center [987, 287] width 352 height 23
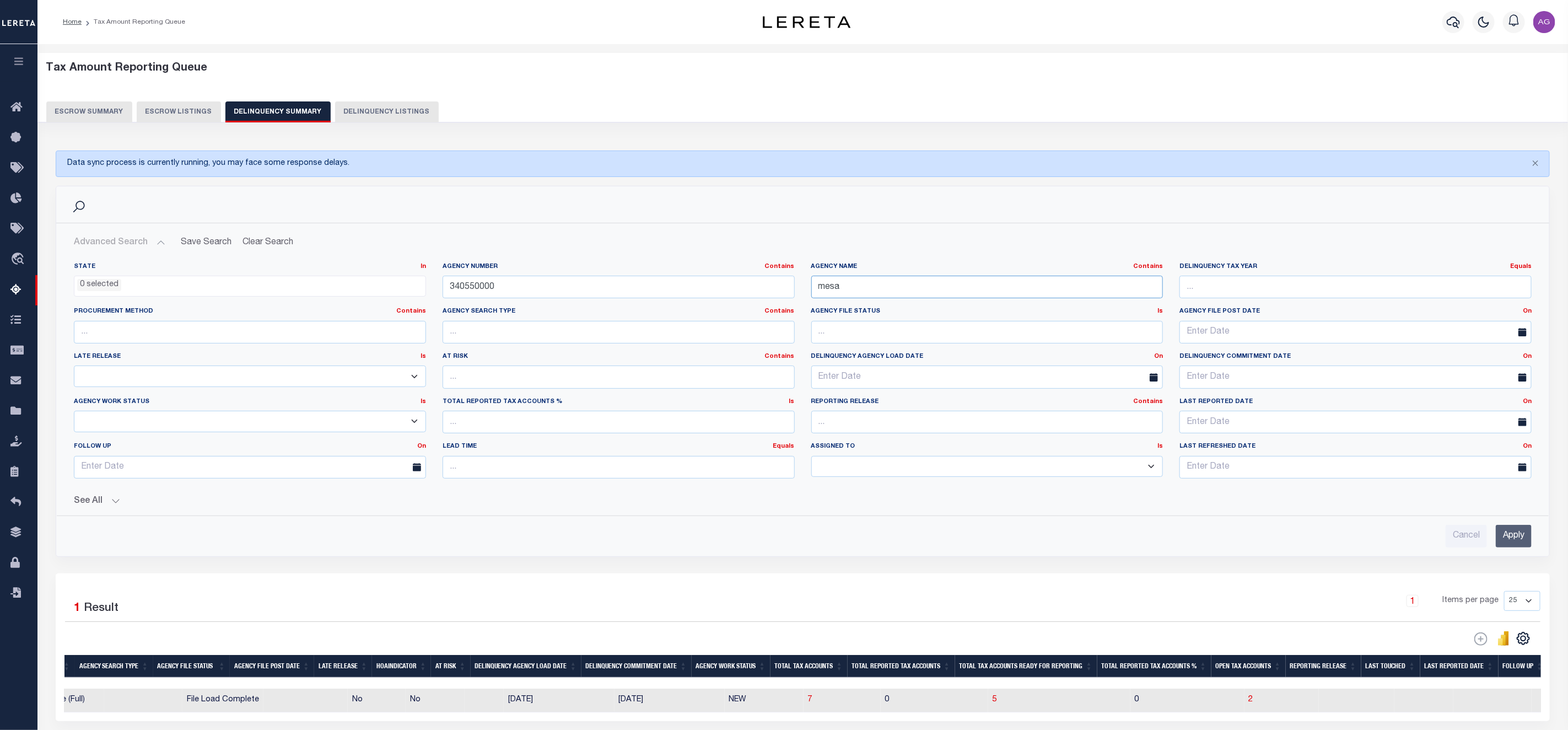
click at [872, 284] on input "mesa" at bounding box center [987, 287] width 352 height 23
click at [1524, 541] on input "Apply" at bounding box center [1514, 536] width 36 height 23
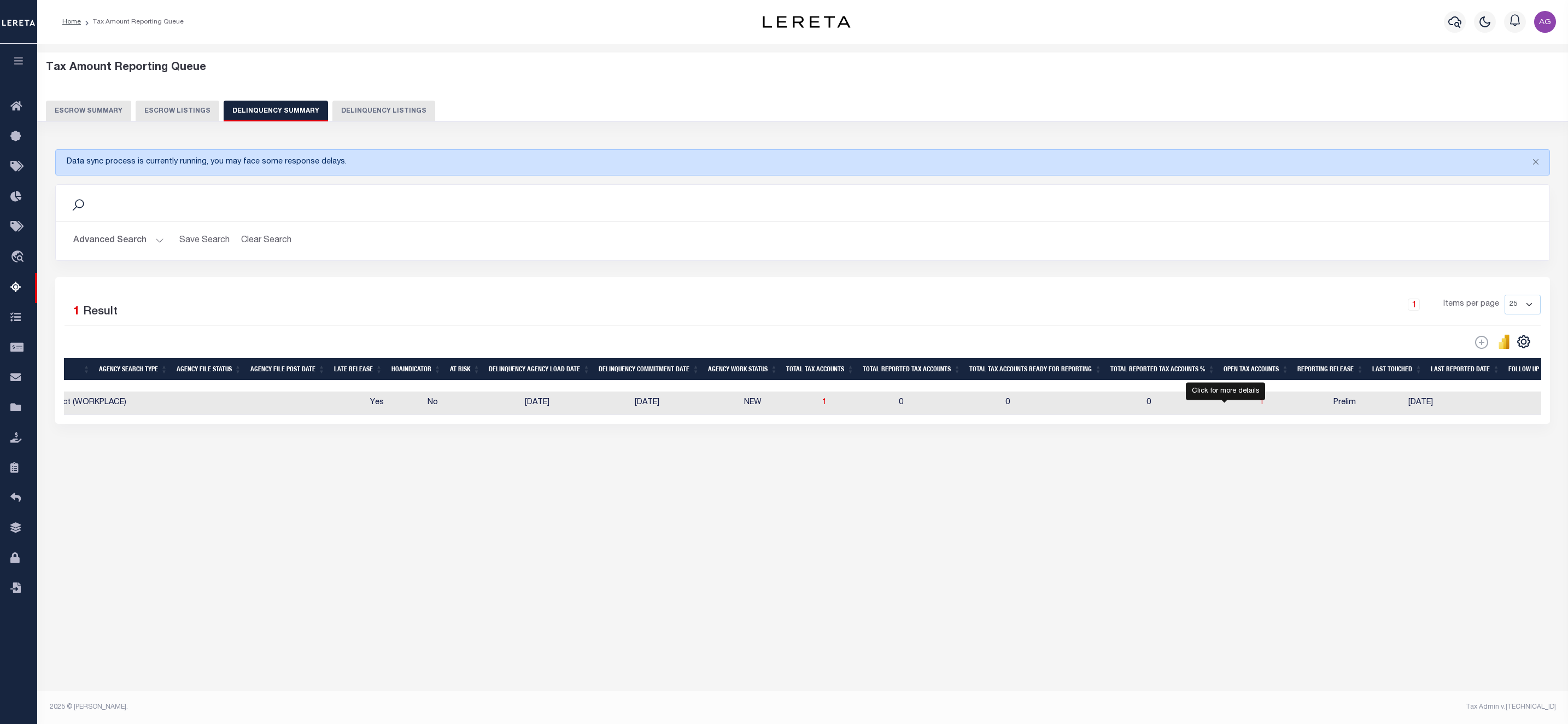
click at [1259, 406] on span "1" at bounding box center [1261, 402] width 4 height 8
select select "100"
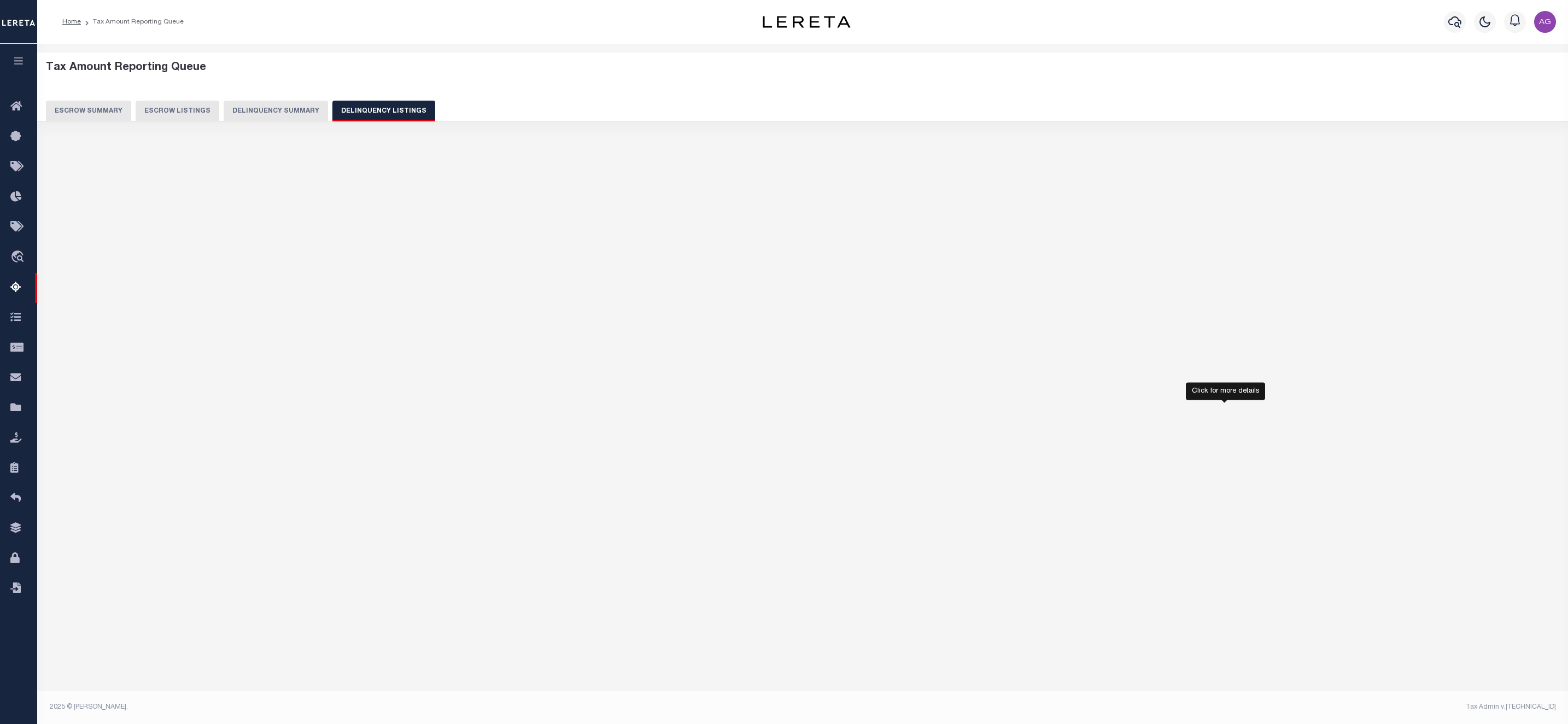
select select "100"
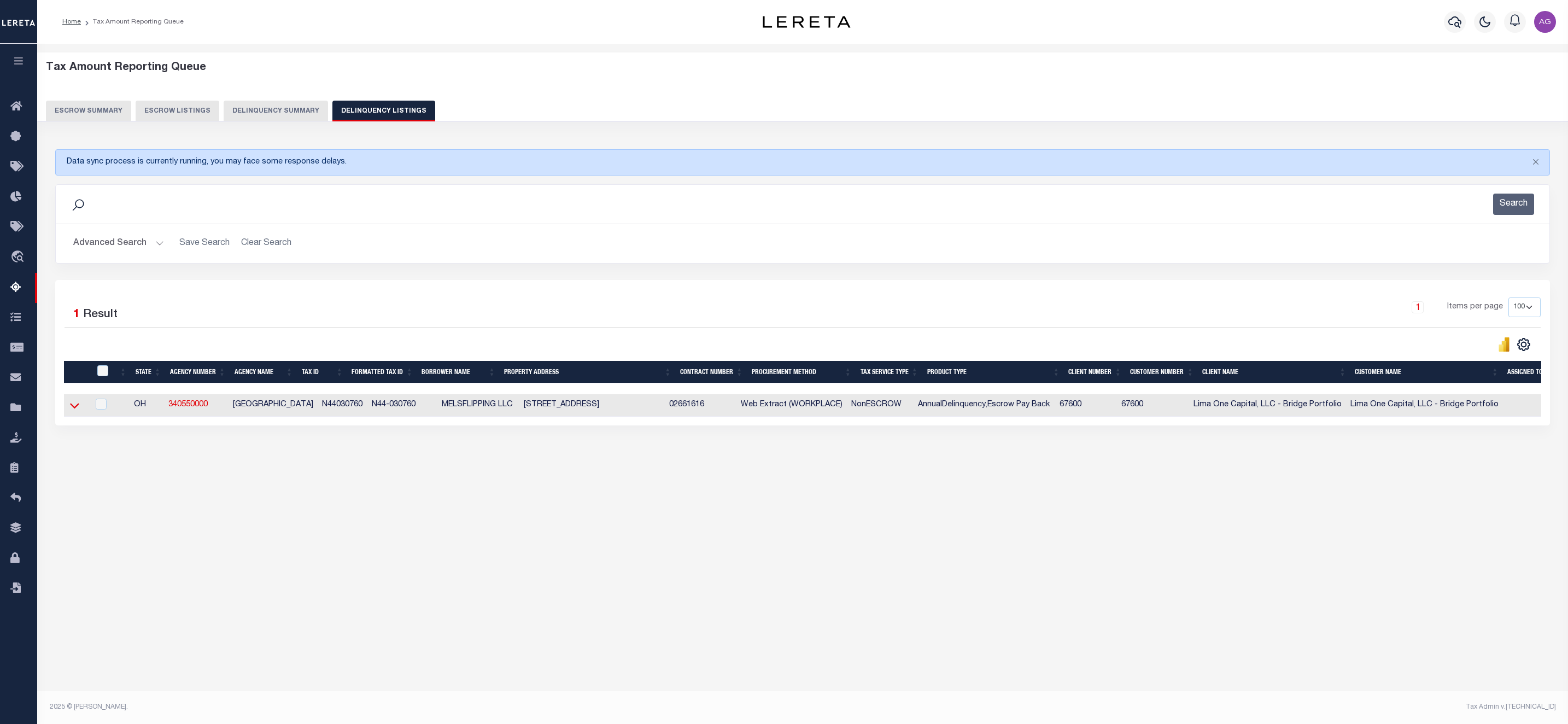
click at [71, 409] on icon at bounding box center [74, 406] width 9 height 12
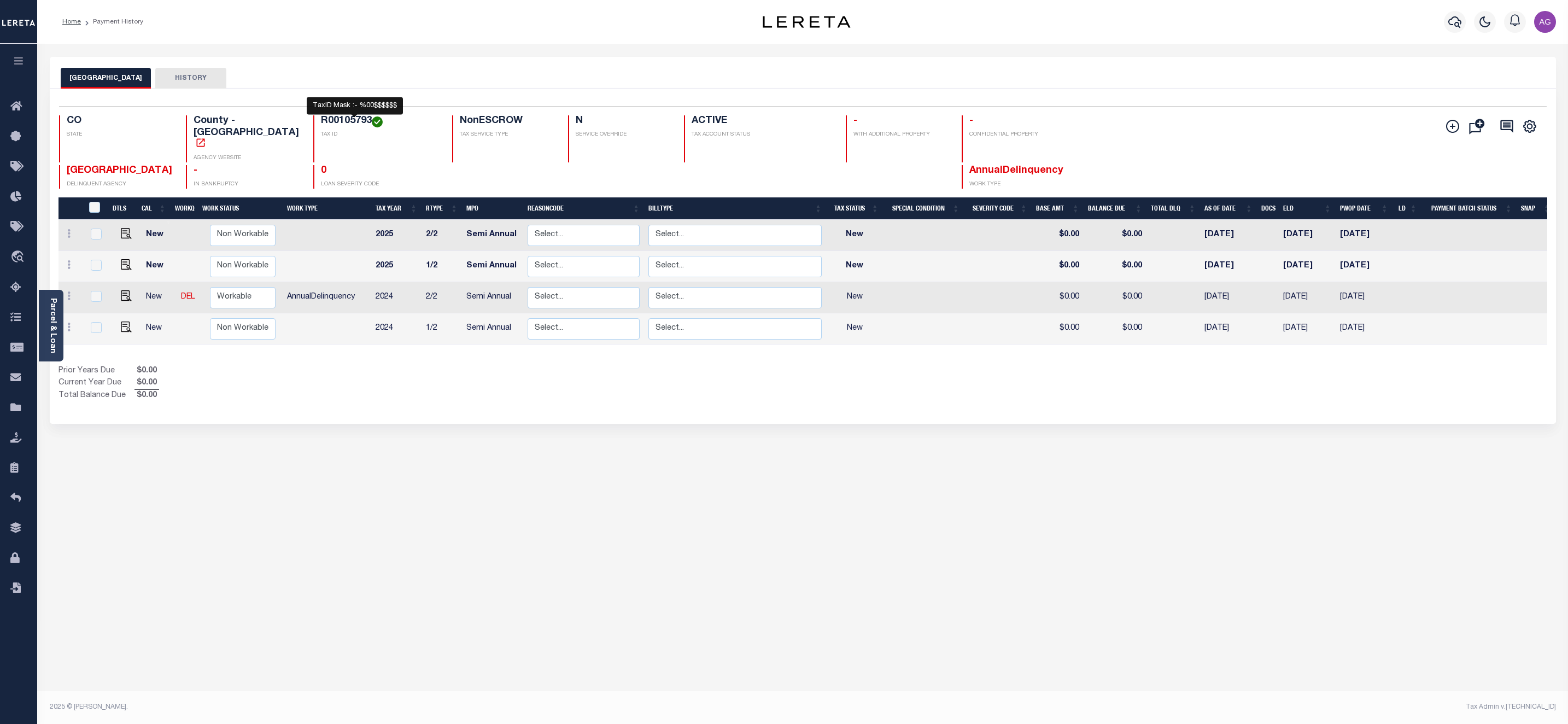
drag, startPoint x: 296, startPoint y: 120, endPoint x: 349, endPoint y: 125, distance: 53.2
click at [349, 125] on h4 "R00105793" at bounding box center [380, 122] width 118 height 12
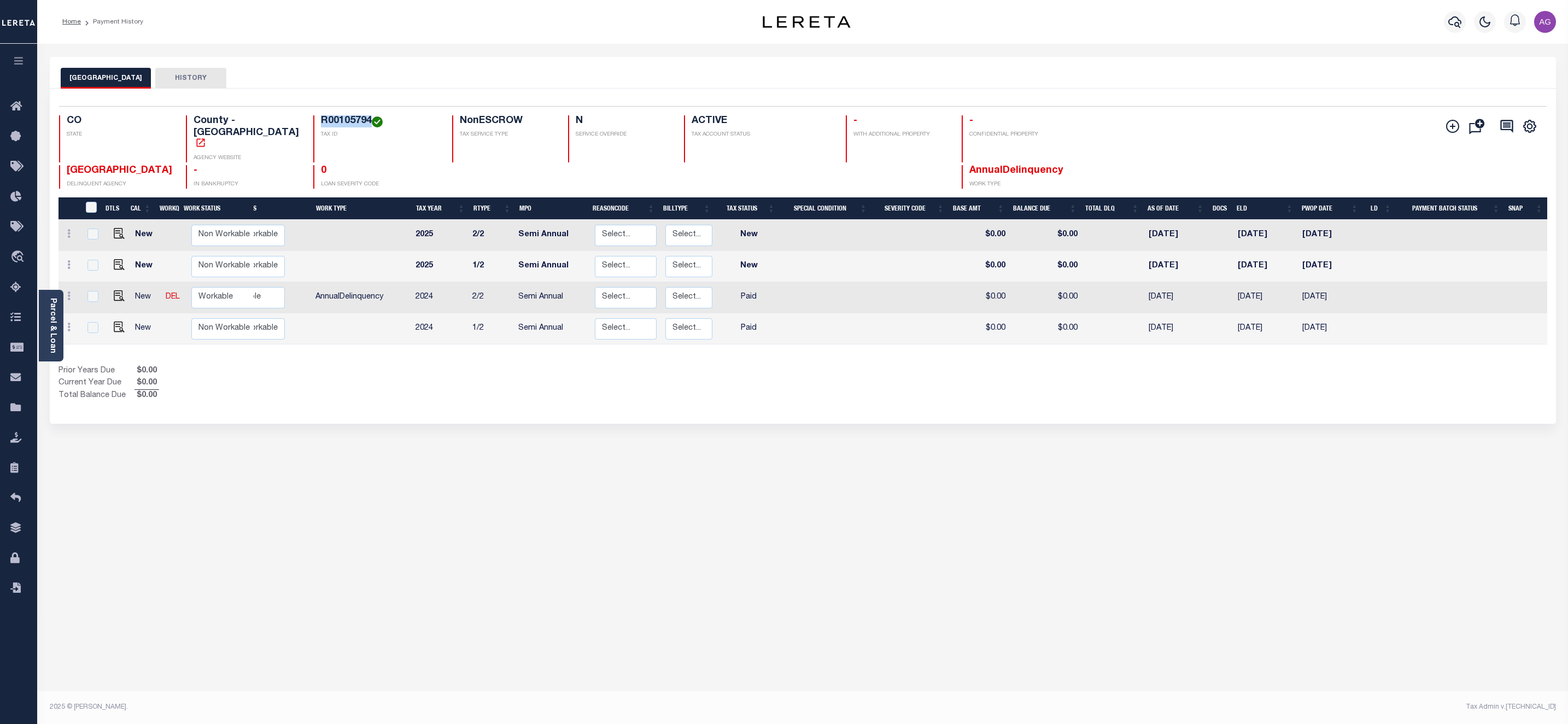
drag, startPoint x: 296, startPoint y: 118, endPoint x: 348, endPoint y: 118, distance: 52.0
click at [348, 118] on h4 "R00105794" at bounding box center [380, 122] width 118 height 12
copy h4 "R00105794"
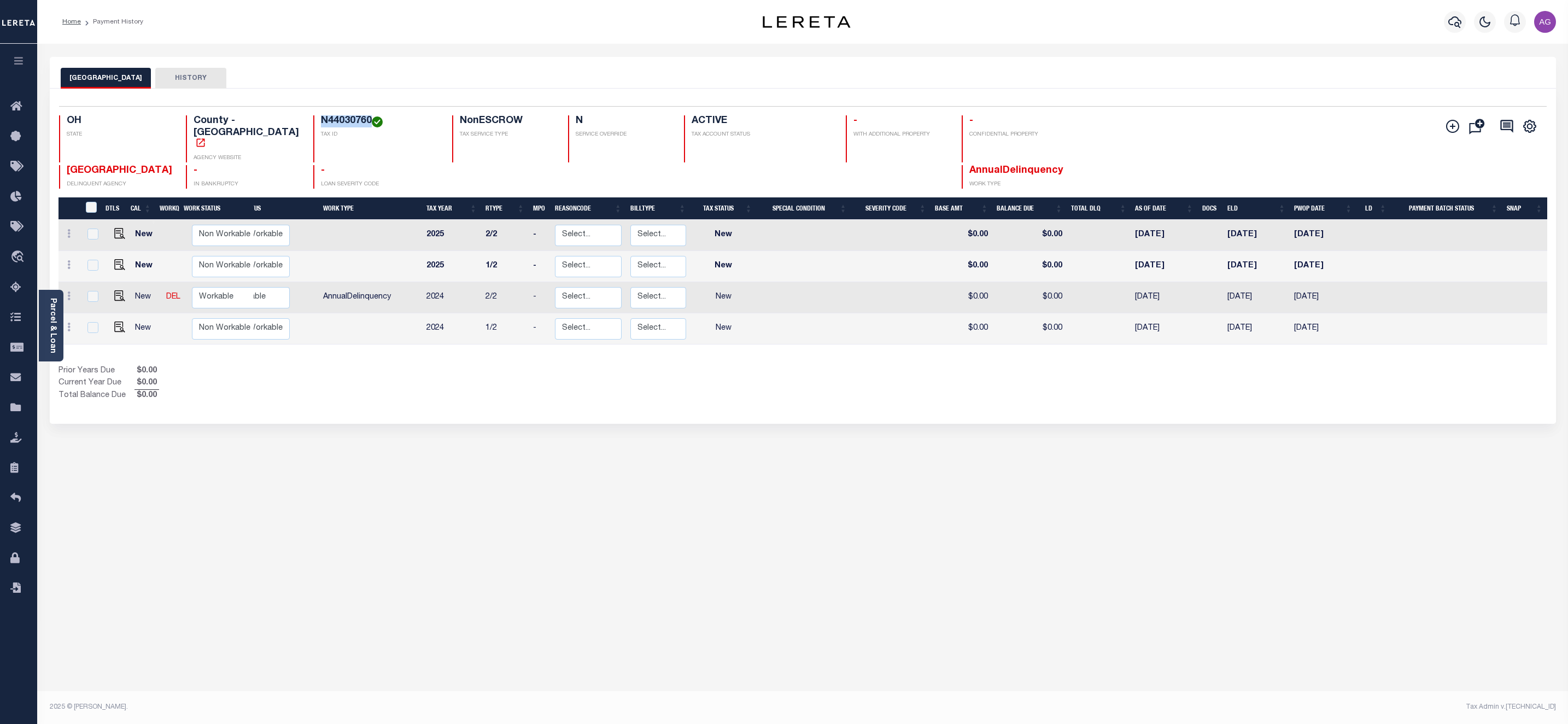
drag, startPoint x: 294, startPoint y: 120, endPoint x: 346, endPoint y: 117, distance: 52.1
click at [346, 117] on div "N44030760 TAX ID" at bounding box center [376, 139] width 126 height 47
click at [425, 456] on div "MIAMI COUNTY HISTORY Selected 4 Results" at bounding box center [802, 365] width 1522 height 617
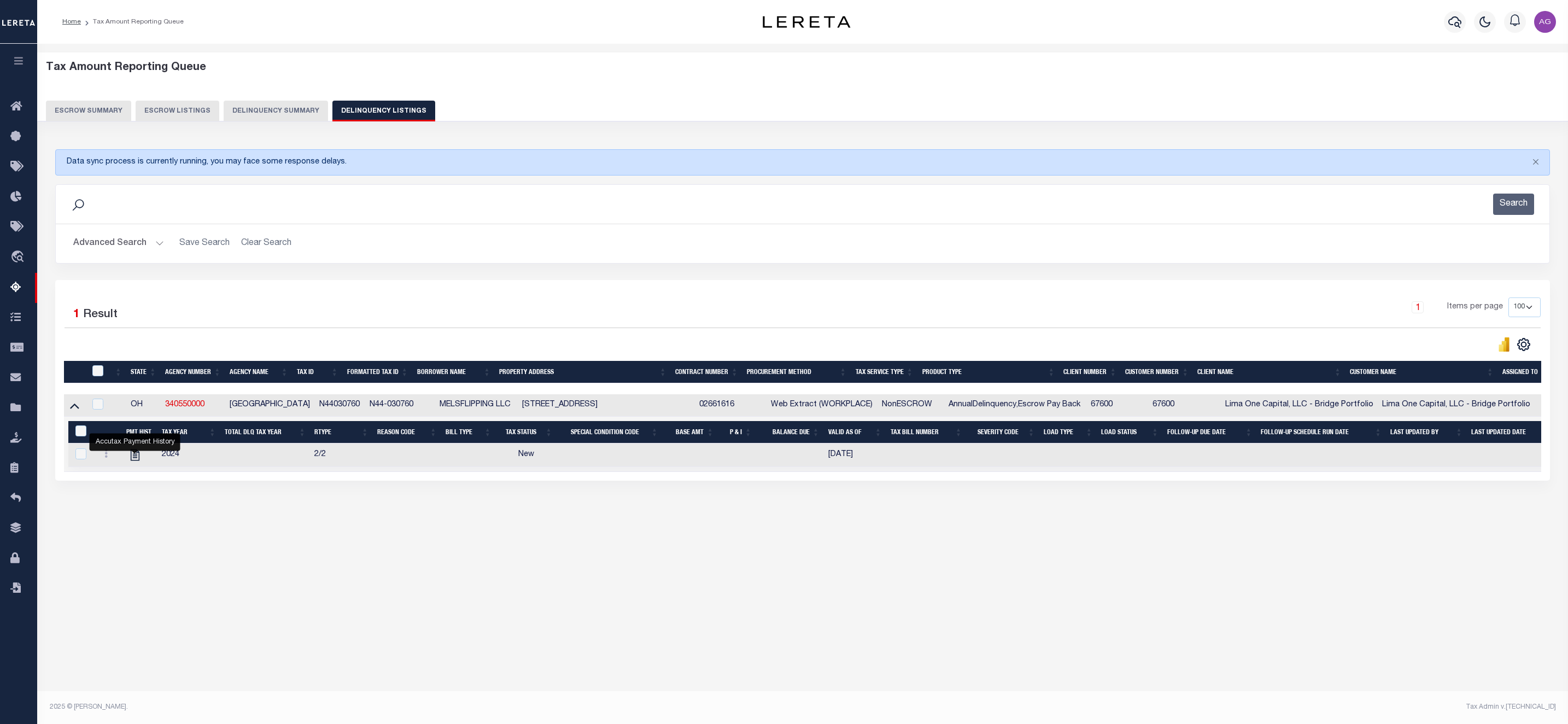
select select
click at [284, 112] on button "Delinquency Summary" at bounding box center [276, 111] width 105 height 21
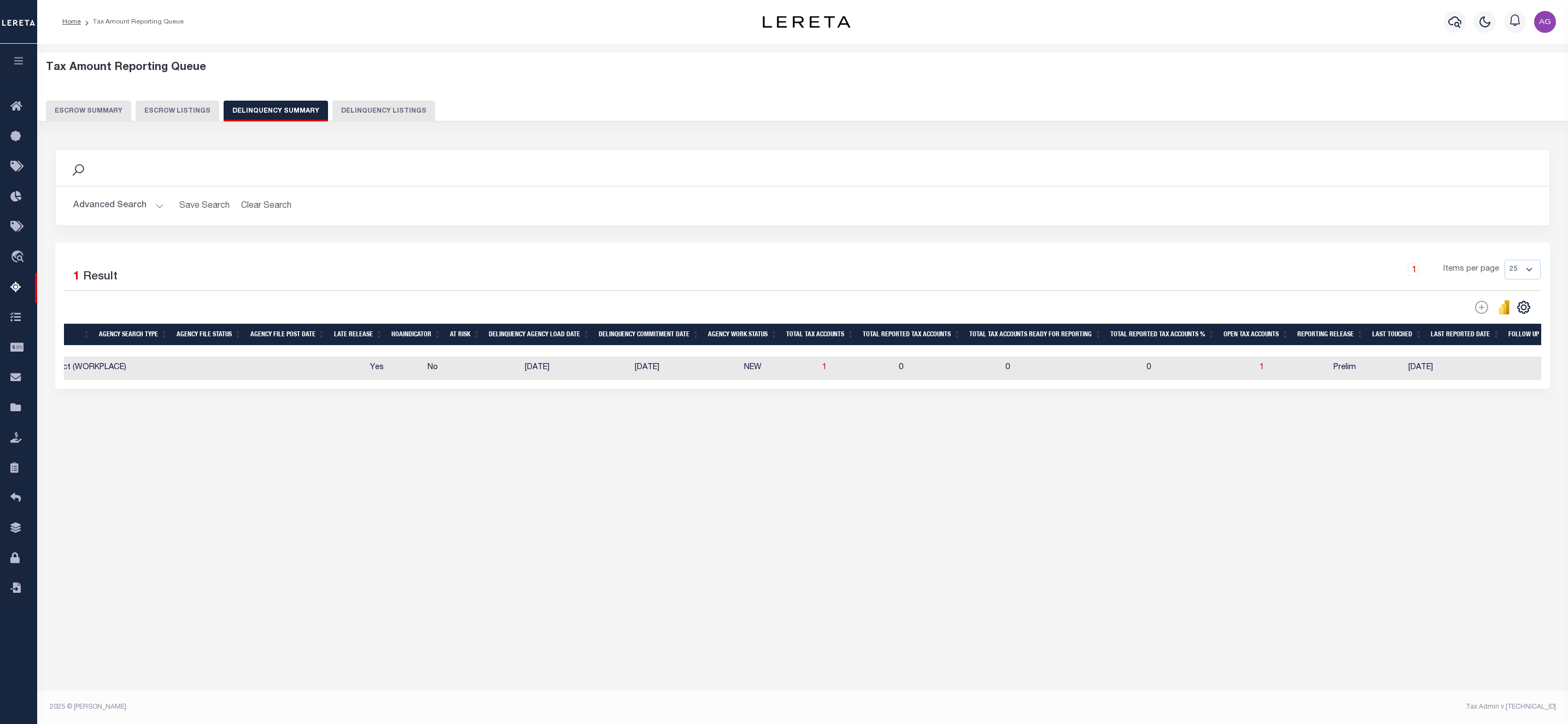
click at [127, 207] on button "Advanced Search" at bounding box center [118, 206] width 91 height 21
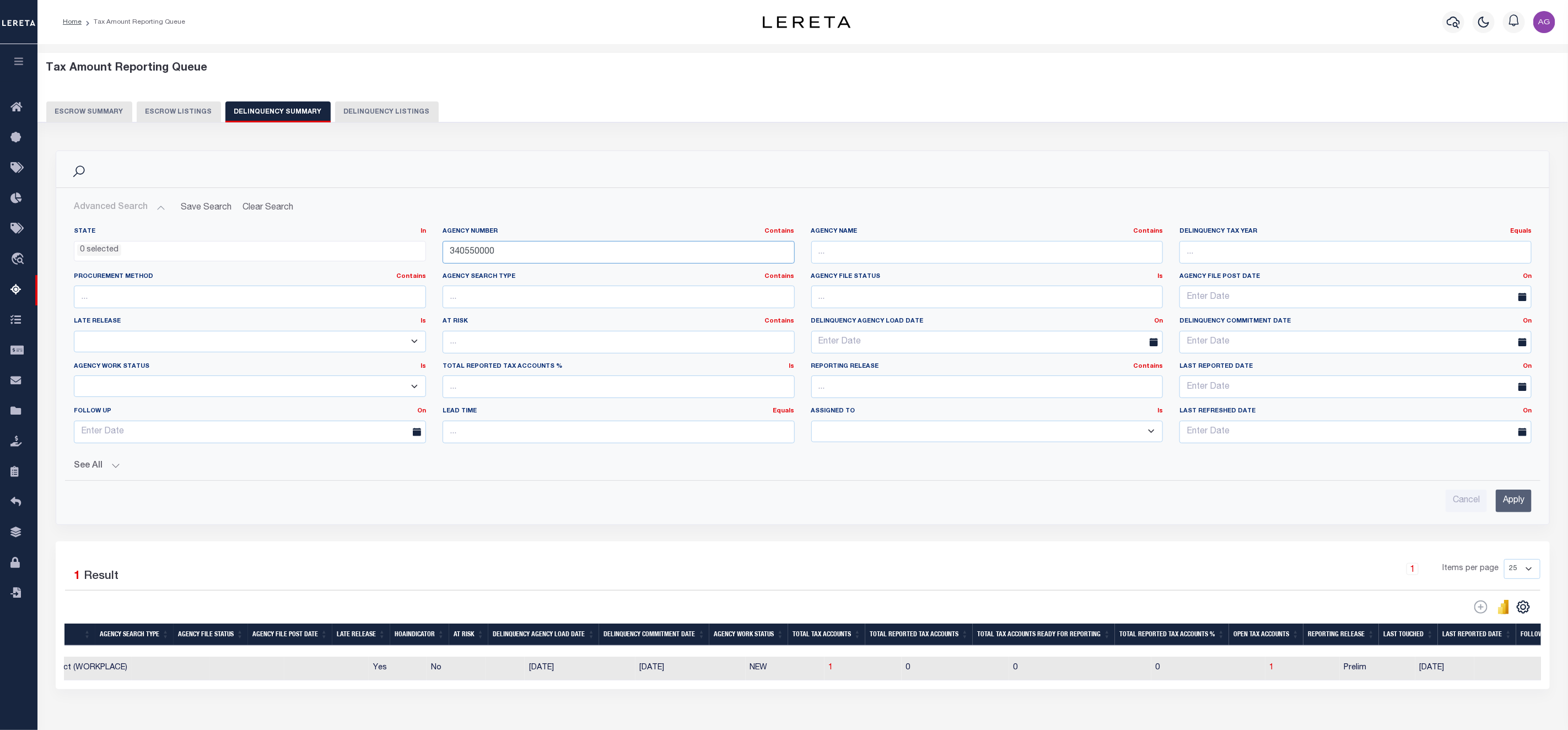
click at [605, 258] on input "340550000" at bounding box center [619, 252] width 352 height 23
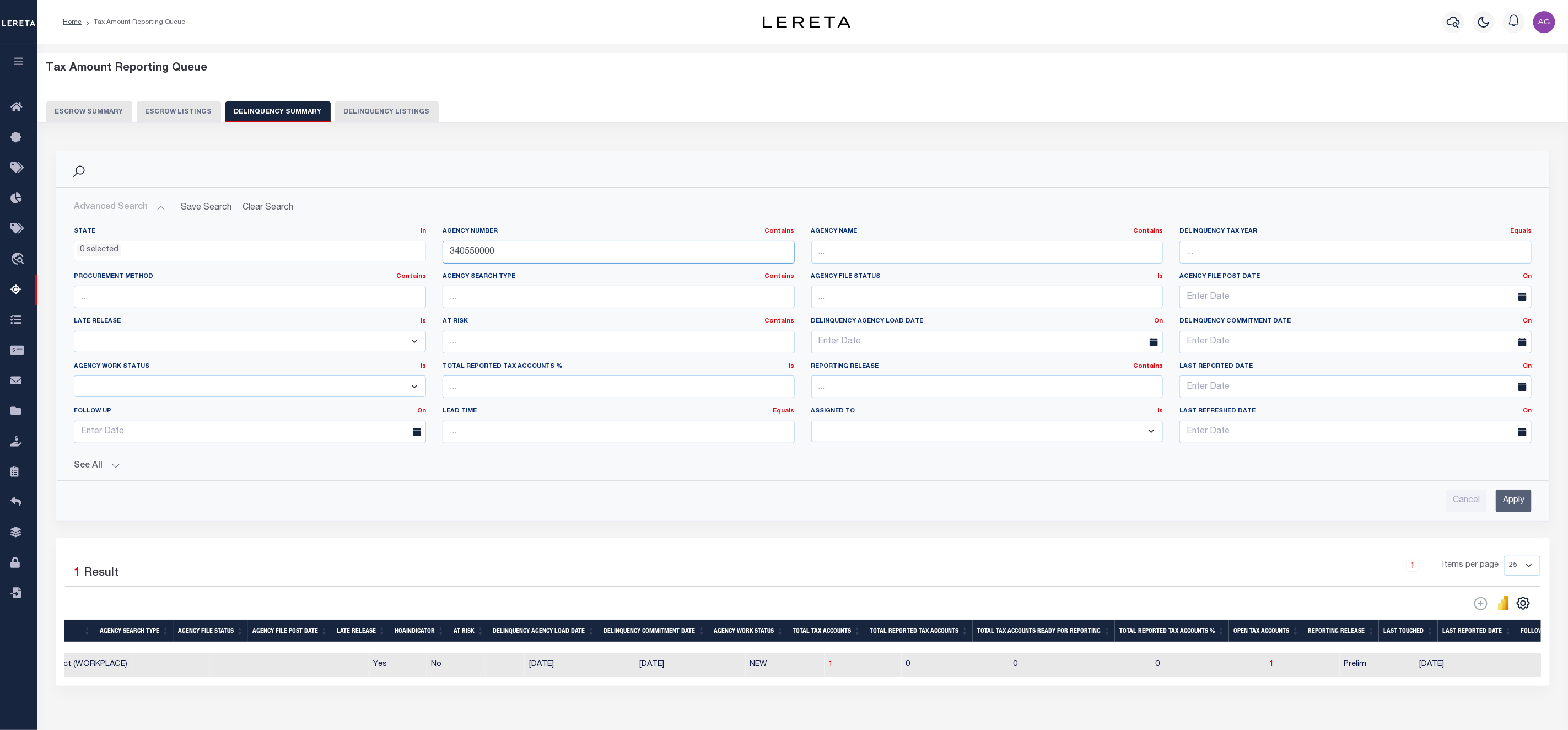
click at [605, 258] on input "340550000" at bounding box center [619, 252] width 352 height 23
click at [847, 263] on input "text" at bounding box center [987, 252] width 352 height 23
type input "ST CLAIR"
click at [1527, 508] on input "Apply" at bounding box center [1514, 501] width 36 height 23
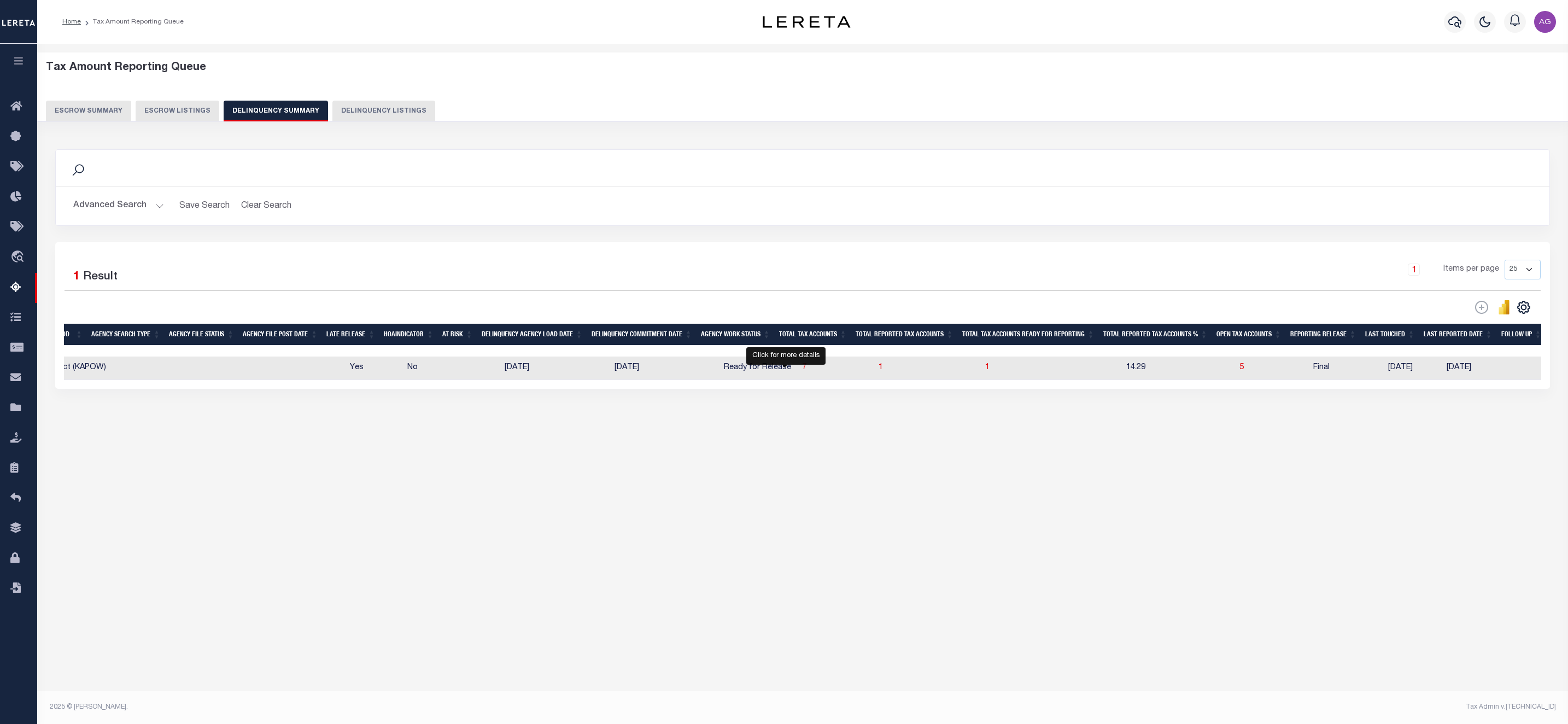
click at [802, 371] on span "7" at bounding box center [804, 367] width 4 height 8
select select "100"
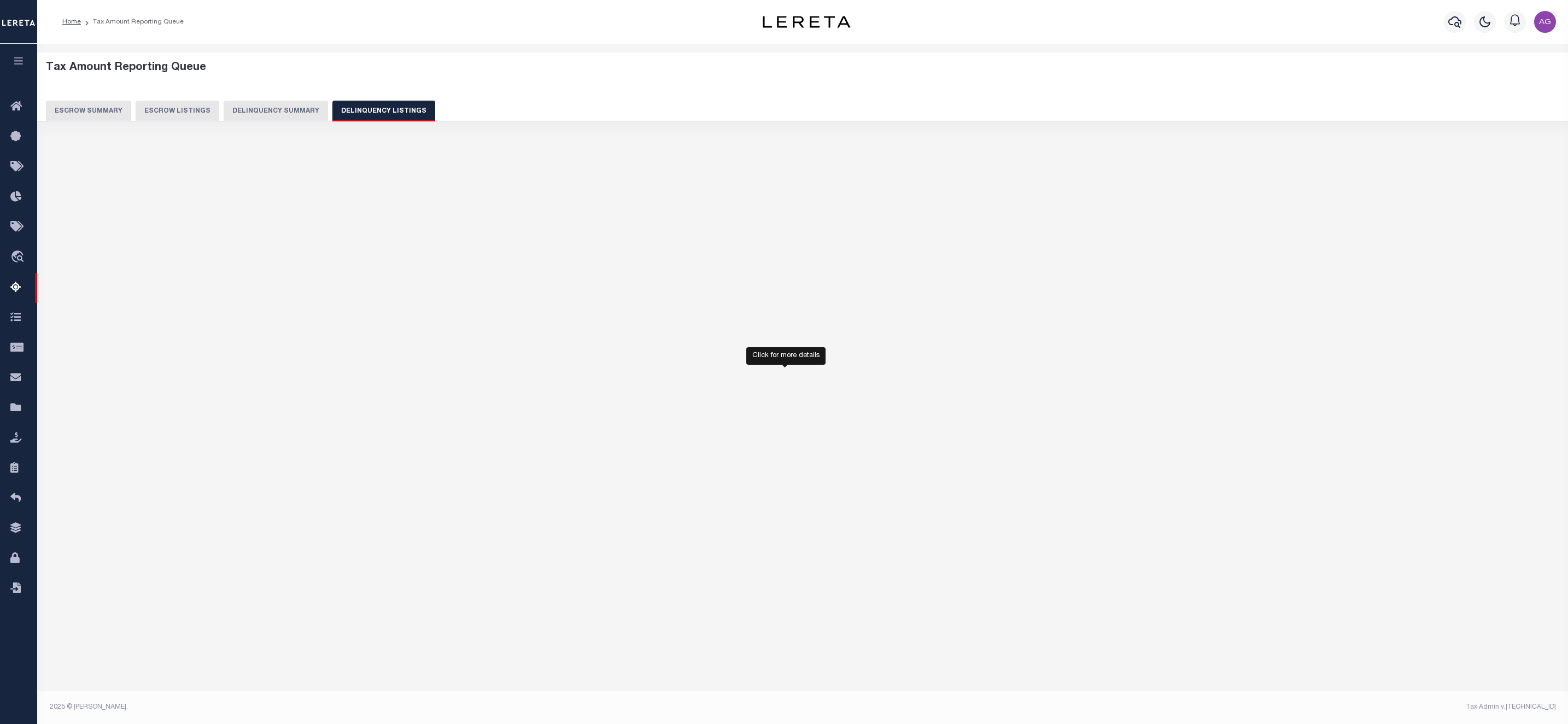
select select "100"
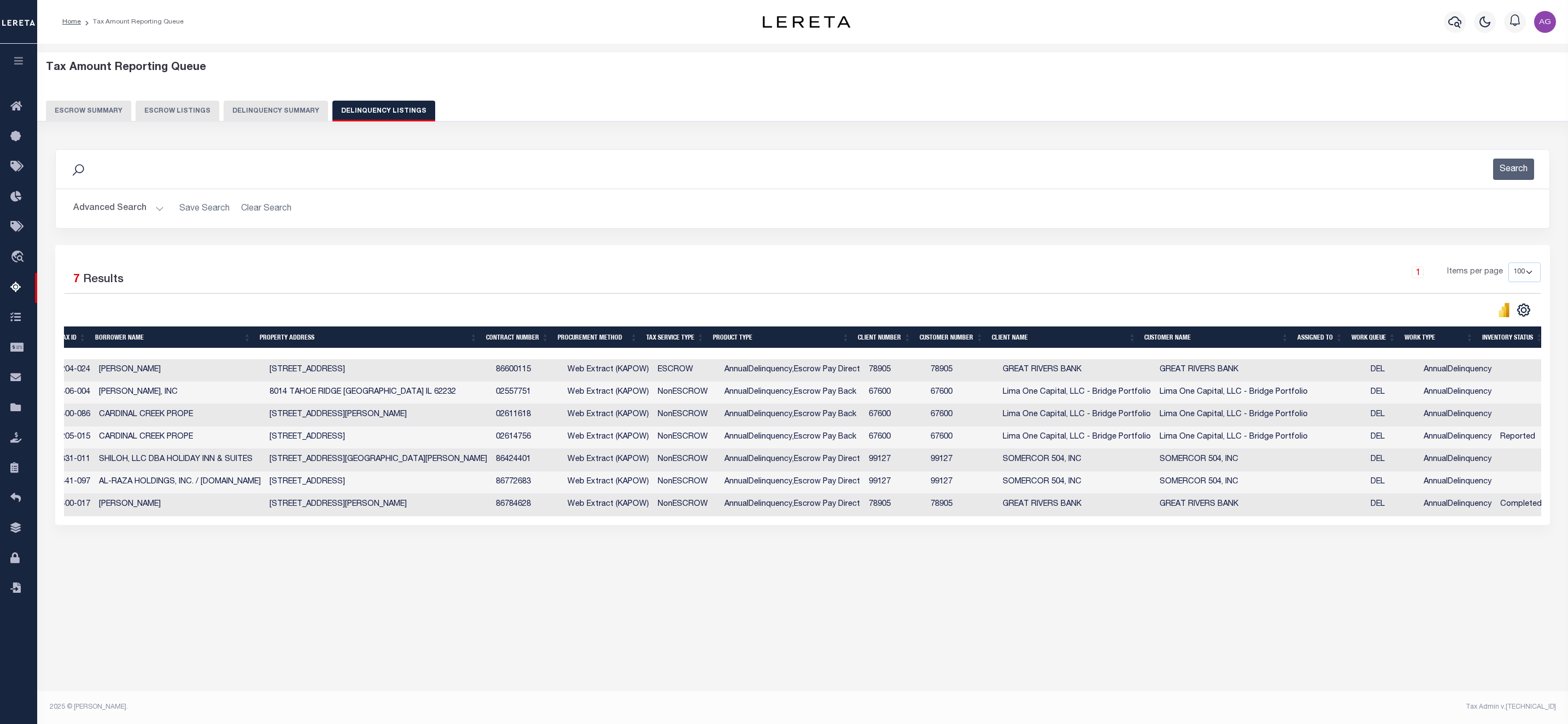
scroll to position [0, 352]
drag, startPoint x: 773, startPoint y: 529, endPoint x: 186, endPoint y: 579, distance: 589.1
click at [177, 577] on div "Tax Amount Reporting Queue Escrow Summary Escrow Listings In" at bounding box center [802, 323] width 1524 height 536
click at [303, 558] on div "Data sync process is currently running, you may face some response delays. Sear…" at bounding box center [803, 348] width 1510 height 420
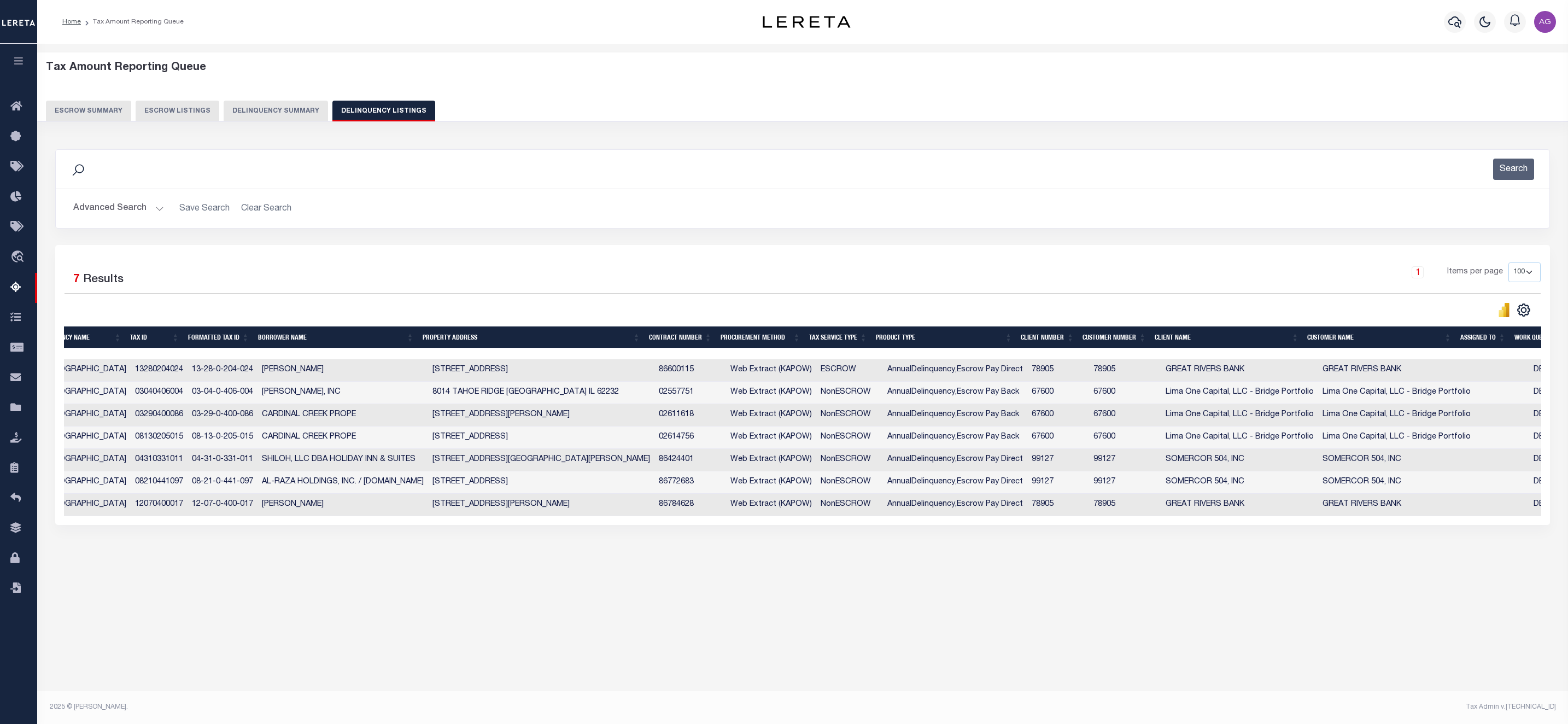
scroll to position [0, 71]
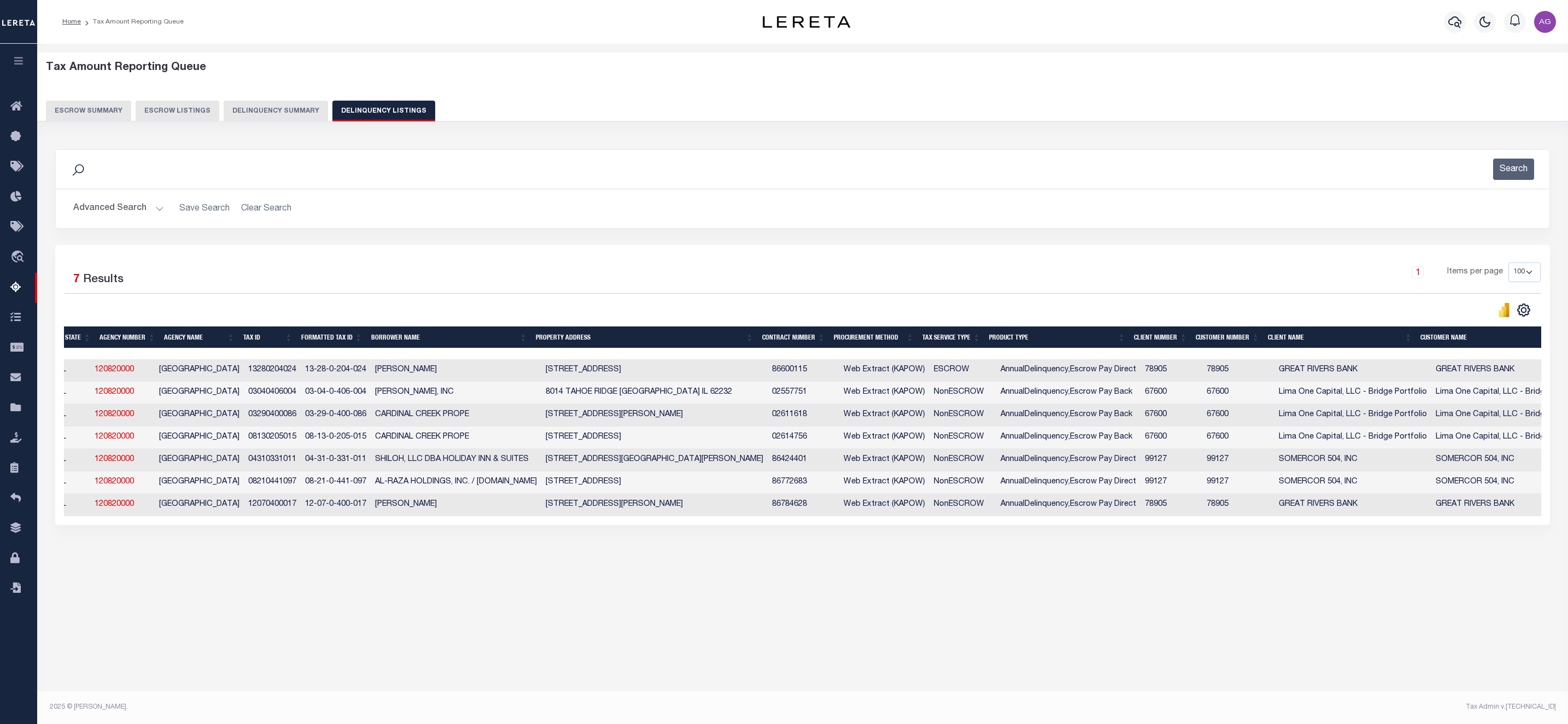
drag, startPoint x: 170, startPoint y: 553, endPoint x: 307, endPoint y: 546, distance: 137.2
click at [194, 558] on div "Data sync process is currently running, you may face some response delays. Sear…" at bounding box center [803, 348] width 1510 height 420
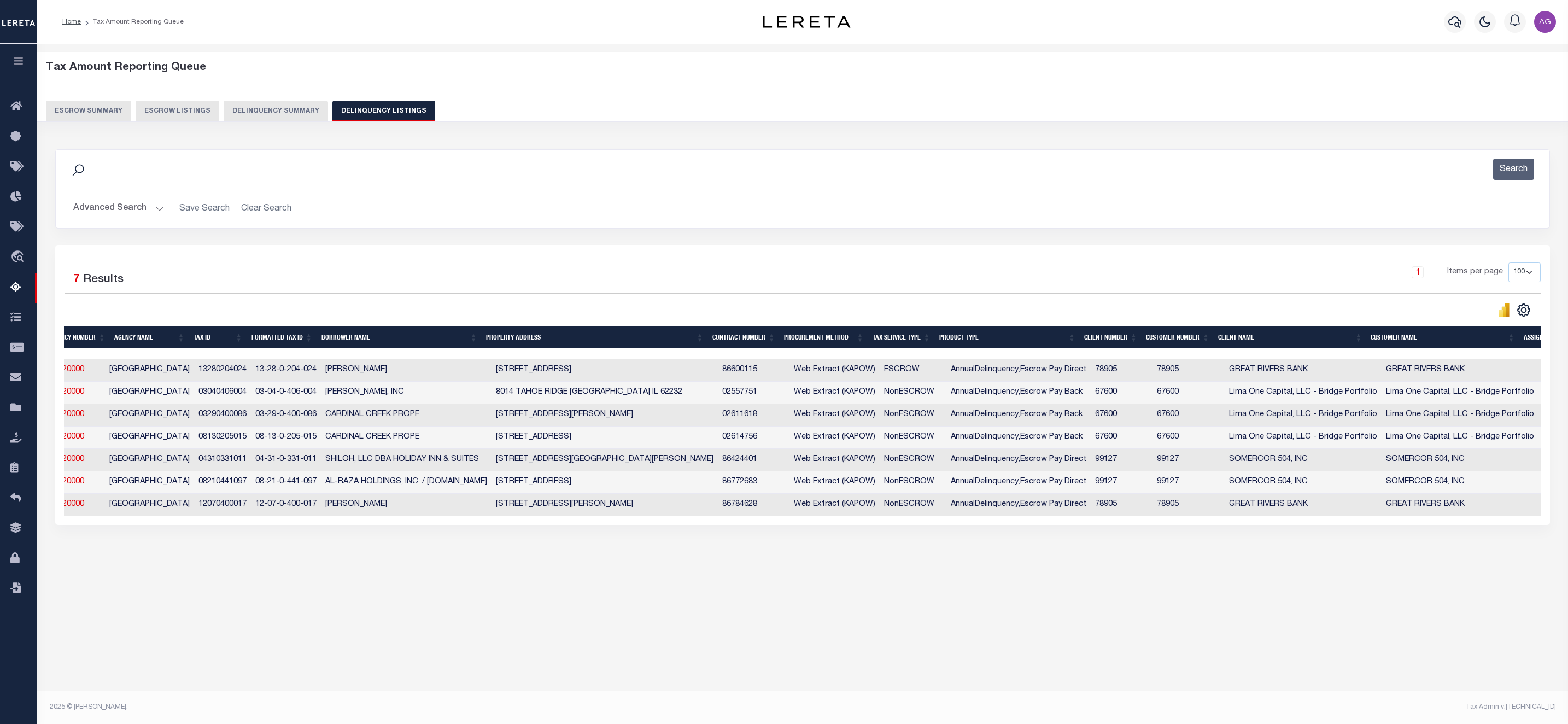
scroll to position [0, 0]
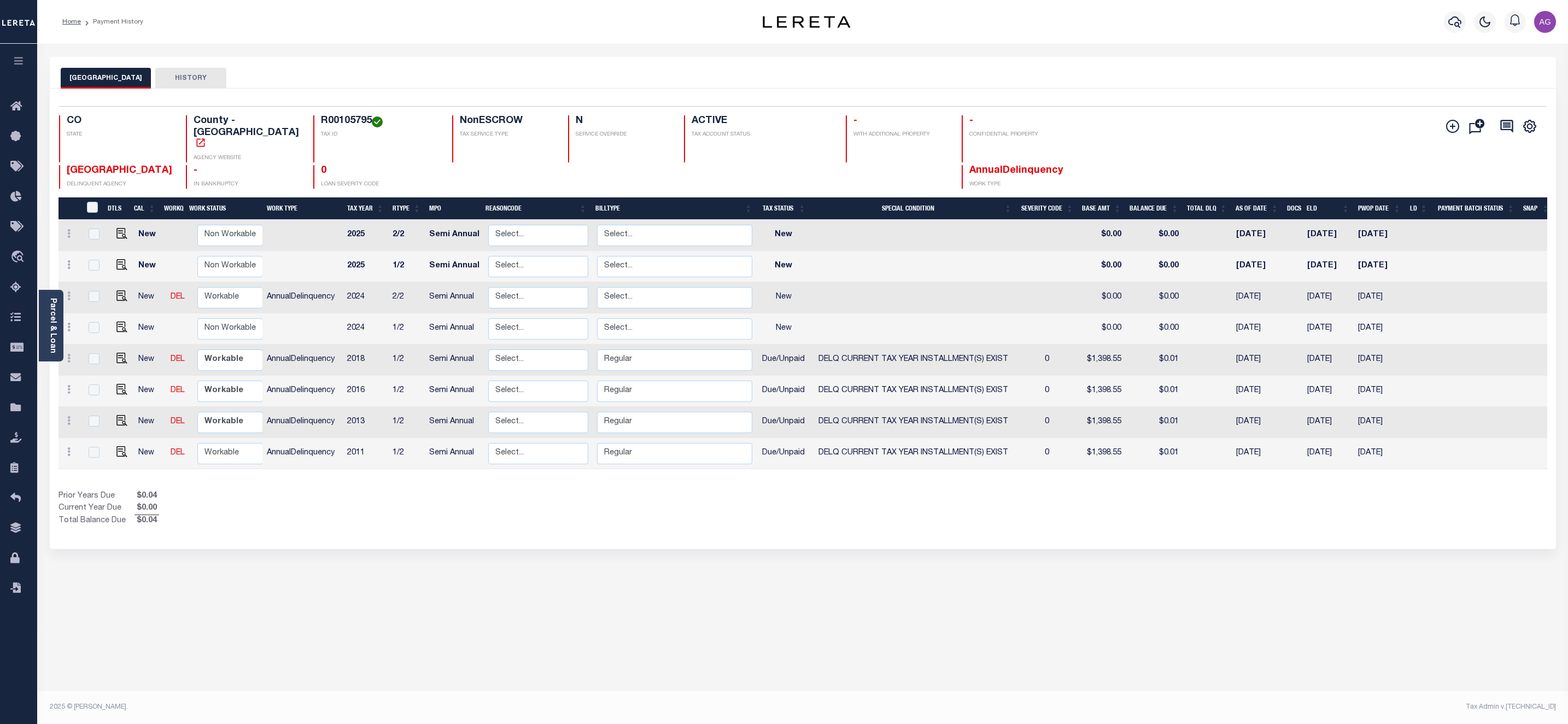
scroll to position [5, 0]
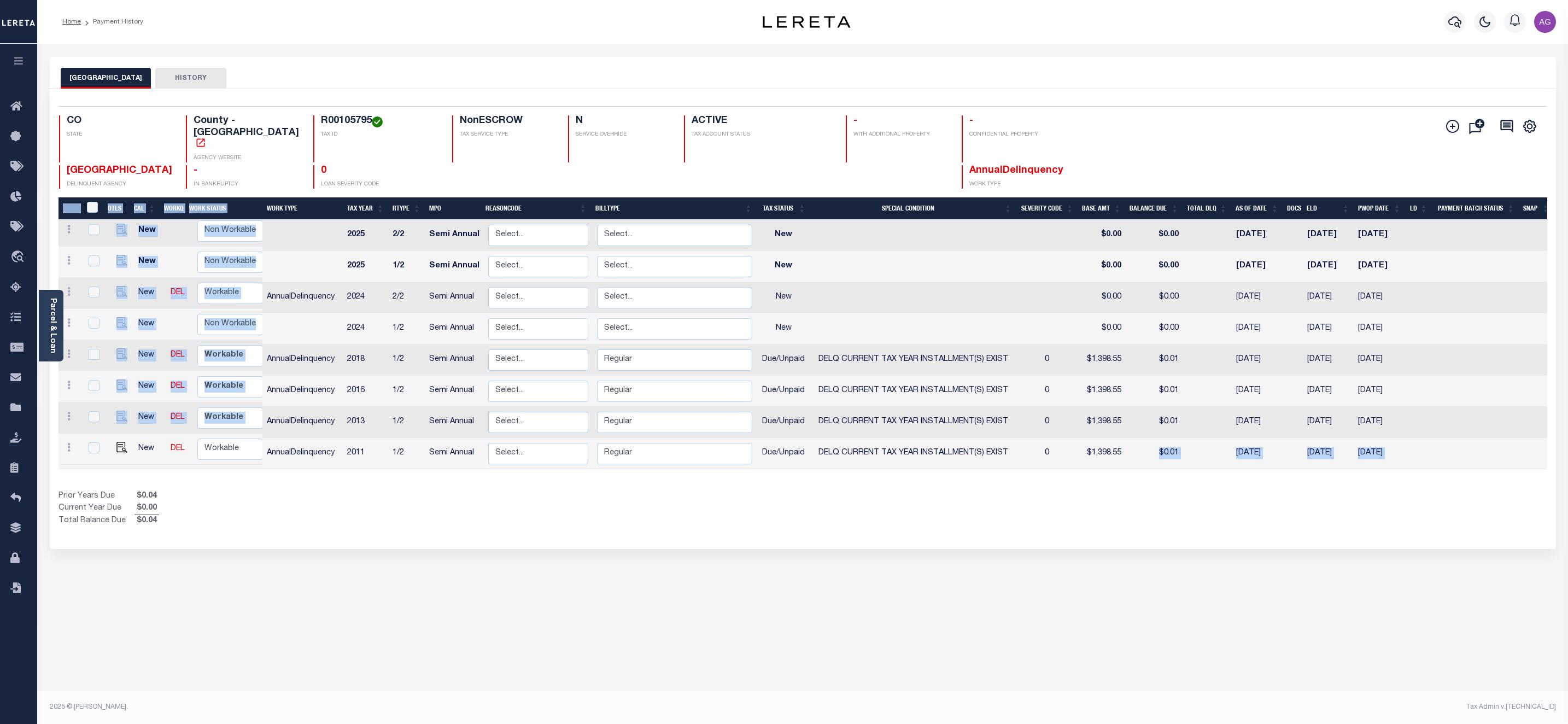
drag, startPoint x: 61, startPoint y: 435, endPoint x: 1121, endPoint y: 438, distance: 1060.0
click at [1121, 438] on div "DTLS CAL WorkQ Work Status Work Type Tax Year RType MPO ReasonCode BillType Tax…" at bounding box center [803, 337] width 1489 height 280
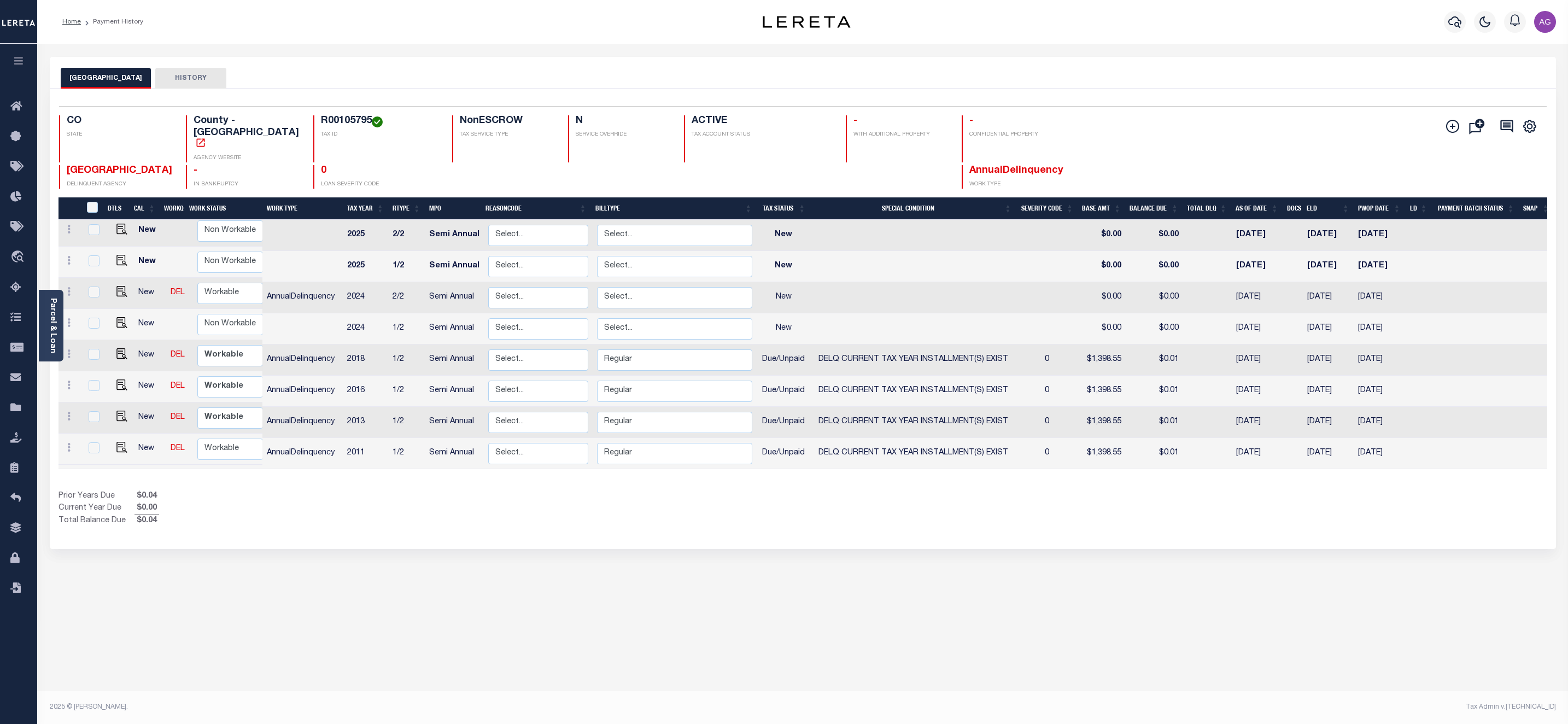
click at [1093, 491] on div "Show Tax Lines before Bill Release Date Prior Years Due $0.04 Current Year Due …" at bounding box center [803, 509] width 1489 height 37
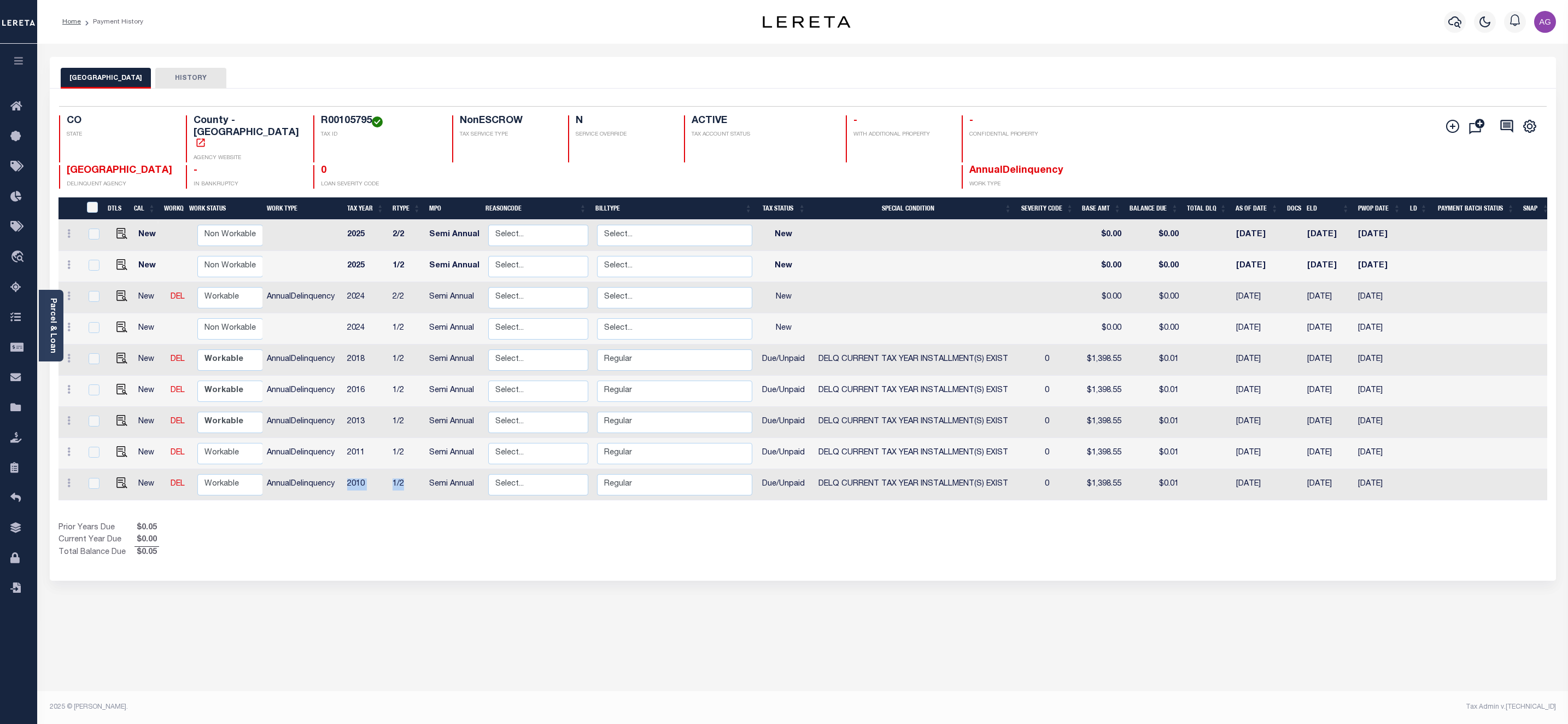
drag, startPoint x: 335, startPoint y: 465, endPoint x: 402, endPoint y: 463, distance: 67.0
click at [402, 469] on tr "New DEL Non Workable Workable AnnualDelinquency 2010 1/2 Semi Annual Select... …" at bounding box center [806, 485] width 1496 height 31
click at [1015, 536] on div "Show Tax Lines before Bill Release Date Prior Years Due $0.05 Current Year Due …" at bounding box center [803, 541] width 1489 height 37
